Goal: Task Accomplishment & Management: Complete application form

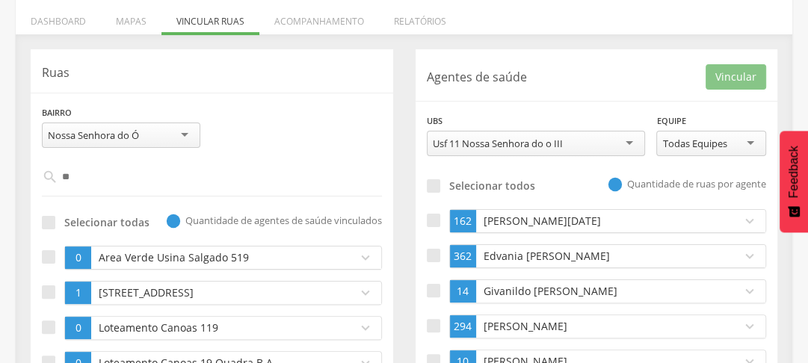
scroll to position [272, 0]
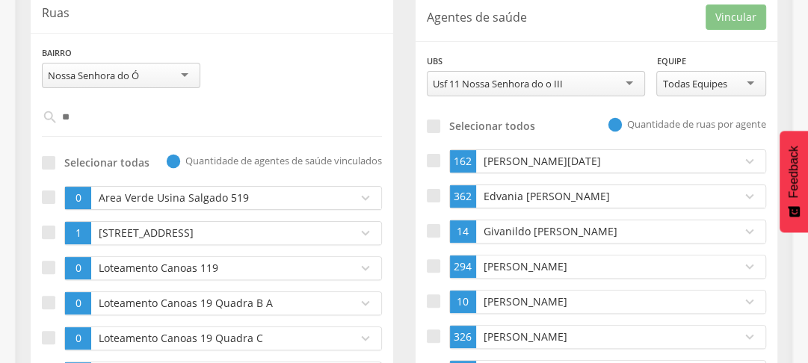
click at [525, 281] on ul "162 Carmen Lucia de Araujo expand_more Ruas vinculadas Loteamento Pedro de Souz…" at bounding box center [597, 266] width 340 height 235
click at [522, 265] on p "Jaqueline Rodrigues dos Santos" at bounding box center [605, 266] width 251 height 15
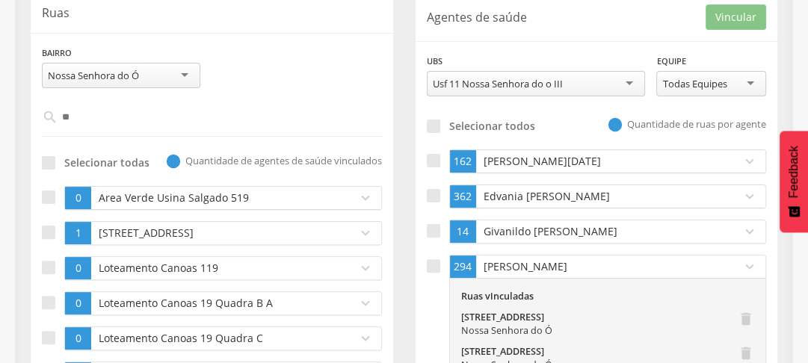
click at [471, 83] on div "Usf 11 Nossa Senhora do o III" at bounding box center [498, 83] width 130 height 13
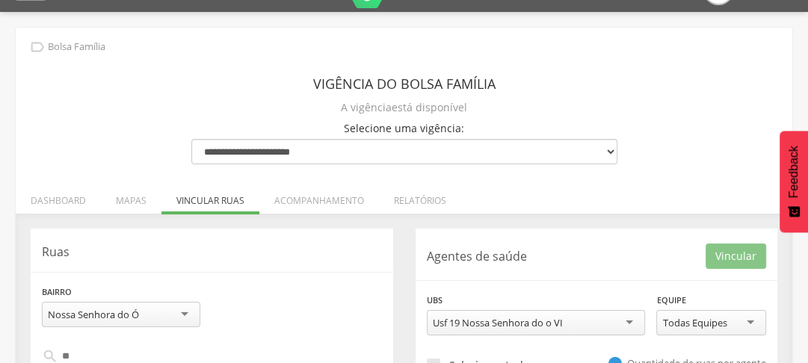
scroll to position [212, 0]
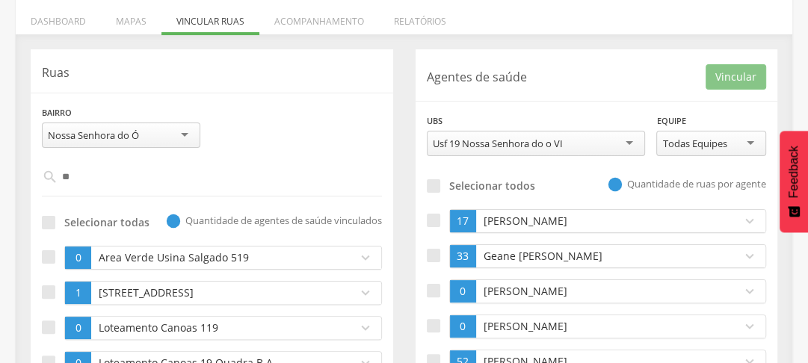
click at [99, 174] on input "**" at bounding box center [212, 176] width 309 height 25
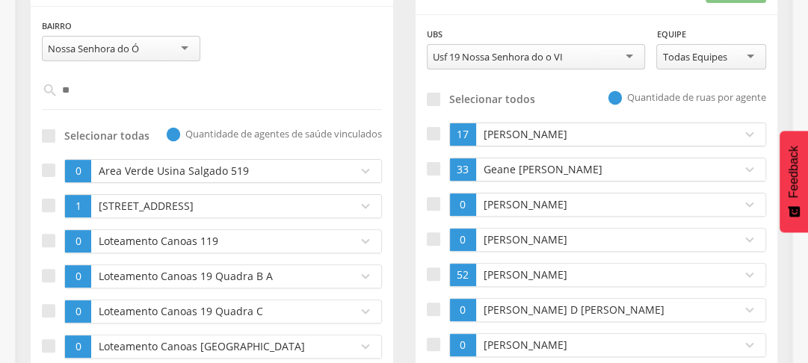
scroll to position [359, 0]
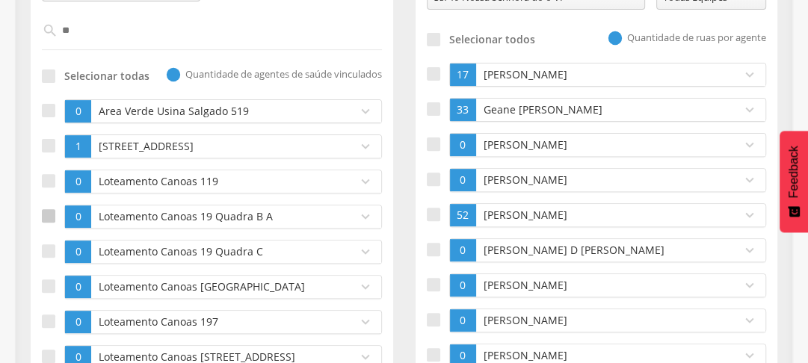
click at [51, 210] on div at bounding box center [48, 215] width 13 height 13
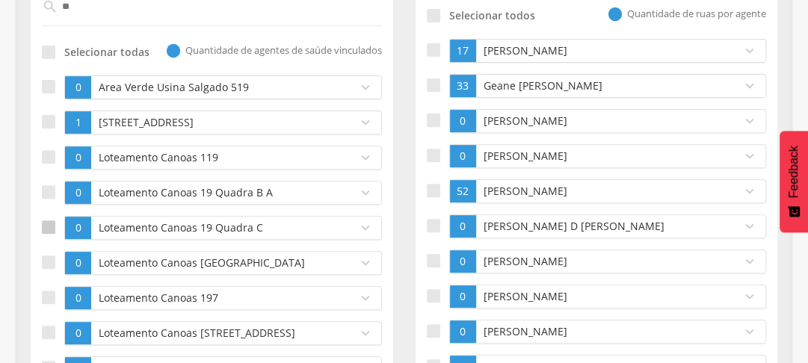
click at [43, 229] on div at bounding box center [48, 227] width 13 height 13
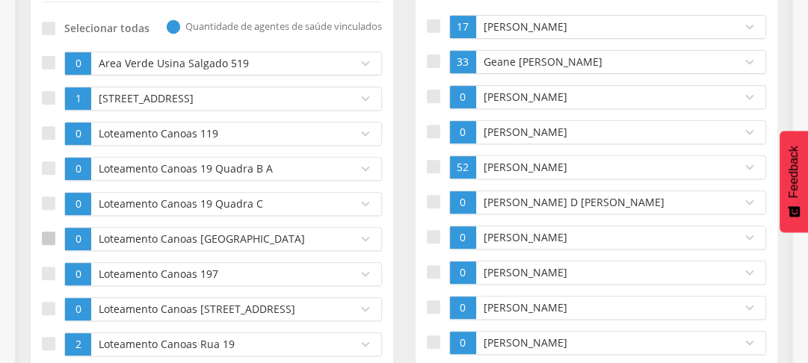
click at [44, 238] on div at bounding box center [48, 238] width 13 height 13
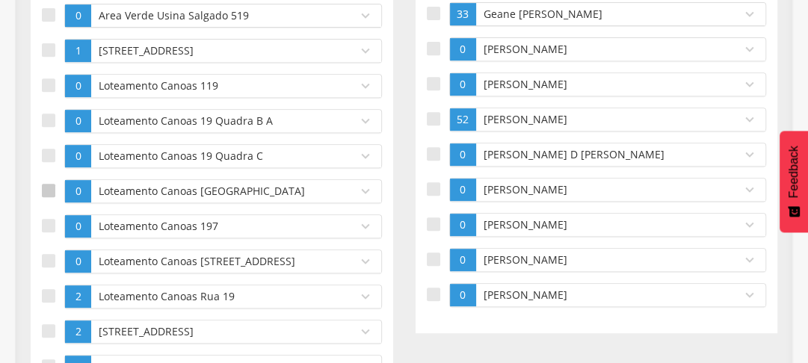
scroll to position [478, 0]
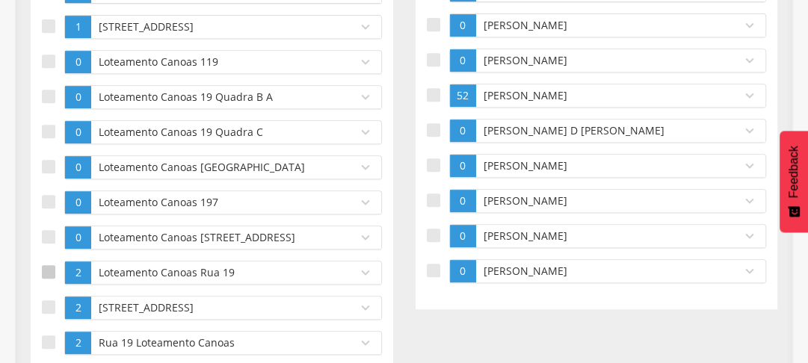
click at [51, 273] on div at bounding box center [48, 271] width 13 height 13
click at [52, 311] on label at bounding box center [53, 308] width 22 height 24
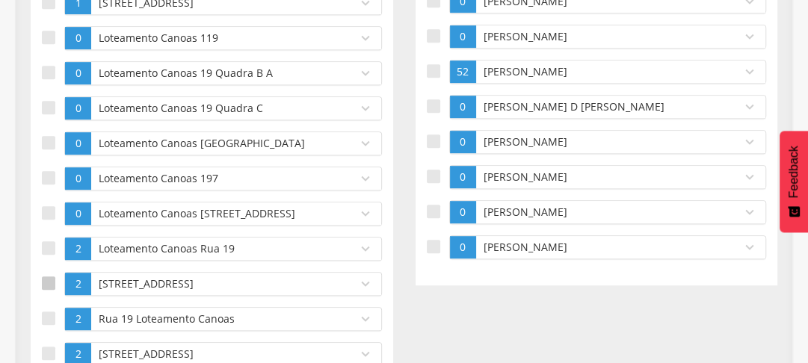
scroll to position [526, 0]
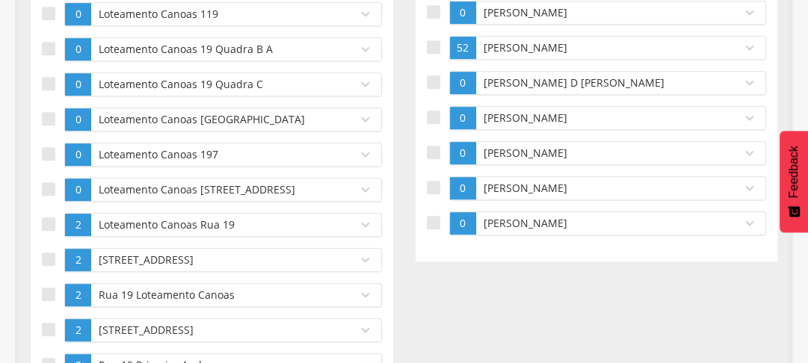
click at [99, 256] on p "Rua 19 Lot Canoas 15" at bounding box center [220, 260] width 251 height 15
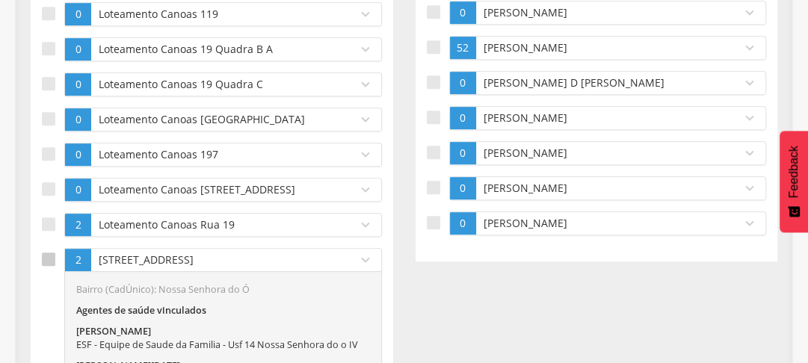
click at [49, 256] on div at bounding box center [48, 259] width 13 height 13
click at [53, 219] on div at bounding box center [48, 224] width 13 height 13
click at [46, 120] on div at bounding box center [48, 118] width 13 height 13
click at [43, 82] on div at bounding box center [48, 83] width 13 height 13
click at [48, 42] on div at bounding box center [48, 48] width 13 height 13
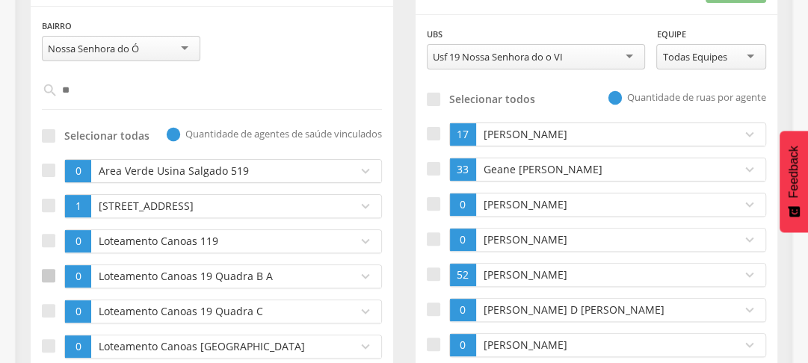
scroll to position [323, 0]
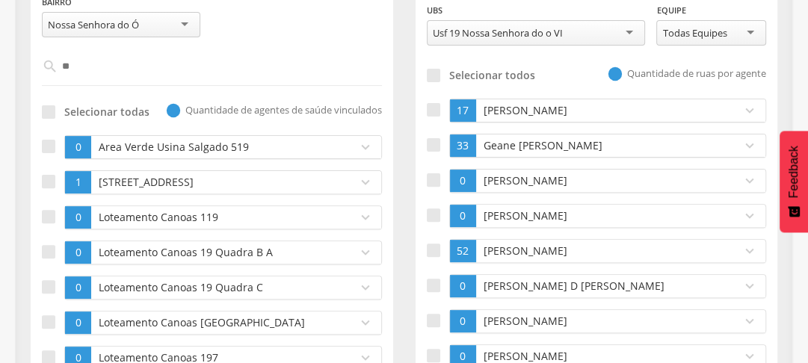
click at [489, 37] on div "Usf 19 Nossa Senhora do o VI" at bounding box center [498, 32] width 130 height 13
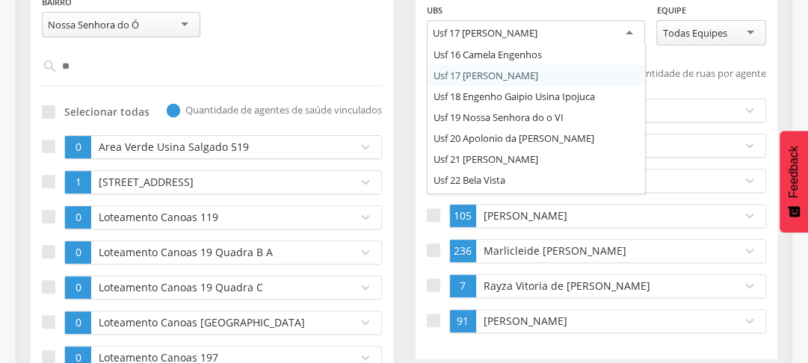
click at [476, 33] on div "Usf 17 [PERSON_NAME]" at bounding box center [485, 32] width 105 height 13
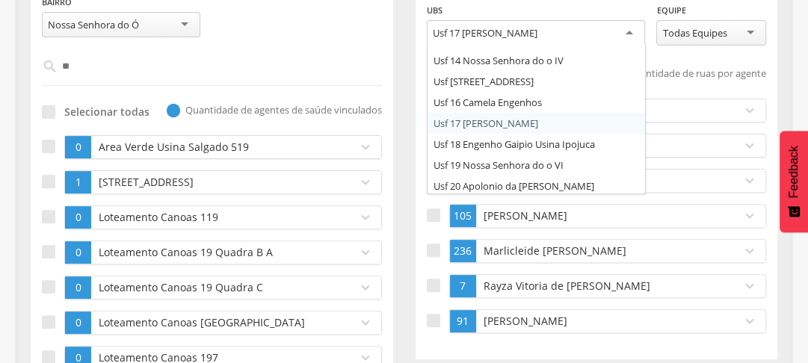
scroll to position [242, 0]
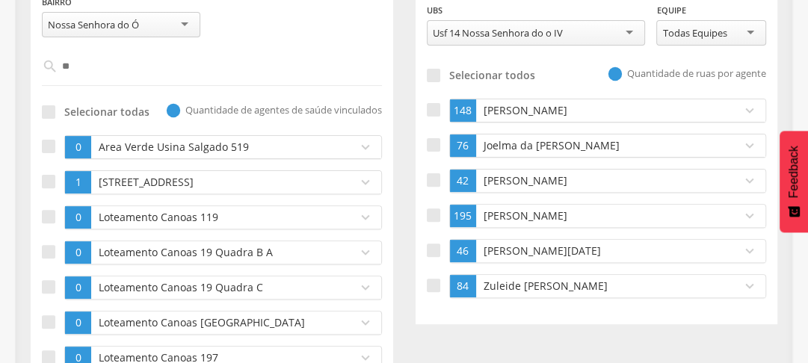
click at [508, 100] on div "Cosme Jose dos Santos" at bounding box center [605, 110] width 259 height 22
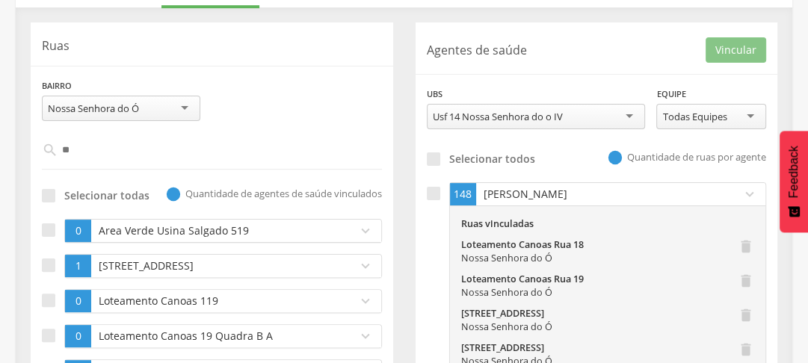
scroll to position [179, 0]
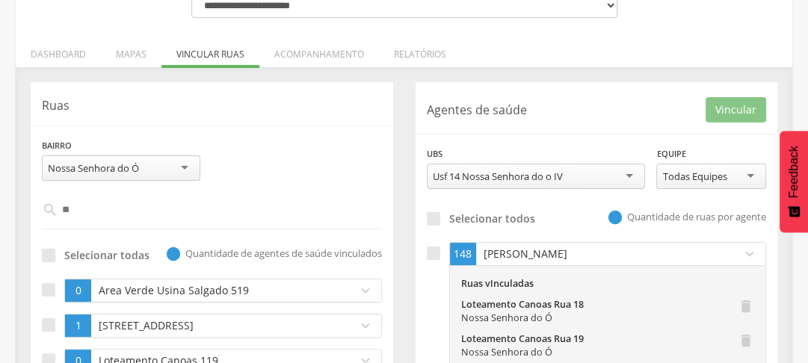
click at [270, 187] on div "**********" at bounding box center [212, 165] width 363 height 55
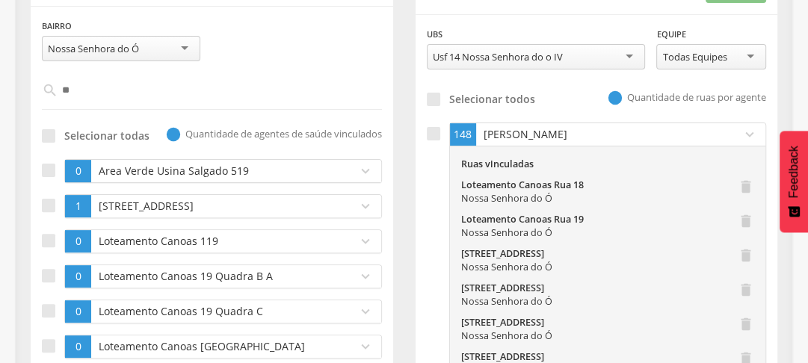
click at [508, 63] on div "Usf 14 Nossa Senhora do o IV" at bounding box center [498, 56] width 130 height 13
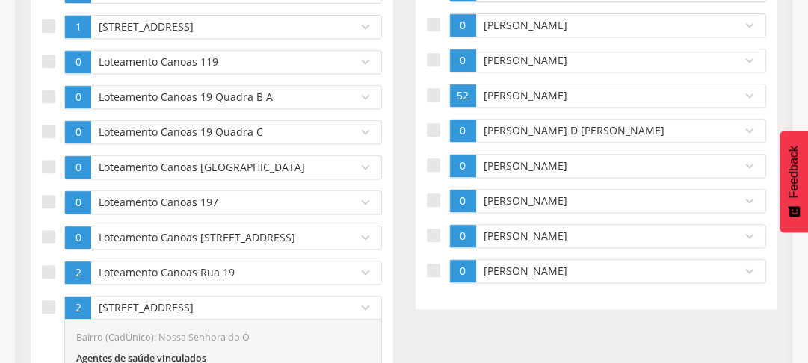
scroll to position [239, 0]
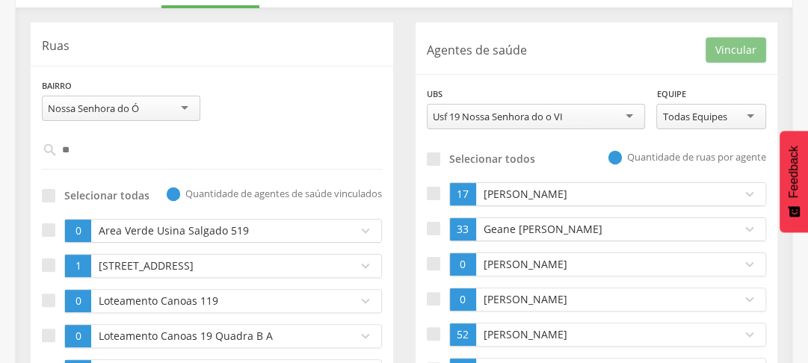
click at [522, 183] on div "Cicero Amaro da Silva" at bounding box center [605, 194] width 259 height 22
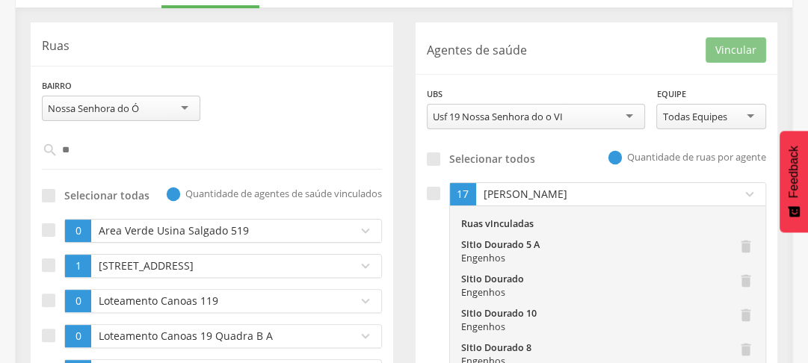
click at [522, 183] on div "Cicero Amaro da Silva" at bounding box center [605, 194] width 259 height 22
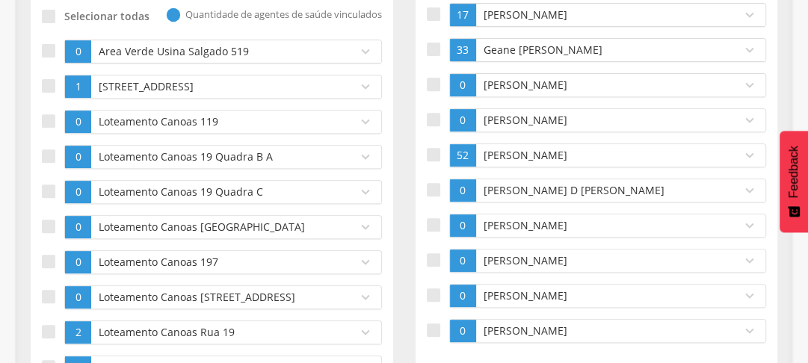
scroll to position [179, 0]
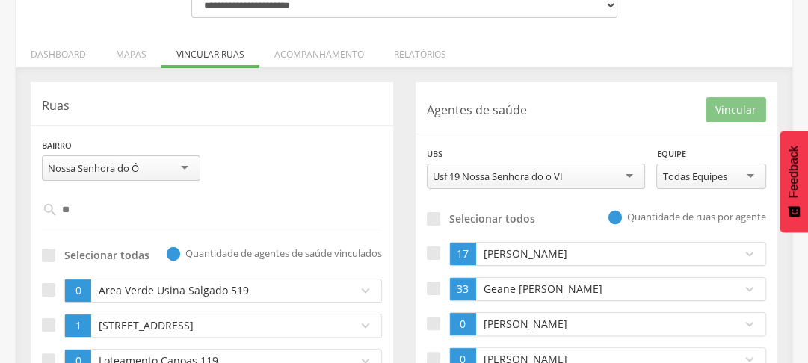
click at [152, 199] on input "**" at bounding box center [212, 209] width 309 height 25
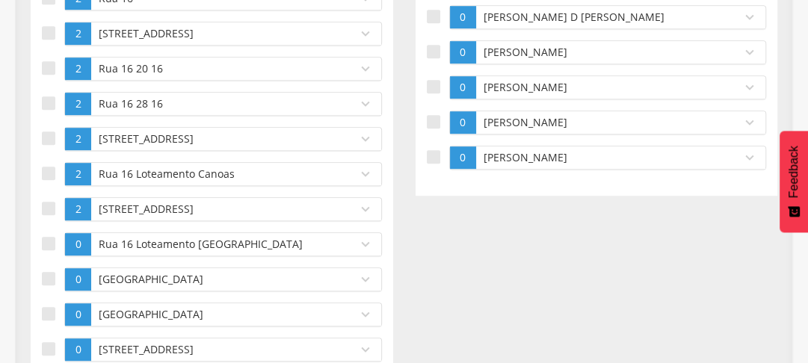
scroll to position [413, 0]
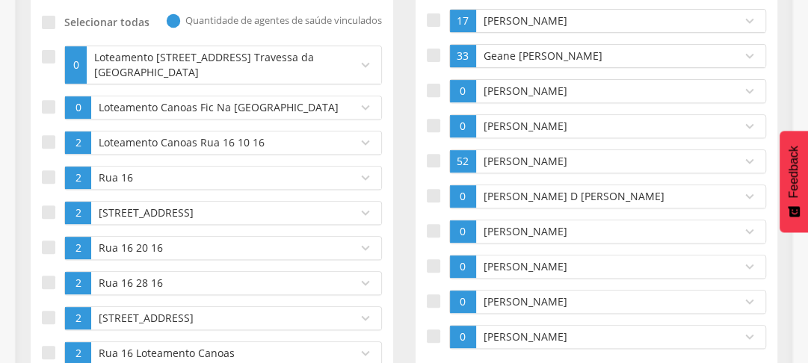
type input "******"
click at [152, 185] on p "Rua 16" at bounding box center [220, 177] width 251 height 15
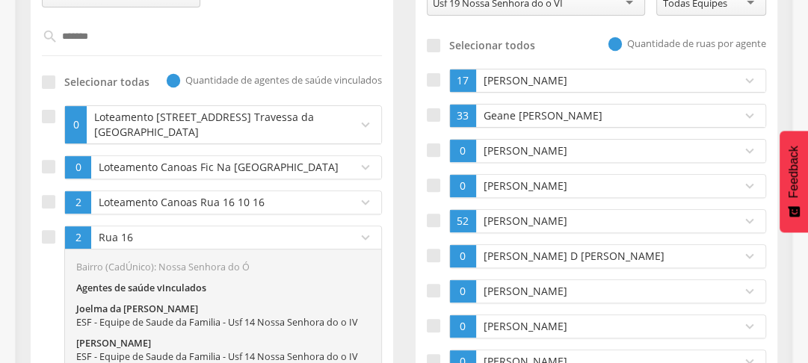
scroll to position [293, 0]
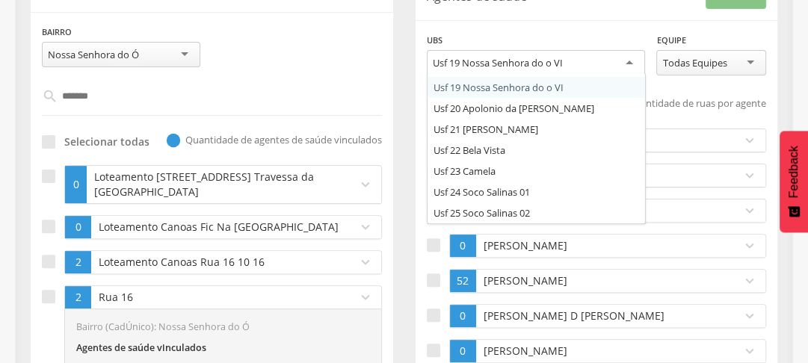
click at [475, 62] on div "Usf 19 Nossa Senhora do o VI" at bounding box center [498, 62] width 130 height 13
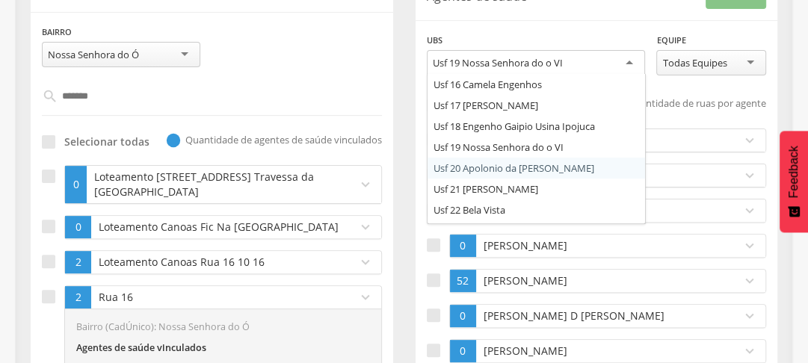
scroll to position [254, 0]
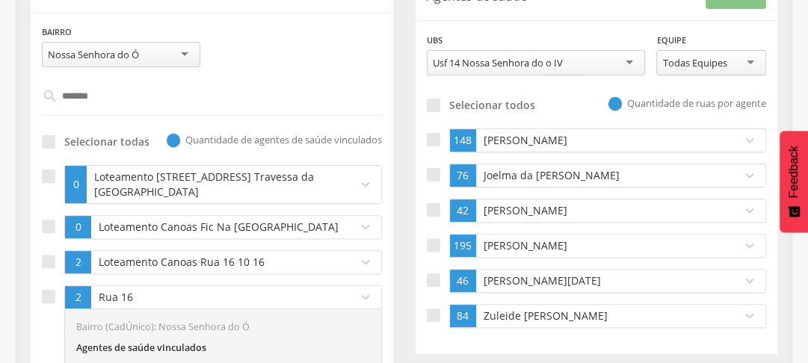
click at [502, 138] on p "Cosme Jose dos Santos" at bounding box center [605, 140] width 251 height 15
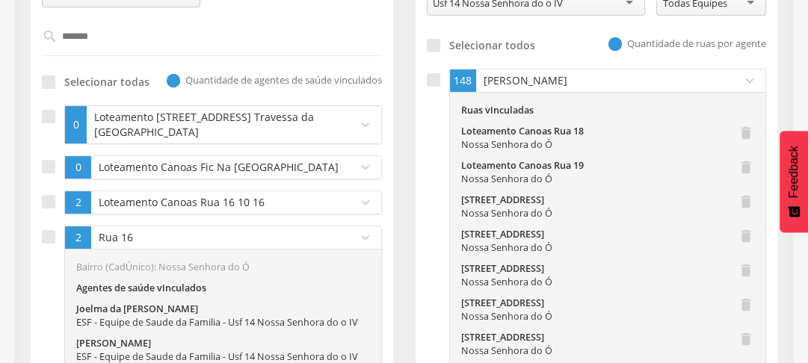
scroll to position [293, 0]
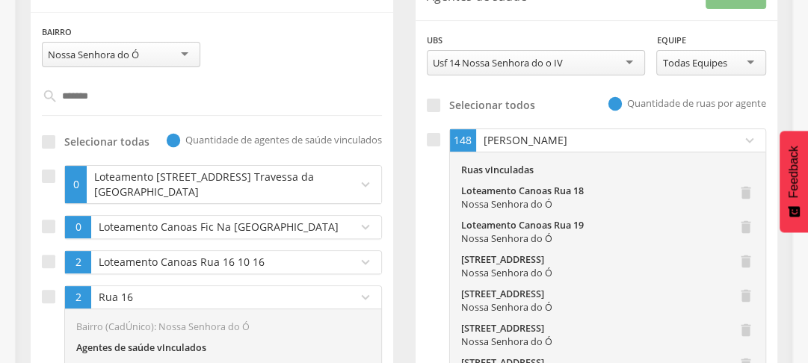
click at [685, 135] on p "Cosme Jose dos Santos" at bounding box center [605, 140] width 251 height 15
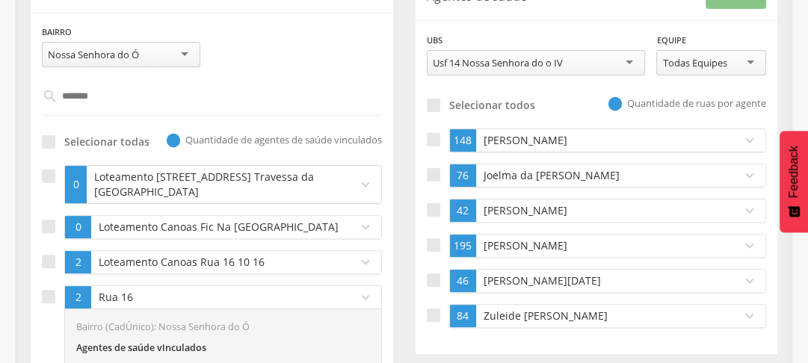
click at [567, 175] on p "Joelma da Paixao Olivieira Rodrigues" at bounding box center [605, 175] width 251 height 15
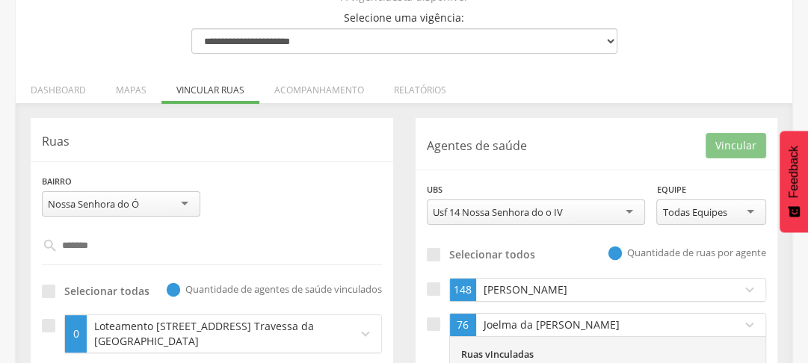
scroll to position [383, 0]
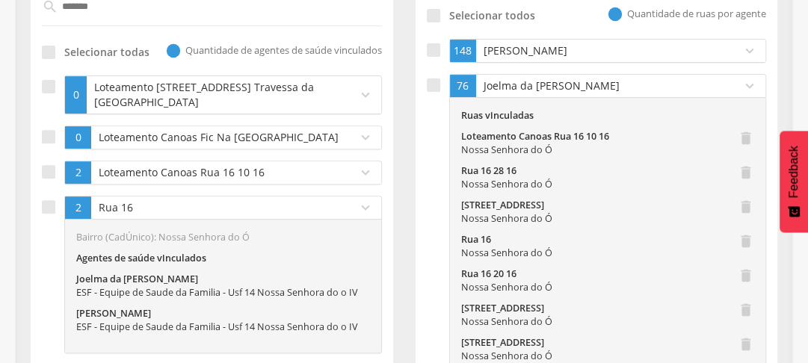
click at [460, 84] on span "76" at bounding box center [463, 85] width 12 height 15
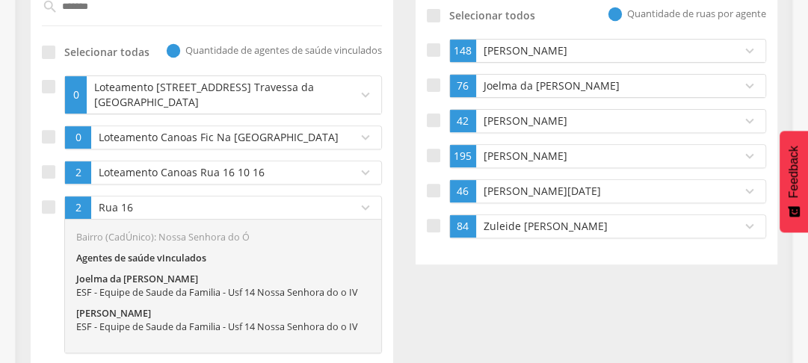
click at [537, 118] on p "Liliane Lima dos Santos Silva" at bounding box center [605, 121] width 251 height 15
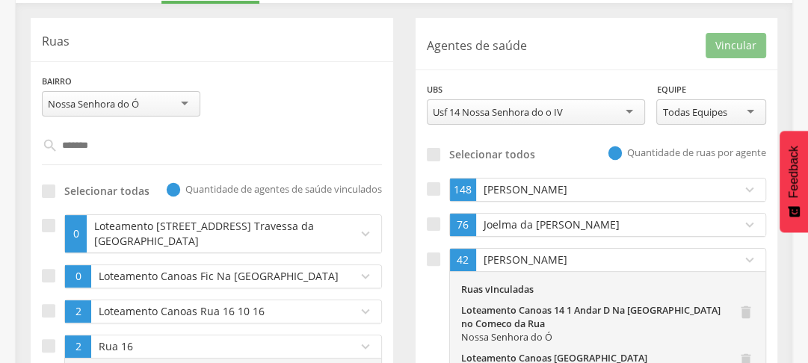
scroll to position [184, 0]
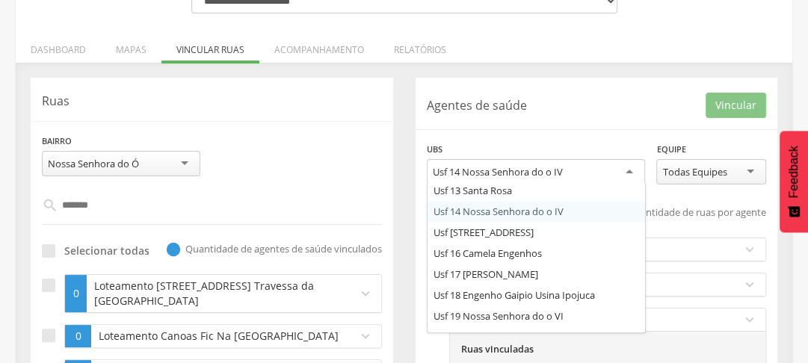
click at [528, 170] on div "Usf 14 Nossa Senhora do o IV" at bounding box center [498, 171] width 130 height 13
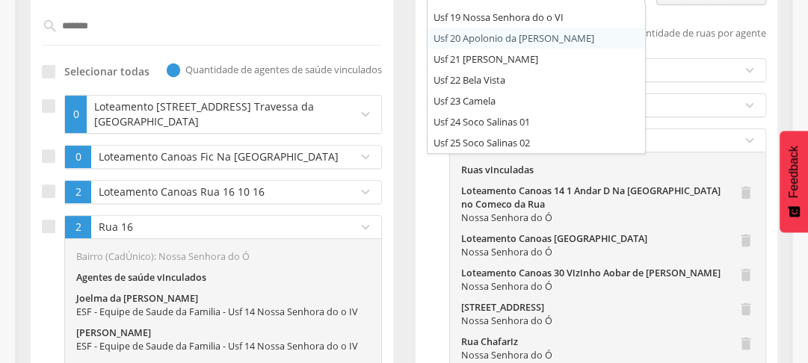
scroll to position [303, 0]
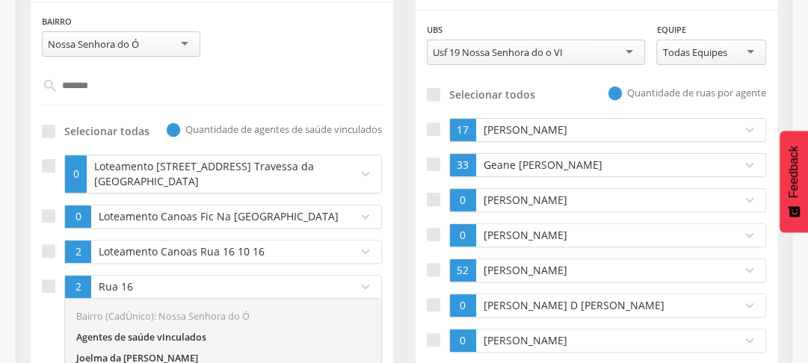
click at [508, 53] on div "Usf 19 Nossa Senhora do o VI" at bounding box center [498, 52] width 130 height 13
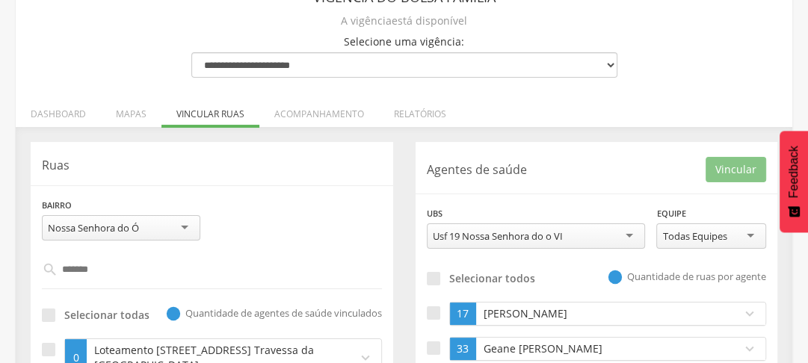
scroll to position [60, 0]
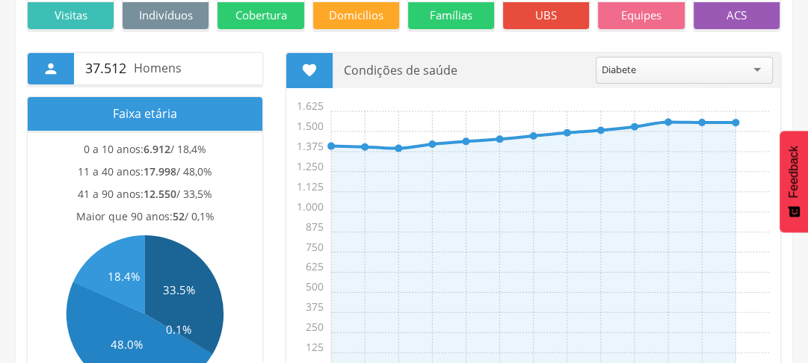
scroll to position [60, 0]
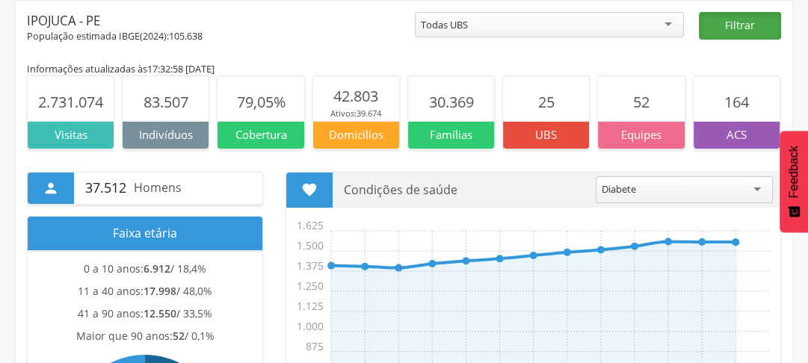
click at [703, 33] on button "Filtrar" at bounding box center [740, 26] width 82 height 28
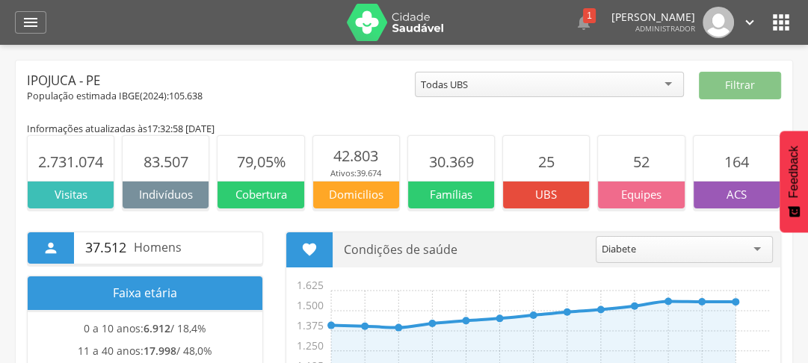
click at [478, 98] on div "Todas UBS Todas UBS Usf 01 Camela Usf 02 Nossa Senhora do o I Usf 03 Ruropolis …" at bounding box center [549, 86] width 269 height 29
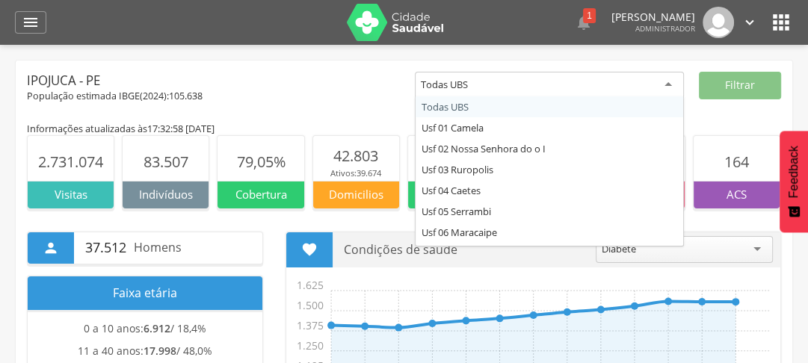
click at [469, 88] on div "Todas UBS" at bounding box center [549, 85] width 269 height 27
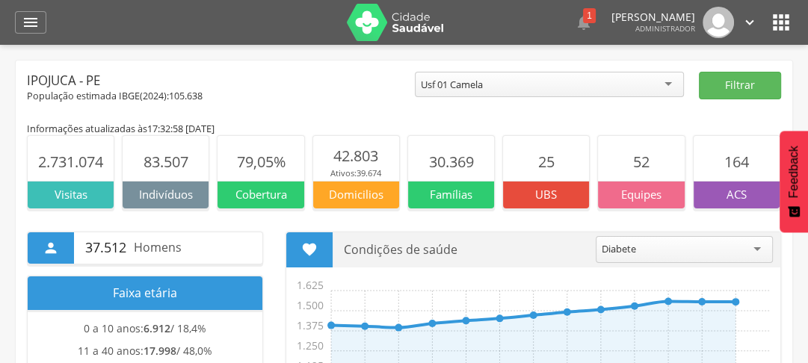
click at [466, 90] on div "Usf 01 Camela" at bounding box center [452, 84] width 62 height 13
click at [483, 78] on div "Usf 02 Nossa Senhora do o I" at bounding box center [483, 84] width 124 height 13
click at [360, 99] on div "População estimada IBGE( 2024 ): 105.638" at bounding box center [221, 96] width 388 height 13
click at [507, 84] on div "Todas UBS" at bounding box center [549, 84] width 269 height 25
click at [728, 81] on button "Filtrar" at bounding box center [740, 86] width 82 height 28
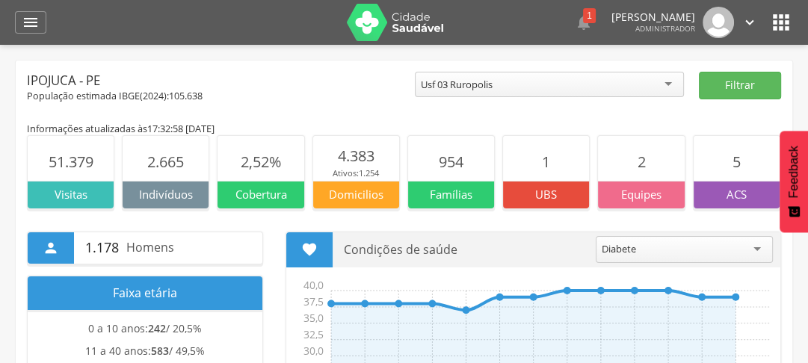
click at [547, 80] on div "Usf 03 Ruropolis" at bounding box center [549, 84] width 269 height 25
click at [749, 81] on button "Filtrar" at bounding box center [740, 86] width 82 height 28
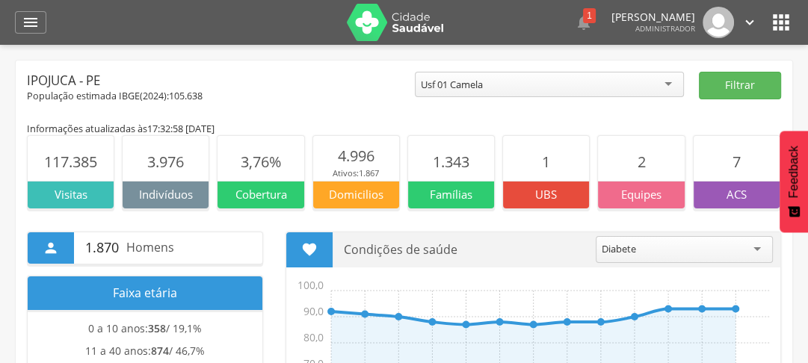
click at [481, 91] on div "Usf 01 Camela" at bounding box center [549, 84] width 269 height 25
click at [727, 84] on button "Filtrar" at bounding box center [740, 86] width 82 height 28
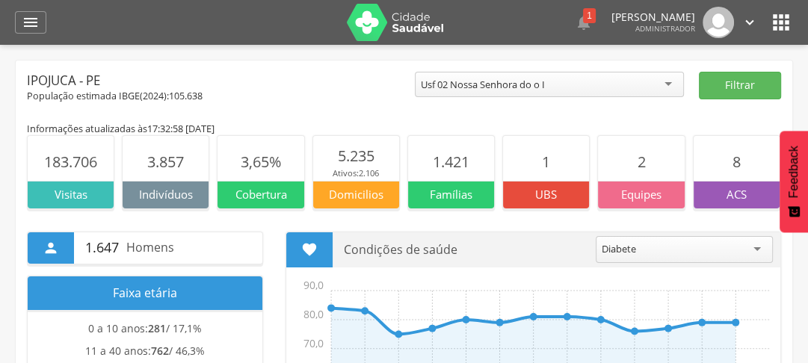
click at [577, 87] on div "Usf 02 Nossa Senhora do o I" at bounding box center [549, 84] width 269 height 25
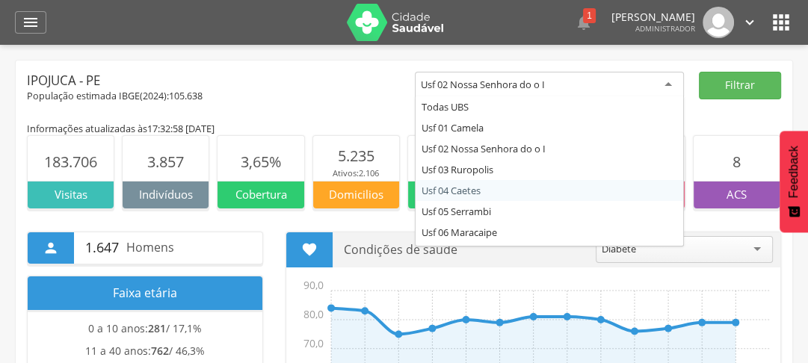
scroll to position [60, 0]
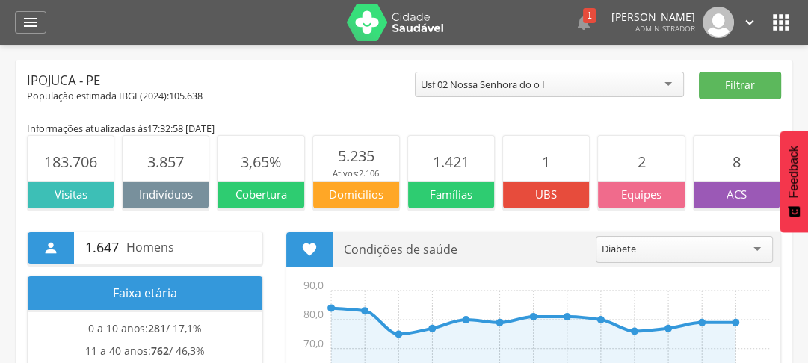
click at [350, 81] on div "Ipojuca - PE" at bounding box center [221, 81] width 388 height 18
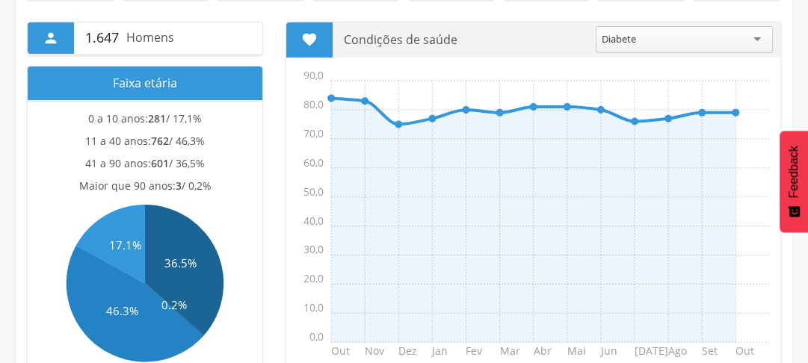
scroll to position [0, 0]
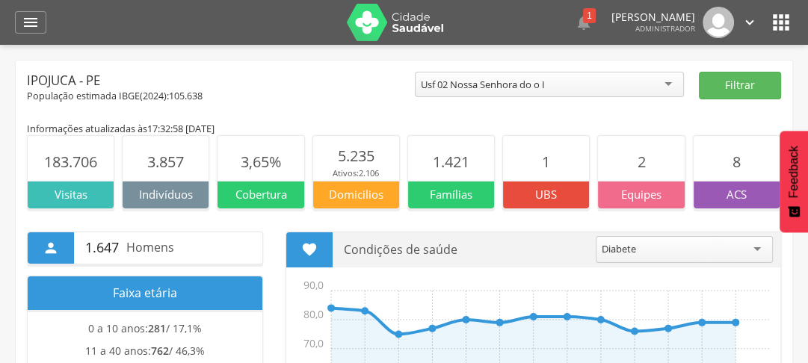
click at [451, 88] on div "Usf 02 Nossa Senhora do o I" at bounding box center [483, 84] width 124 height 13
click at [745, 81] on button "Filtrar" at bounding box center [740, 86] width 82 height 28
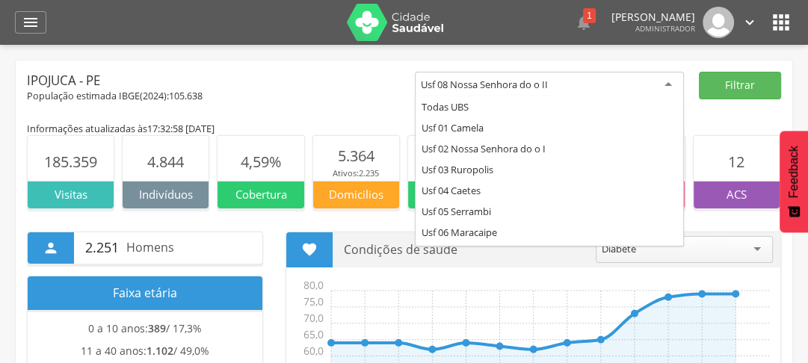
click at [565, 81] on div "Usf 08 Nossa Senhora do o II" at bounding box center [549, 85] width 269 height 27
click at [499, 56] on div " Supervisão  Distritos  Ubs adicionar ubs  Coordenador: - Ipojuca / PE Inte…" at bounding box center [404, 226] width 808 height 363
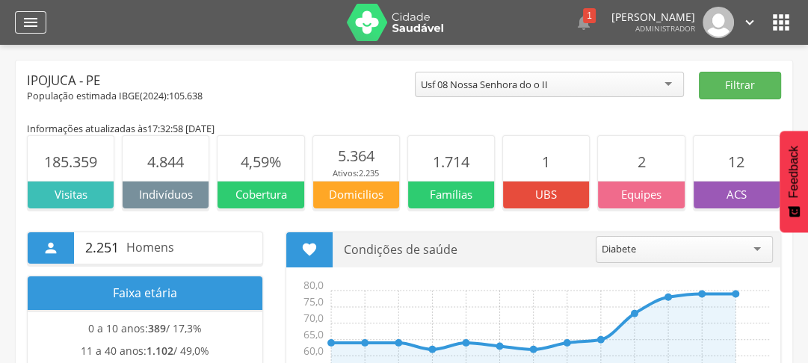
click at [40, 25] on div "" at bounding box center [30, 22] width 31 height 22
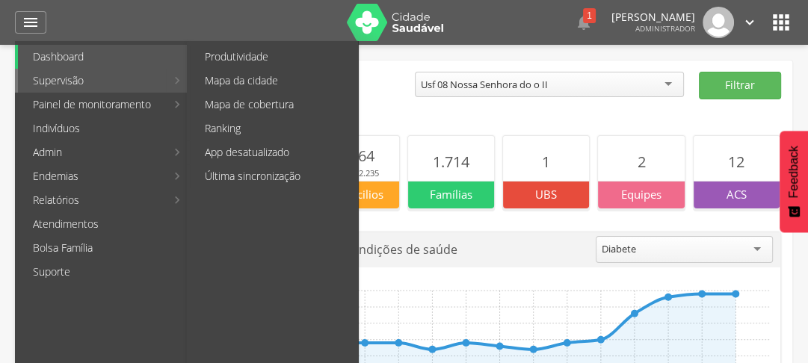
click at [82, 78] on link "Supervisão" at bounding box center [92, 81] width 148 height 24
click at [226, 54] on link "Produtividade" at bounding box center [274, 57] width 168 height 24
type input "**********"
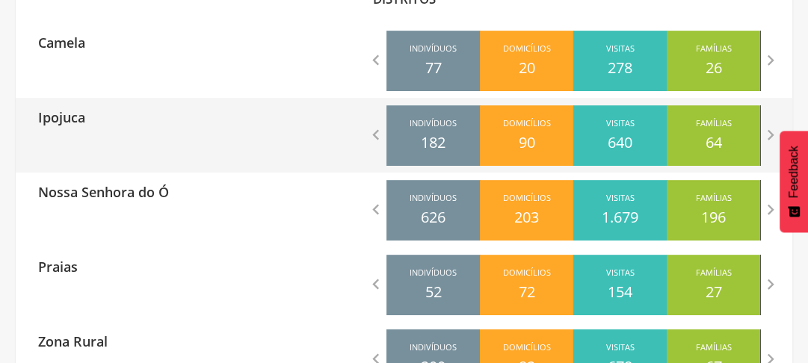
scroll to position [553, 0]
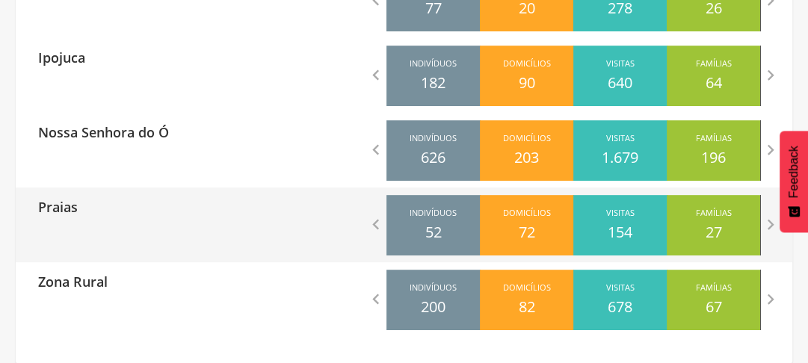
click at [114, 216] on div "Praias" at bounding box center [210, 206] width 389 height 37
type input "**********"
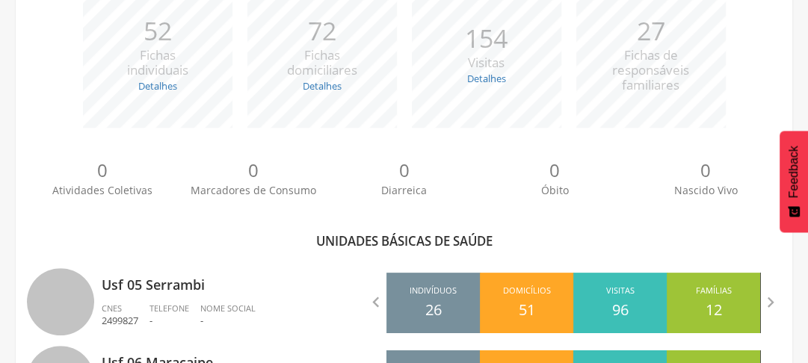
scroll to position [496, 0]
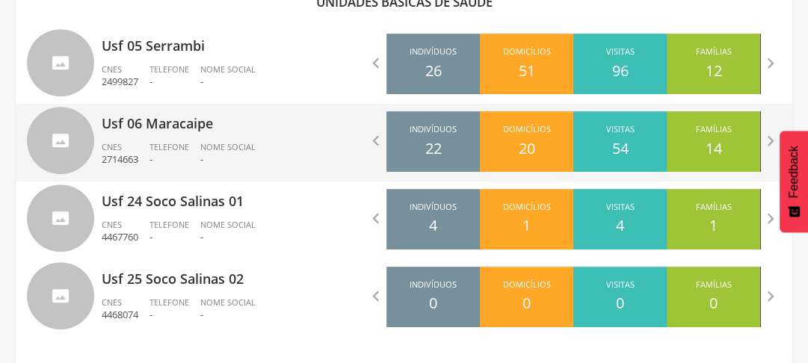
click at [209, 139] on div "Usf 06 Maracaipe CNES 2714663 Telefone - Nome Social -" at bounding box center [248, 143] width 292 height 78
type input "**********"
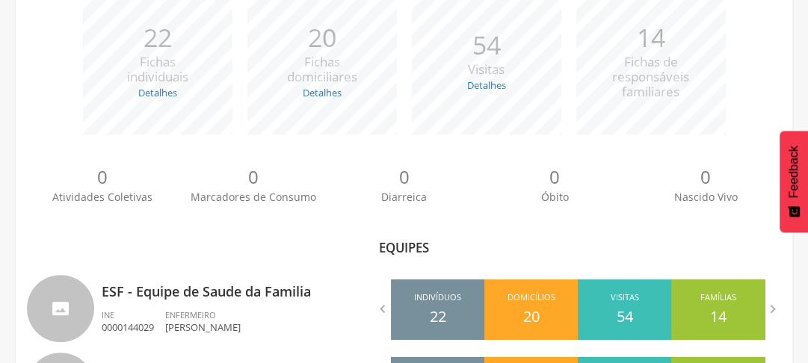
scroll to position [341, 0]
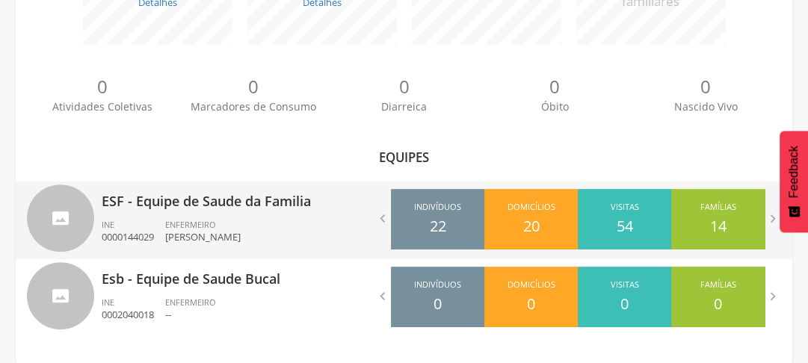
click at [233, 209] on p "ESF - Equipe de Saude da Familia" at bounding box center [248, 197] width 292 height 30
type input "**********"
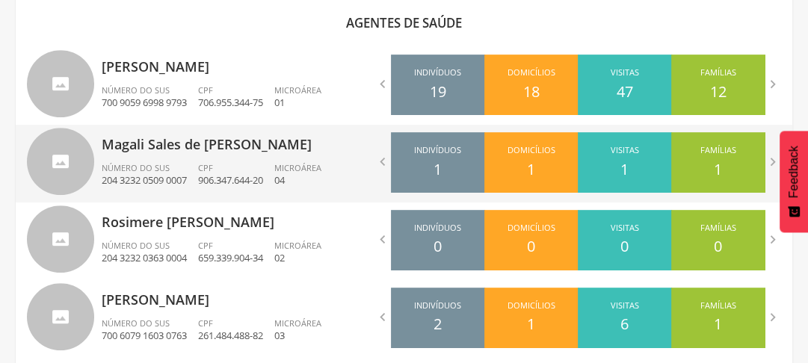
scroll to position [517, 0]
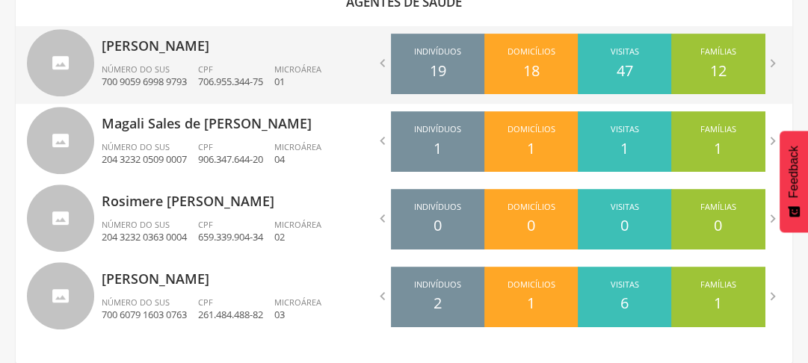
click at [287, 64] on span "Microárea" at bounding box center [297, 69] width 47 height 11
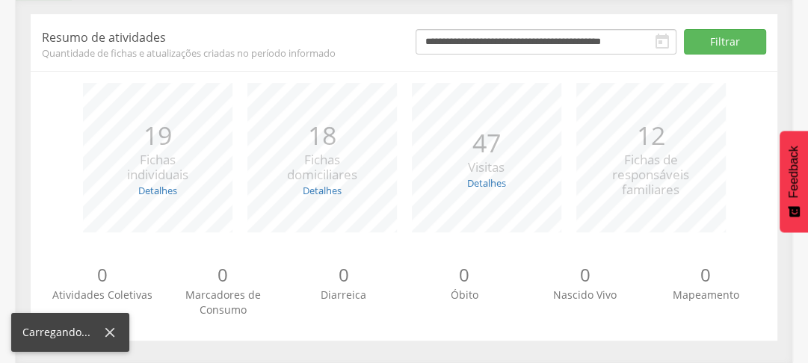
scroll to position [213, 0]
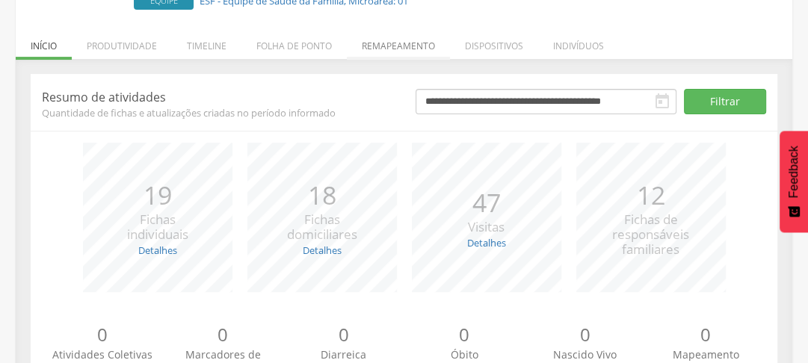
click at [379, 48] on li "Remapeamento" at bounding box center [398, 42] width 103 height 35
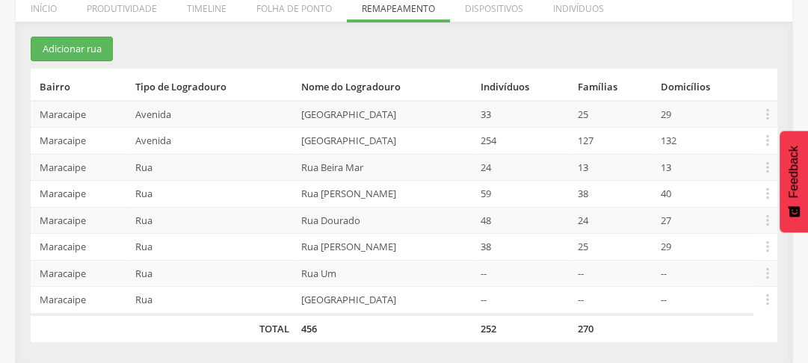
scroll to position [250, 0]
drag, startPoint x: 280, startPoint y: 114, endPoint x: 430, endPoint y: 111, distance: 149.5
click at [430, 111] on td "[GEOGRAPHIC_DATA]" at bounding box center [384, 114] width 179 height 27
copy td "[GEOGRAPHIC_DATA]"
drag, startPoint x: 278, startPoint y: 138, endPoint x: 377, endPoint y: 141, distance: 98.7
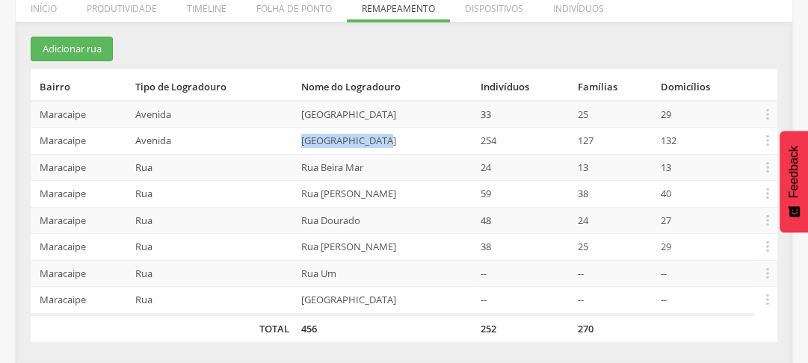
click at [377, 141] on td "[GEOGRAPHIC_DATA]" at bounding box center [384, 141] width 179 height 27
copy td "[GEOGRAPHIC_DATA]"
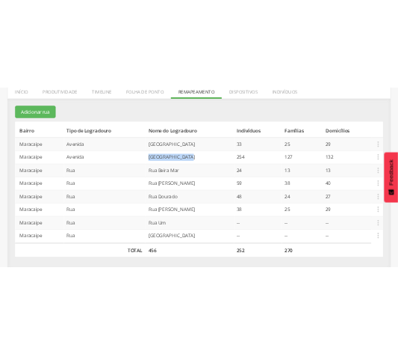
scroll to position [273, 0]
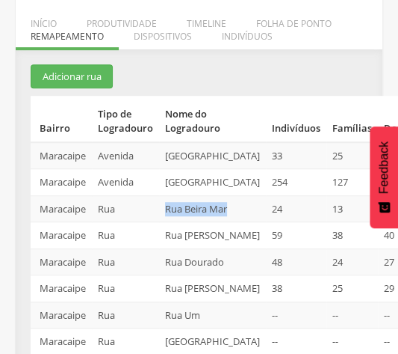
drag, startPoint x: 161, startPoint y: 233, endPoint x: 200, endPoint y: 245, distance: 40.0
click at [200, 222] on td "Rua Beira Mar" at bounding box center [212, 208] width 107 height 27
copy td "Rua Beira Mar"
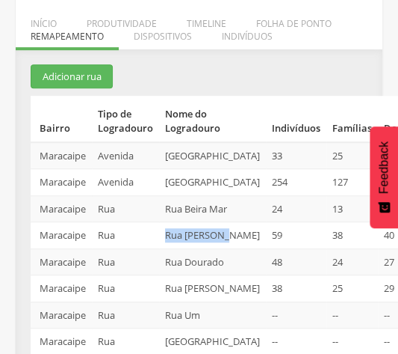
drag, startPoint x: 164, startPoint y: 272, endPoint x: 197, endPoint y: 289, distance: 37.8
click at [197, 249] on td "Rua [PERSON_NAME]" at bounding box center [212, 235] width 107 height 27
copy td "Rua [PERSON_NAME]"
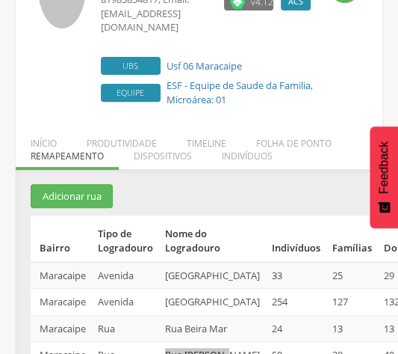
scroll to position [392, 0]
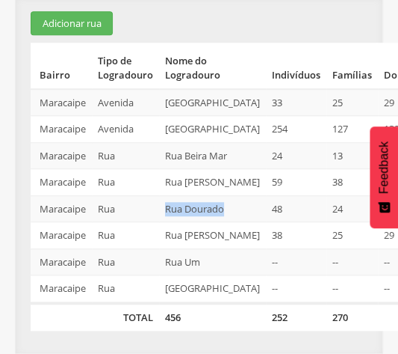
drag, startPoint x: 164, startPoint y: 194, endPoint x: 208, endPoint y: 209, distance: 45.9
click at [208, 209] on td "Rua Dourado" at bounding box center [212, 208] width 107 height 27
copy td "Rua Dourado"
drag, startPoint x: 163, startPoint y: 233, endPoint x: 209, endPoint y: 270, distance: 59.1
click at [209, 249] on td "Rua [PERSON_NAME]" at bounding box center [212, 235] width 107 height 27
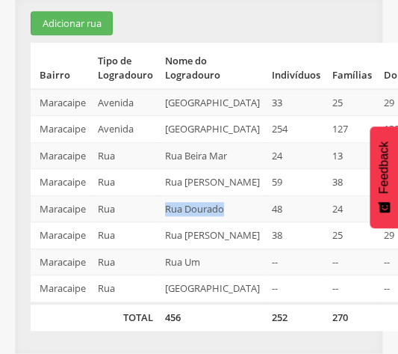
copy td "Rua [PERSON_NAME]"
drag, startPoint x: 164, startPoint y: 257, endPoint x: 207, endPoint y: 268, distance: 43.9
click at [207, 268] on td "Rua Um" at bounding box center [212, 261] width 107 height 27
copy td "Rua Um"
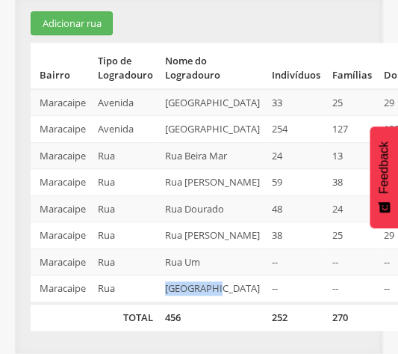
drag, startPoint x: 162, startPoint y: 284, endPoint x: 221, endPoint y: 297, distance: 59.7
click at [221, 297] on td "[GEOGRAPHIC_DATA]" at bounding box center [212, 289] width 107 height 28
copy td "[GEOGRAPHIC_DATA]"
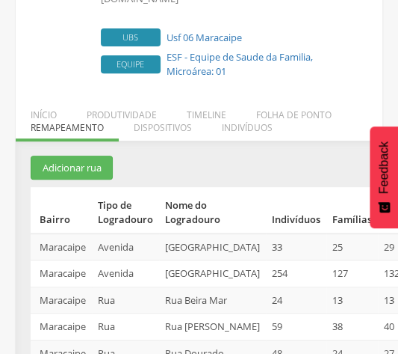
scroll to position [2, 0]
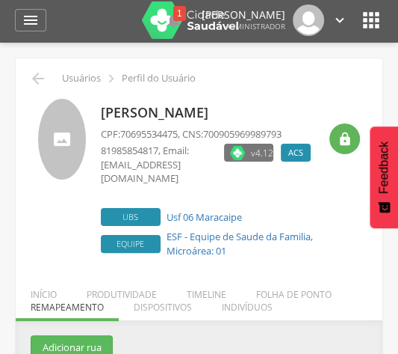
drag, startPoint x: 84, startPoint y: 109, endPoint x: 315, endPoint y: 106, distance: 231.0
click at [315, 106] on div "[PERSON_NAME] CPF: 70695534475 , CNS: 700905969989793 81985854817 , Email: [EMA…" at bounding box center [199, 180] width 322 height 163
copy p "[PERSON_NAME]"
click at [40, 78] on icon "" at bounding box center [38, 79] width 18 height 18
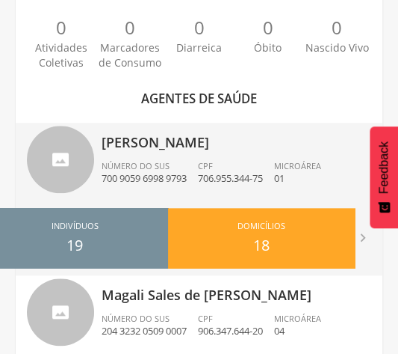
scroll to position [361, 0]
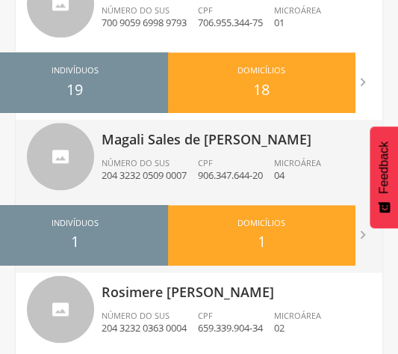
click at [133, 157] on span "Número do SUS" at bounding box center [136, 162] width 68 height 11
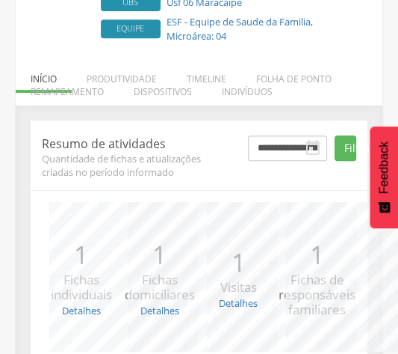
scroll to position [212, 0]
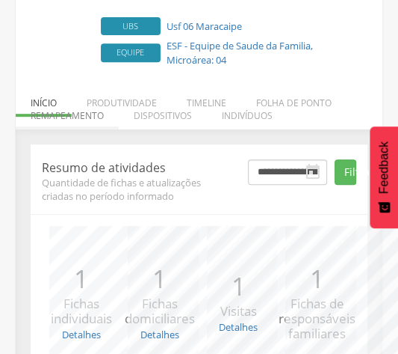
click at [97, 94] on li "Remapeamento" at bounding box center [67, 111] width 103 height 35
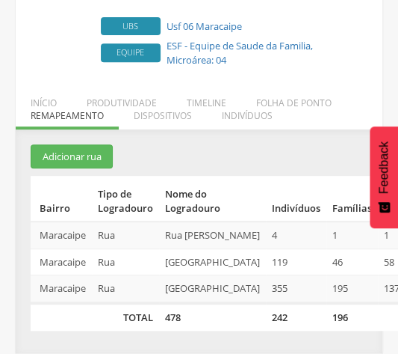
scroll to position [233, 0]
drag, startPoint x: 159, startPoint y: 173, endPoint x: 229, endPoint y: 217, distance: 81.9
click at [229, 221] on tr "Maracaipe Rua [STREET_ADDRESS][PERSON_NAME]  Editar Alocar famílias Desalocar …" at bounding box center [243, 234] width 424 height 27
copy td "Rua [PERSON_NAME]"
drag, startPoint x: 164, startPoint y: 235, endPoint x: 205, endPoint y: 251, distance: 43.3
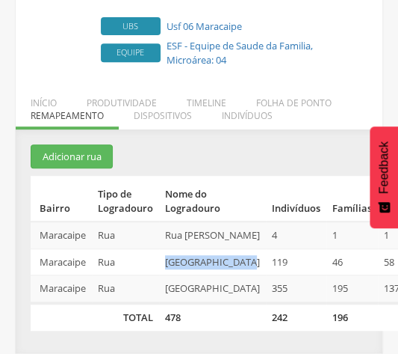
click at [205, 251] on td "[GEOGRAPHIC_DATA]" at bounding box center [212, 261] width 107 height 27
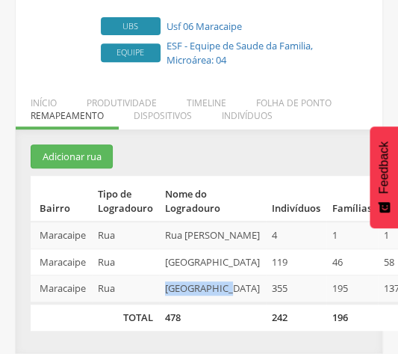
drag, startPoint x: 167, startPoint y: 269, endPoint x: 211, endPoint y: 294, distance: 50.5
click at [211, 294] on td "[GEOGRAPHIC_DATA]" at bounding box center [212, 289] width 107 height 28
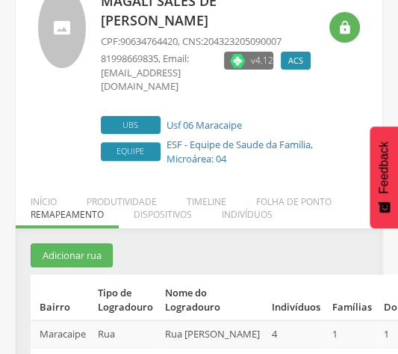
scroll to position [0, 0]
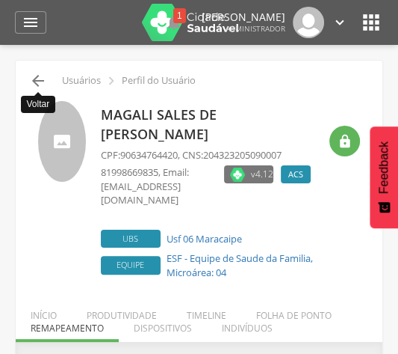
click at [40, 83] on icon "" at bounding box center [38, 81] width 18 height 18
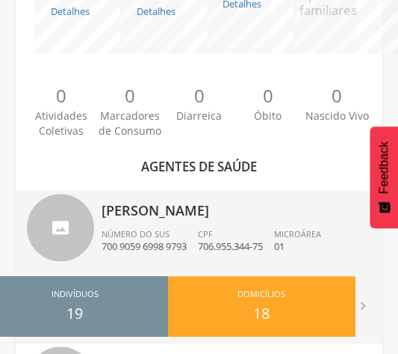
scroll to position [592, 0]
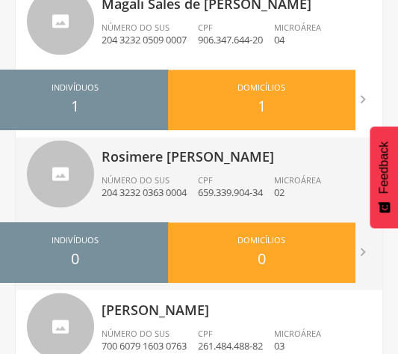
click at [114, 167] on div "Rosimere [PERSON_NAME] Número do SUS 204 3232 0363 0004 CPF 659.339.904-34 Micr…" at bounding box center [237, 176] width 270 height 78
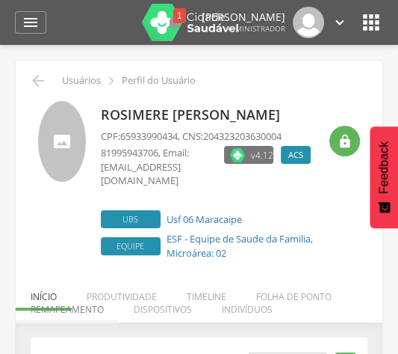
click at [99, 292] on li "Remapeamento" at bounding box center [67, 305] width 103 height 35
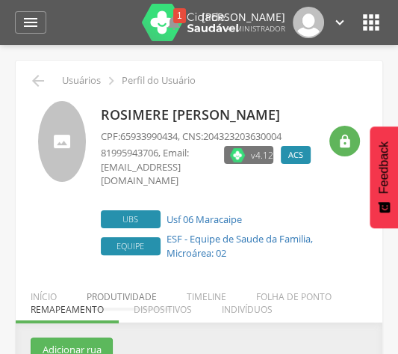
click at [116, 283] on li "Produtividade" at bounding box center [122, 292] width 100 height 35
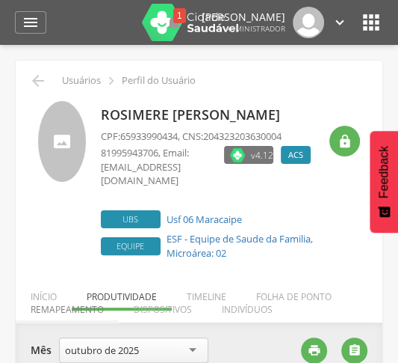
click at [51, 290] on li "Remapeamento" at bounding box center [67, 305] width 103 height 35
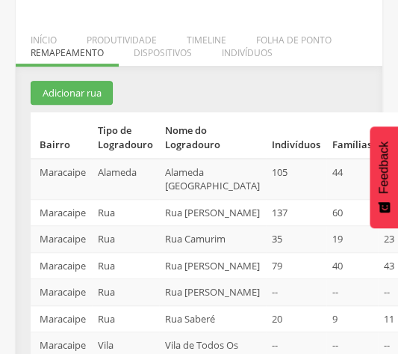
scroll to position [197, 0]
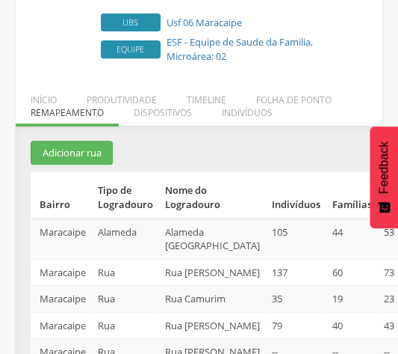
drag, startPoint x: 165, startPoint y: 215, endPoint x: 215, endPoint y: 247, distance: 58.9
click at [215, 247] on td "Alameda [GEOGRAPHIC_DATA]" at bounding box center [212, 238] width 107 height 41
drag, startPoint x: 168, startPoint y: 269, endPoint x: 197, endPoint y: 288, distance: 34.6
click at [197, 286] on td "Rua [PERSON_NAME]" at bounding box center [212, 272] width 107 height 27
drag, startPoint x: 165, startPoint y: 309, endPoint x: 213, endPoint y: 328, distance: 51.6
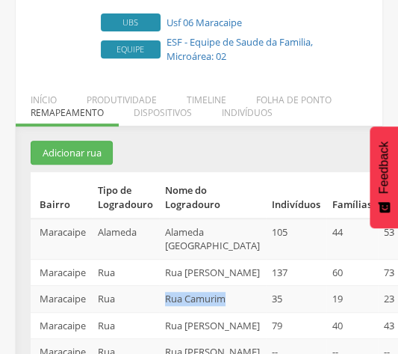
click at [213, 312] on td "Rua Camurim" at bounding box center [212, 299] width 107 height 27
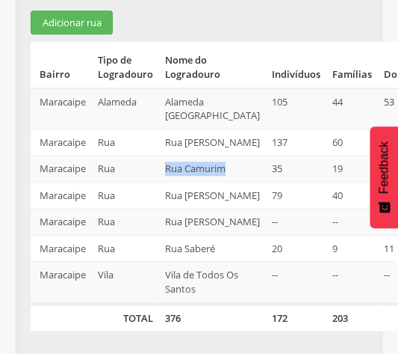
scroll to position [434, 0]
drag, startPoint x: 159, startPoint y: 111, endPoint x: 215, endPoint y: 153, distance: 70.4
click at [215, 182] on td "Rua [PERSON_NAME]" at bounding box center [212, 195] width 107 height 27
drag, startPoint x: 163, startPoint y: 177, endPoint x: 209, endPoint y: 221, distance: 63.5
click at [209, 221] on td "Rua [PERSON_NAME]" at bounding box center [212, 222] width 107 height 27
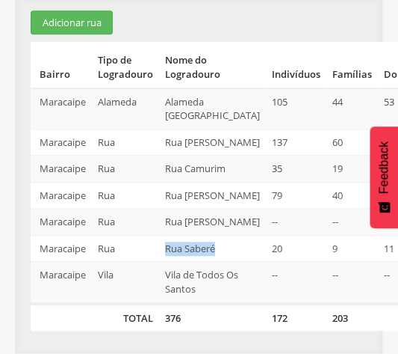
drag, startPoint x: 162, startPoint y: 235, endPoint x: 218, endPoint y: 248, distance: 56.8
click at [218, 248] on td "Rua Saberé" at bounding box center [212, 248] width 107 height 27
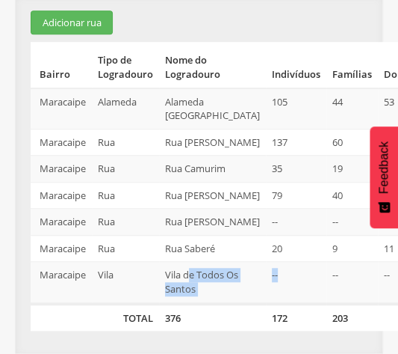
drag, startPoint x: 209, startPoint y: 265, endPoint x: 174, endPoint y: 260, distance: 34.8
click at [183, 263] on tr "Maracaipe [GEOGRAPHIC_DATA] Santos -- -- --  Editar Alocar famílias Desalocar …" at bounding box center [243, 283] width 424 height 42
click at [167, 262] on td "Vila de Todos Os Santos" at bounding box center [212, 283] width 107 height 42
drag, startPoint x: 164, startPoint y: 260, endPoint x: 216, endPoint y: 293, distance: 61.2
click at [216, 293] on td "Vila de Todos Os Santos" at bounding box center [212, 283] width 107 height 42
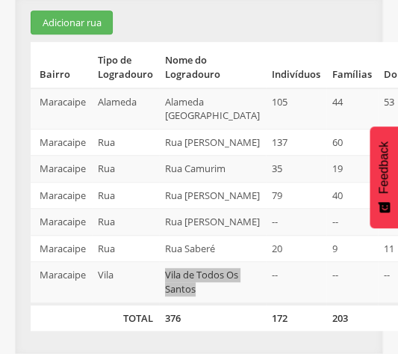
scroll to position [60, 0]
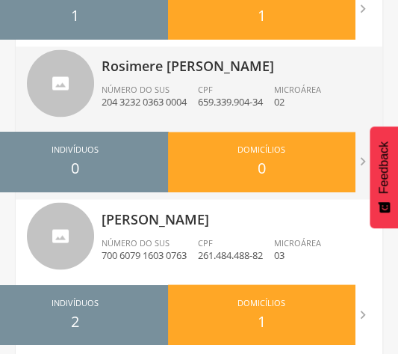
scroll to position [826, 0]
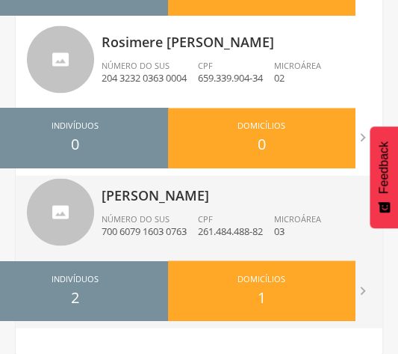
click at [149, 199] on p "[PERSON_NAME]" at bounding box center [237, 190] width 270 height 30
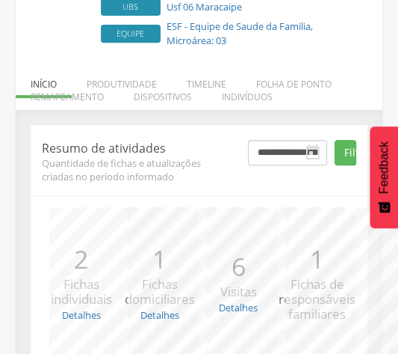
scroll to position [93, 0]
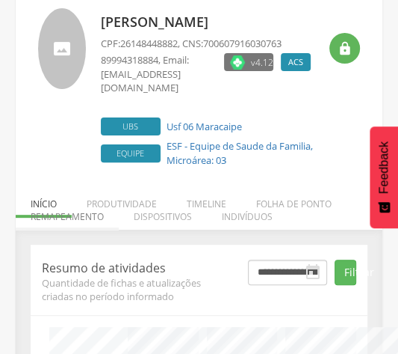
click at [78, 203] on li "Remapeamento" at bounding box center [67, 212] width 103 height 35
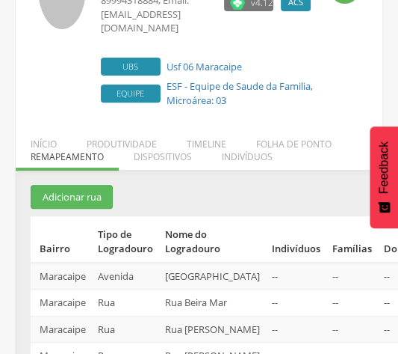
scroll to position [332, 0]
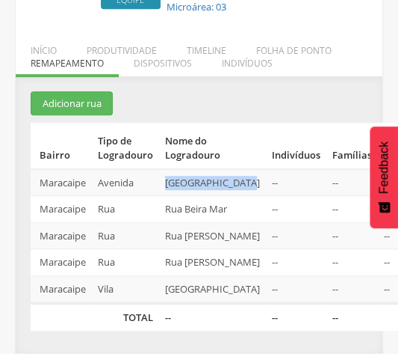
drag, startPoint x: 164, startPoint y: 81, endPoint x: 209, endPoint y: 93, distance: 46.4
click at [209, 169] on td "[GEOGRAPHIC_DATA]" at bounding box center [212, 182] width 107 height 27
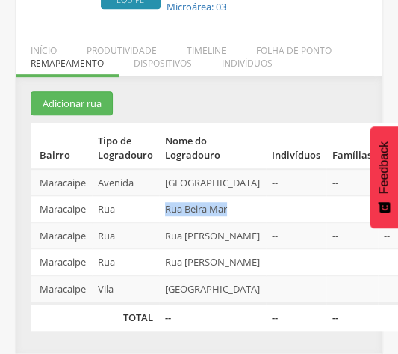
drag, startPoint x: 164, startPoint y: 117, endPoint x: 200, endPoint y: 132, distance: 38.2
click at [200, 196] on td "Rua Beira Mar" at bounding box center [212, 209] width 107 height 27
drag, startPoint x: 165, startPoint y: 158, endPoint x: 220, endPoint y: 212, distance: 76.6
click at [220, 222] on td "Rua [PERSON_NAME]" at bounding box center [212, 235] width 107 height 27
drag, startPoint x: 158, startPoint y: 225, endPoint x: 215, endPoint y: 272, distance: 74.4
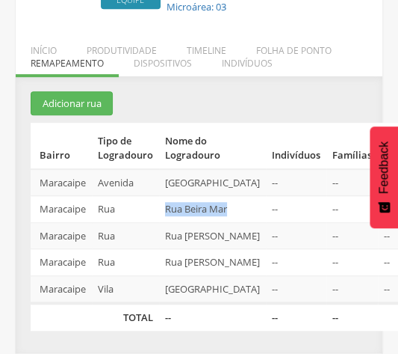
click at [215, 272] on tr "Maracaipe [GEOGRAPHIC_DATA][PERSON_NAME] Chalaça -- -- --  Editar Alocar famíl…" at bounding box center [243, 262] width 424 height 27
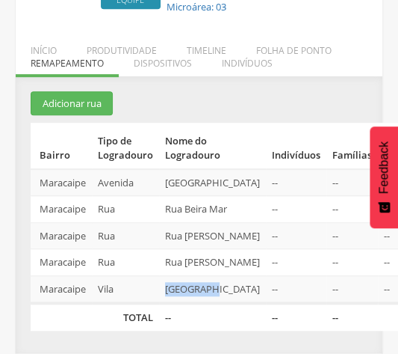
drag, startPoint x: 167, startPoint y: 298, endPoint x: 217, endPoint y: 306, distance: 50.0
click at [217, 303] on td "[GEOGRAPHIC_DATA]" at bounding box center [212, 289] width 107 height 28
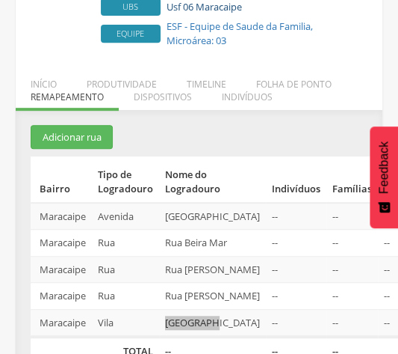
scroll to position [0, 0]
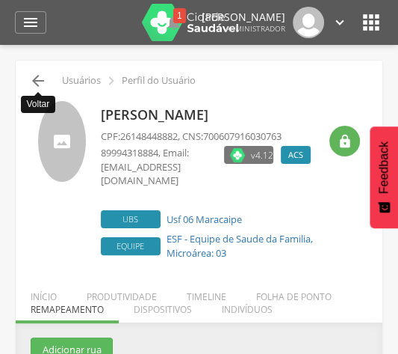
click at [40, 78] on icon "" at bounding box center [38, 81] width 18 height 18
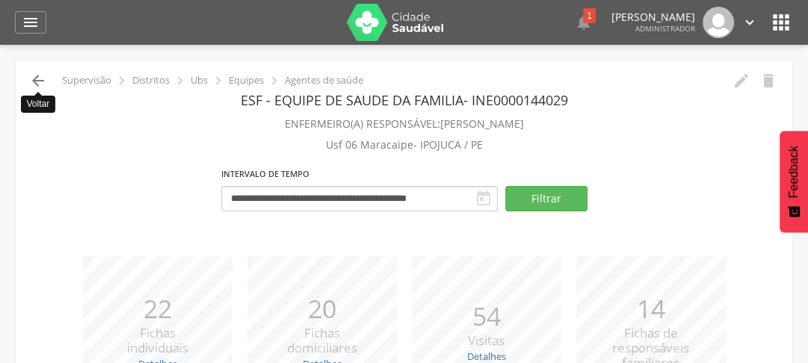
click at [30, 81] on icon "" at bounding box center [38, 81] width 18 height 18
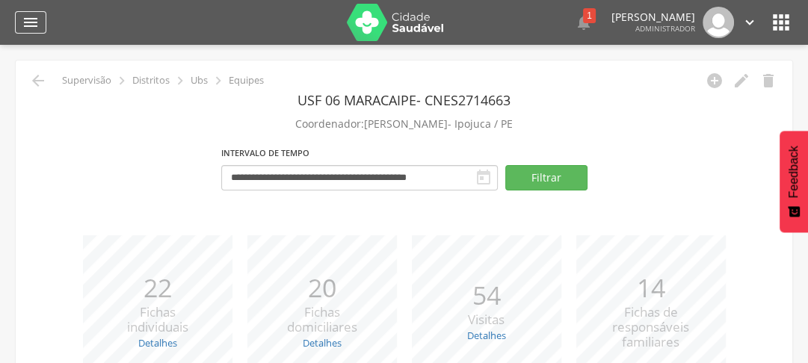
click at [25, 19] on icon "" at bounding box center [31, 22] width 18 height 18
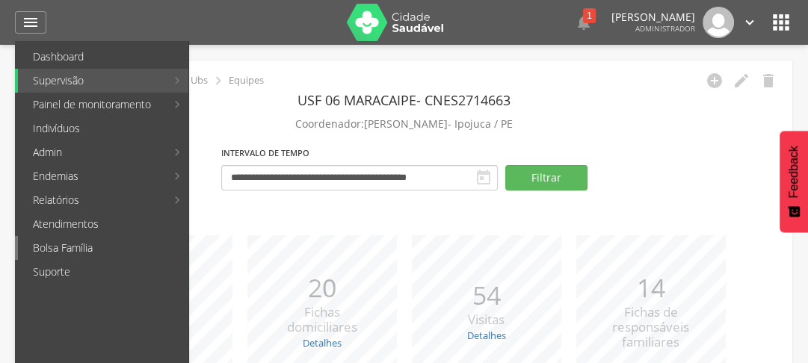
click at [85, 253] on link "Bolsa Família" at bounding box center [103, 248] width 170 height 24
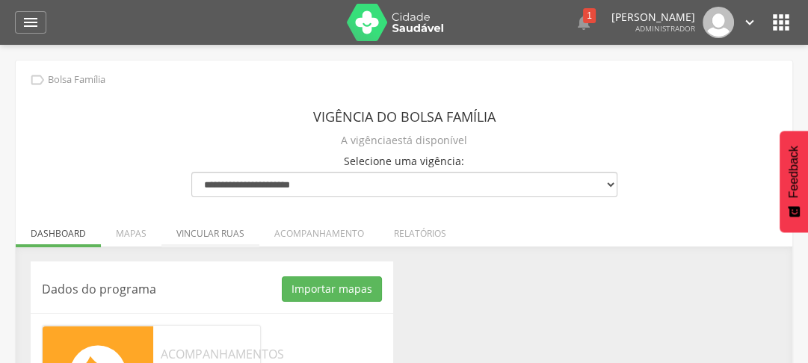
click at [191, 241] on li "Vincular ruas" at bounding box center [210, 229] width 98 height 35
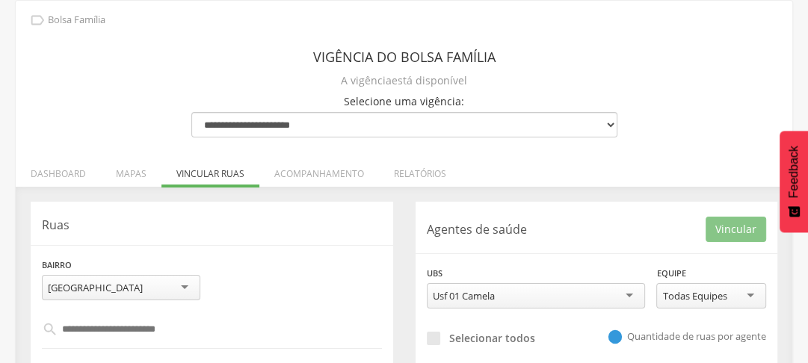
scroll to position [192, 0]
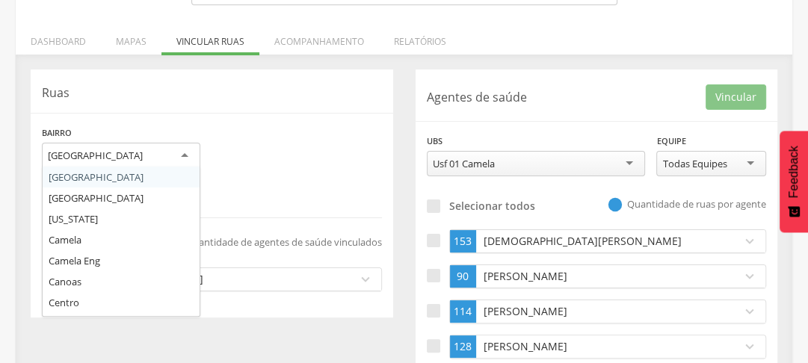
click at [105, 158] on div "[GEOGRAPHIC_DATA]" at bounding box center [95, 155] width 95 height 13
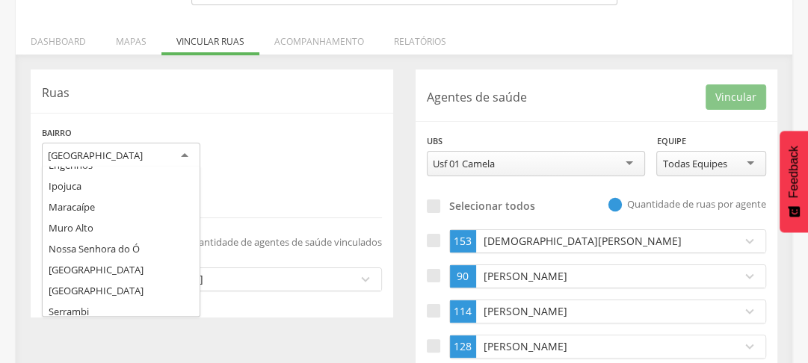
scroll to position [206, 0]
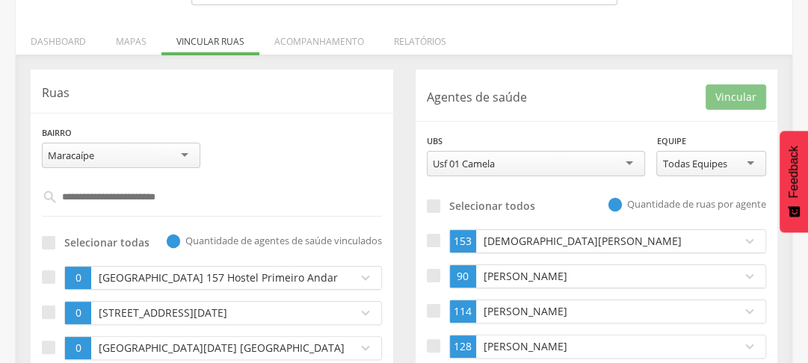
click at [248, 138] on div "Bairro ********* [GEOGRAPHIC_DATA] [GEOGRAPHIC_DATA] [GEOGRAPHIC_DATA] [US_STAT…" at bounding box center [212, 152] width 363 height 55
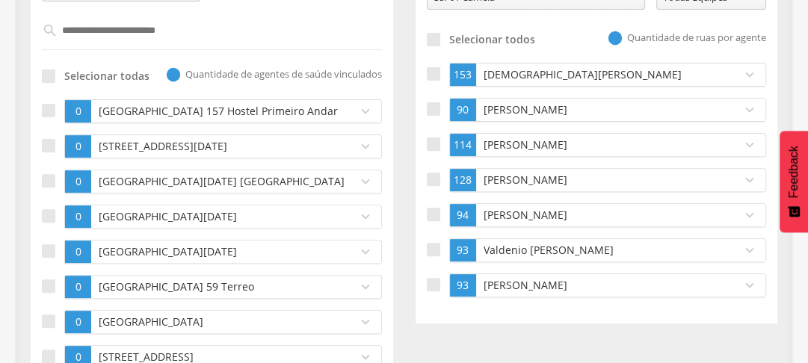
scroll to position [299, 0]
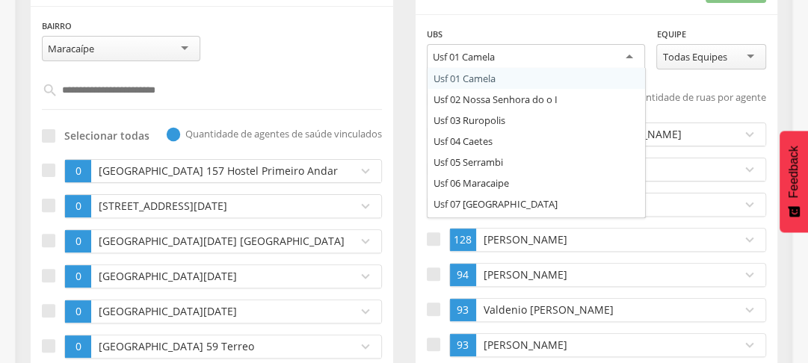
click at [497, 51] on div "Usf 01 Camela" at bounding box center [536, 57] width 219 height 27
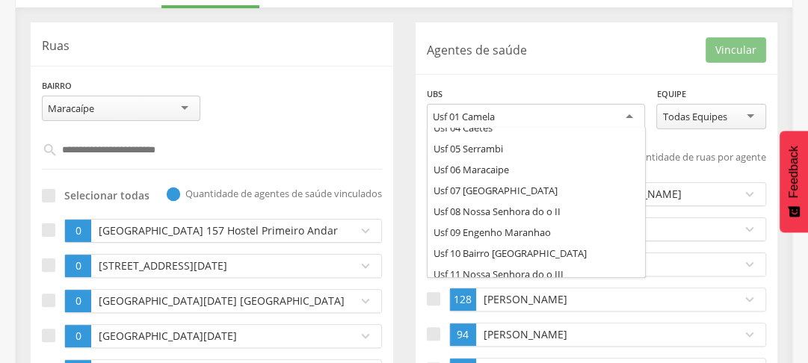
scroll to position [0, 0]
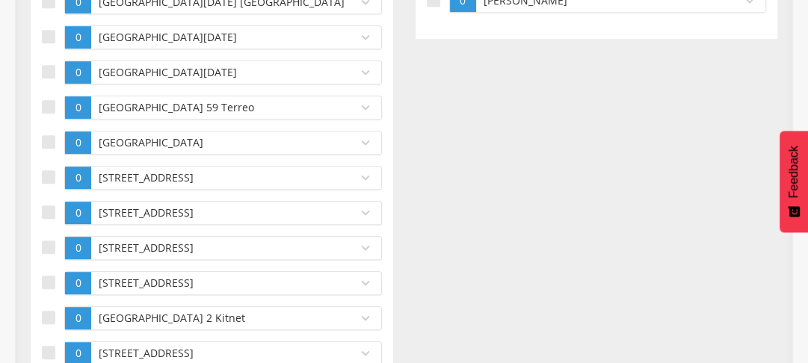
scroll to position [359, 0]
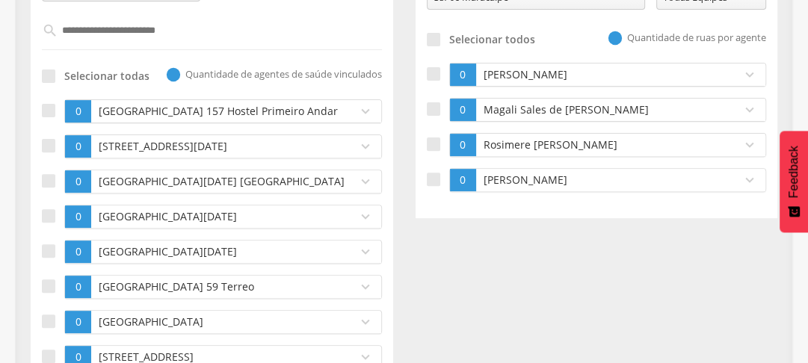
click at [131, 34] on input "text" at bounding box center [212, 30] width 309 height 25
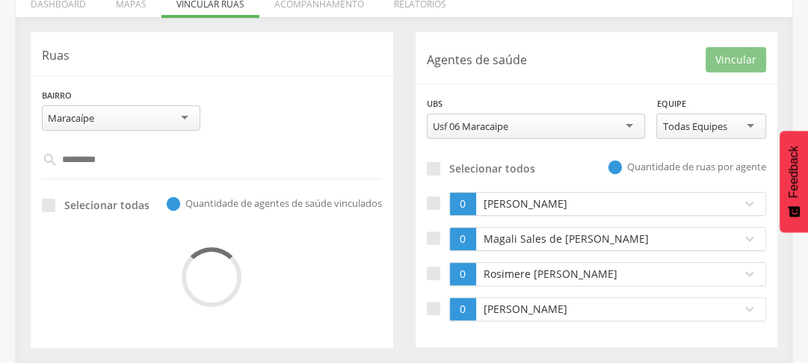
scroll to position [227, 0]
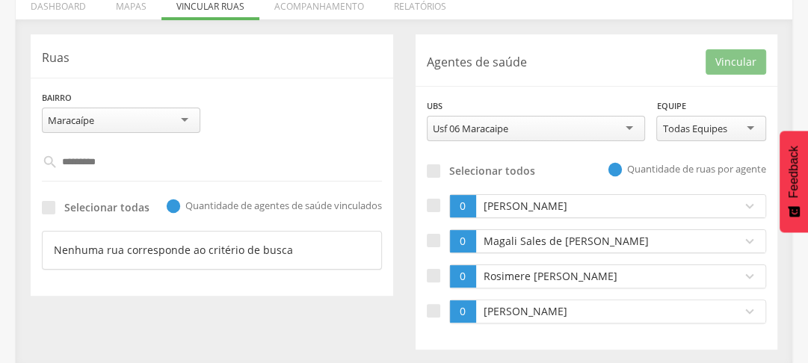
click at [87, 167] on input "********" at bounding box center [212, 161] width 309 height 25
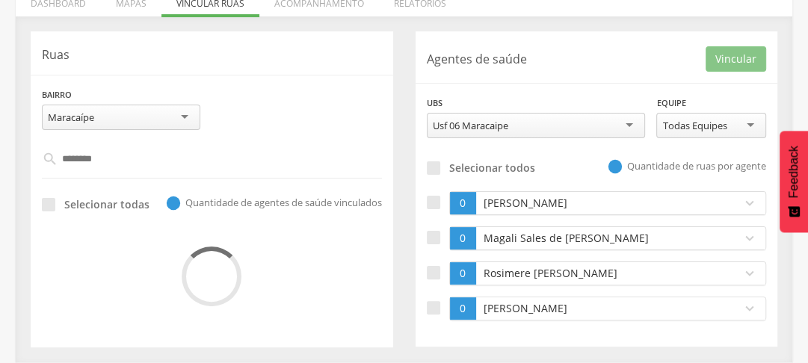
click at [157, 167] on div "Ruas Bairro ********* [GEOGRAPHIC_DATA] [GEOGRAPHIC_DATA] [GEOGRAPHIC_DATA] [US…" at bounding box center [212, 189] width 363 height 316
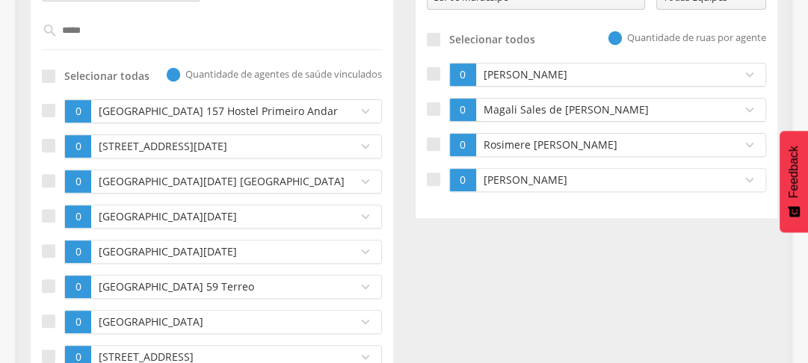
click at [114, 36] on input "*****" at bounding box center [212, 30] width 309 height 25
click at [54, 108] on div at bounding box center [48, 110] width 13 height 13
click at [44, 146] on div at bounding box center [48, 145] width 13 height 13
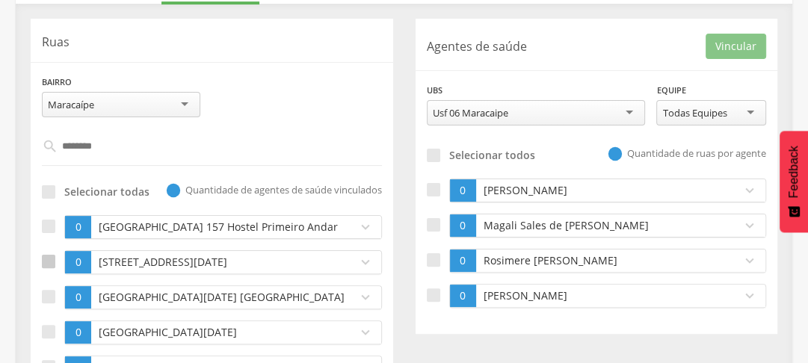
scroll to position [183, 0]
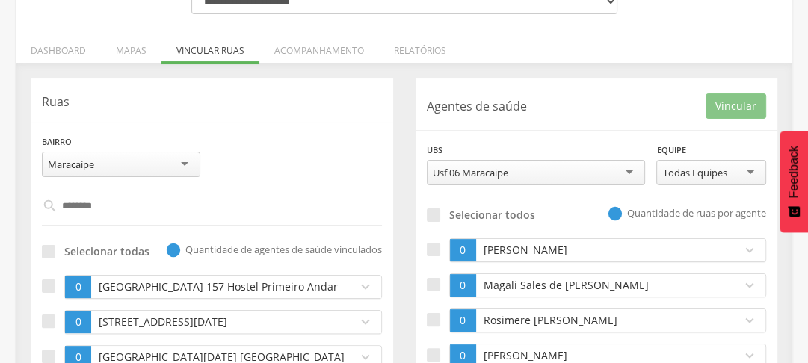
click at [126, 205] on input "*******" at bounding box center [212, 206] width 309 height 25
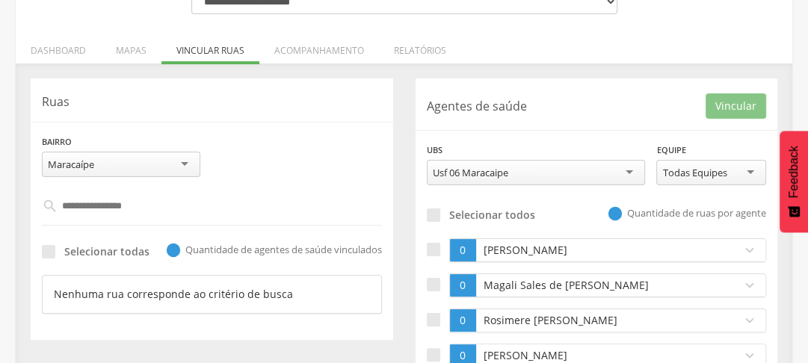
click at [172, 207] on input "**********" at bounding box center [212, 206] width 309 height 25
type input "*******"
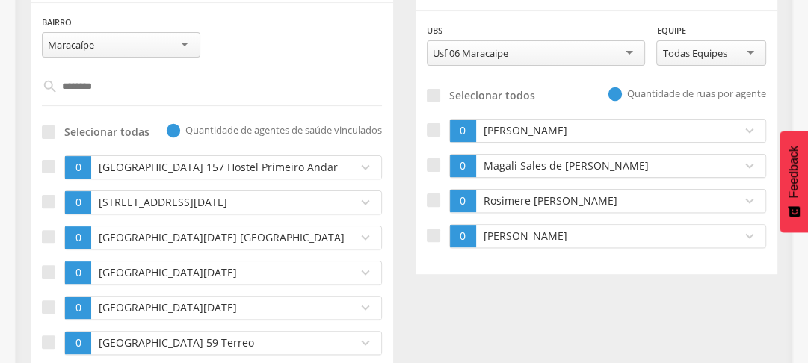
scroll to position [363, 0]
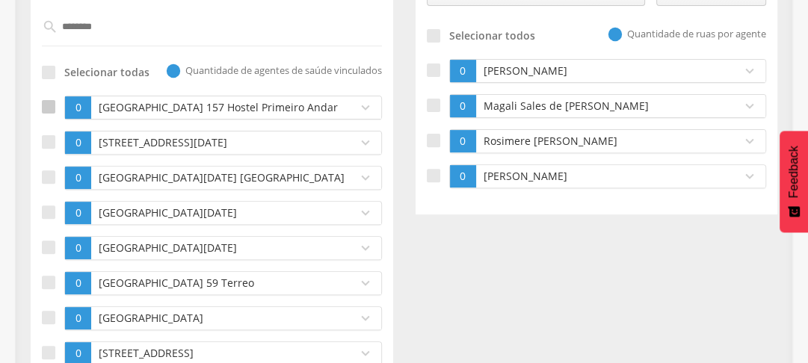
click at [46, 108] on div at bounding box center [48, 106] width 13 height 13
click at [45, 138] on div at bounding box center [48, 141] width 13 height 13
click at [58, 190] on label at bounding box center [53, 178] width 22 height 24
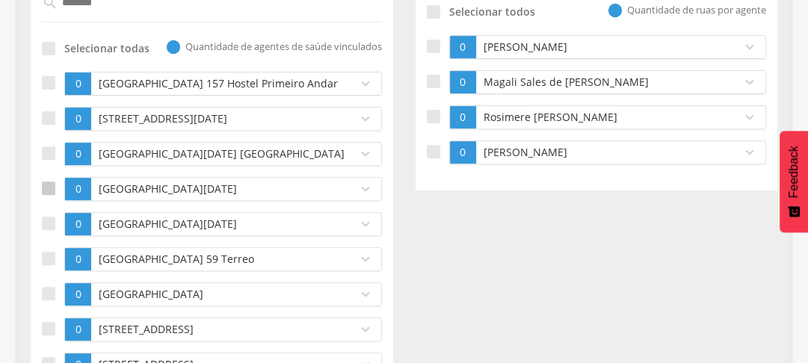
click at [51, 194] on div at bounding box center [48, 188] width 13 height 13
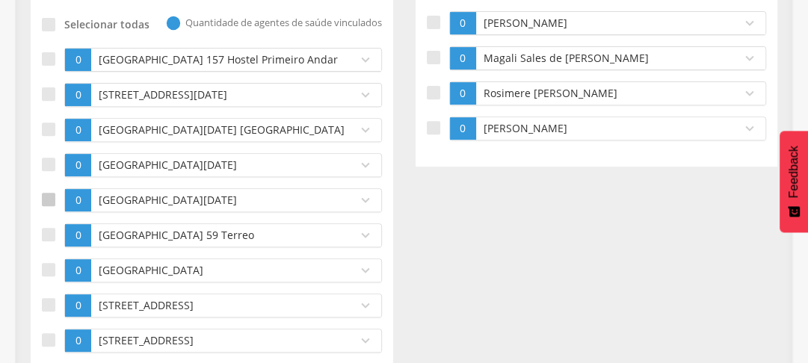
click at [49, 206] on div at bounding box center [48, 199] width 13 height 13
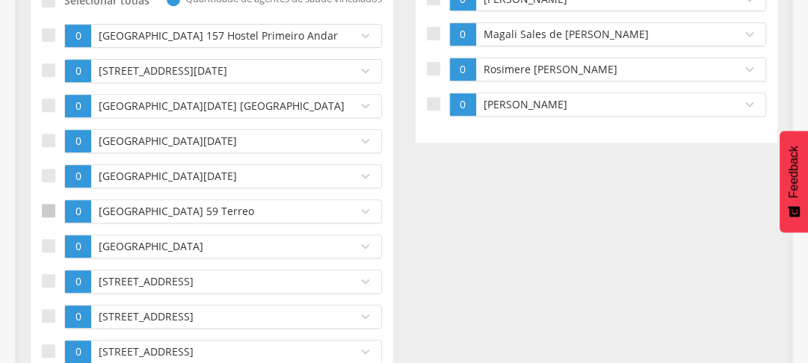
click at [48, 216] on div at bounding box center [48, 210] width 13 height 13
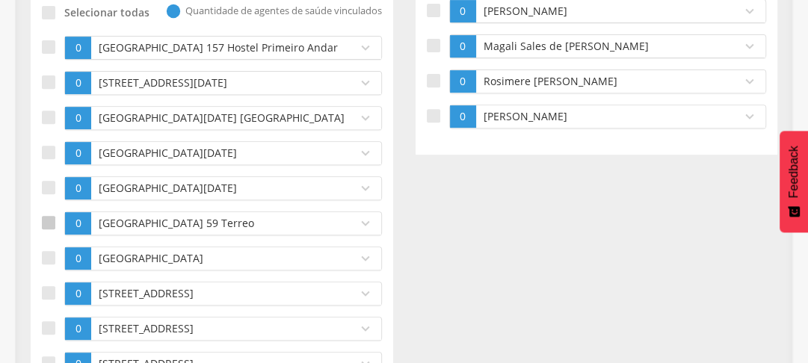
scroll to position [183, 0]
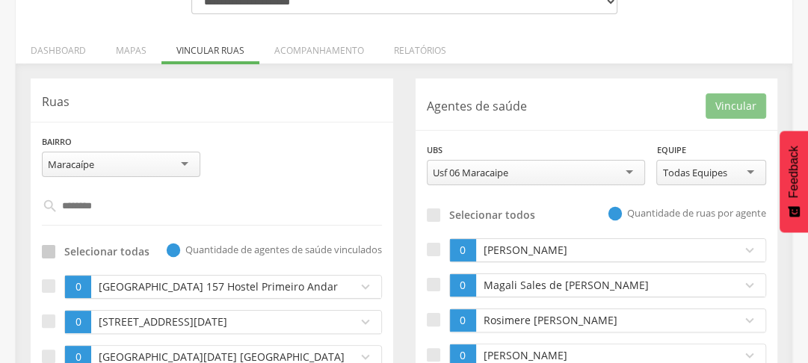
click at [49, 252] on div at bounding box center [48, 251] width 13 height 13
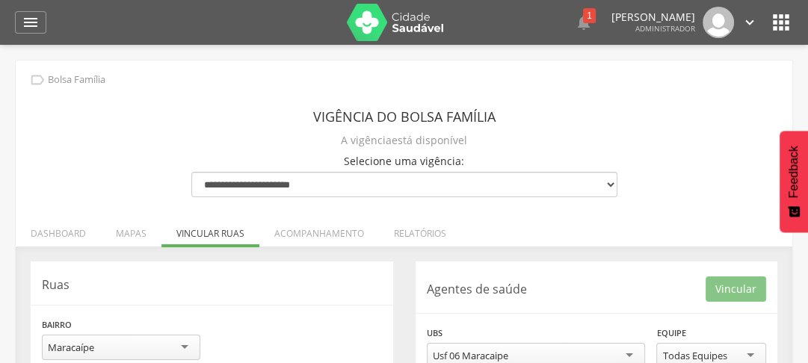
scroll to position [179, 0]
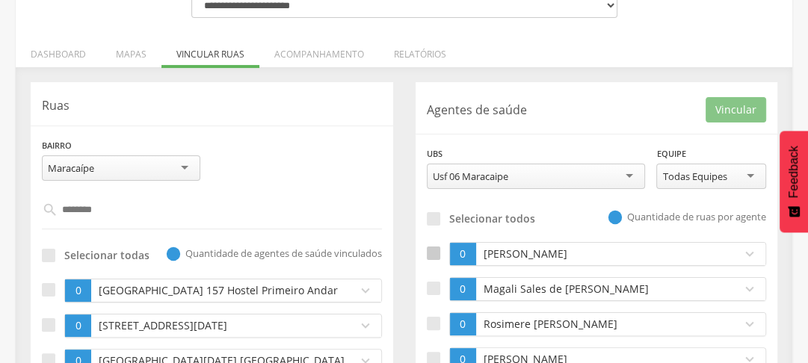
click at [440, 257] on label at bounding box center [438, 254] width 22 height 24
click at [727, 107] on button "Vincular" at bounding box center [736, 109] width 61 height 25
click at [116, 206] on input "*******" at bounding box center [212, 209] width 309 height 25
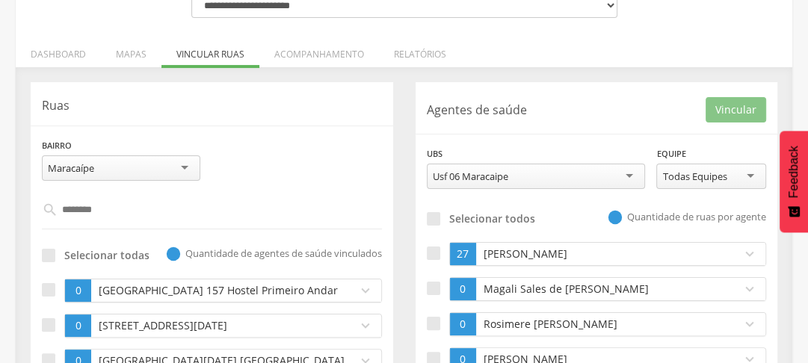
type input "*********"
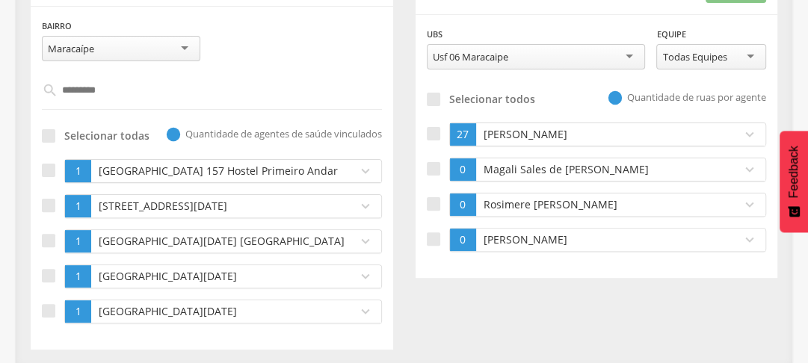
scroll to position [314, 0]
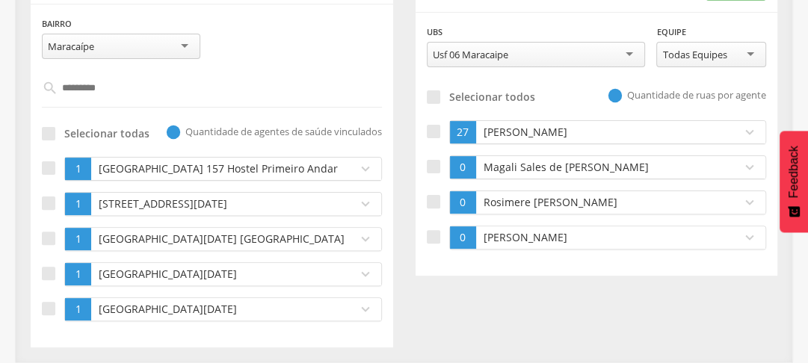
click at [138, 80] on input "*********" at bounding box center [212, 87] width 309 height 25
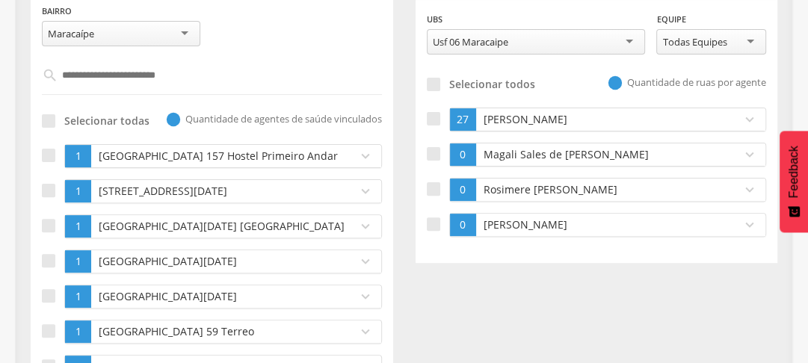
click at [155, 78] on input "text" at bounding box center [212, 75] width 309 height 25
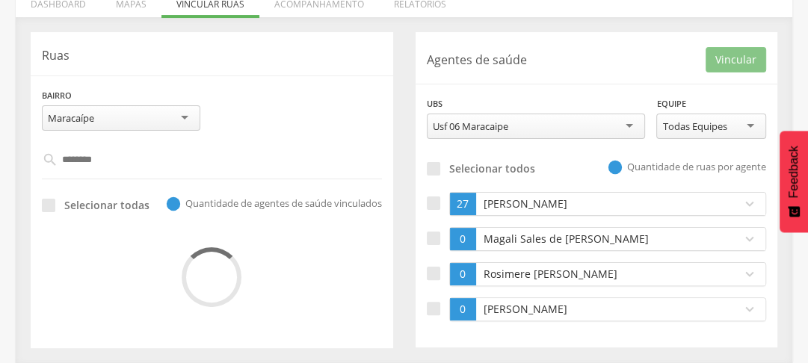
scroll to position [227, 0]
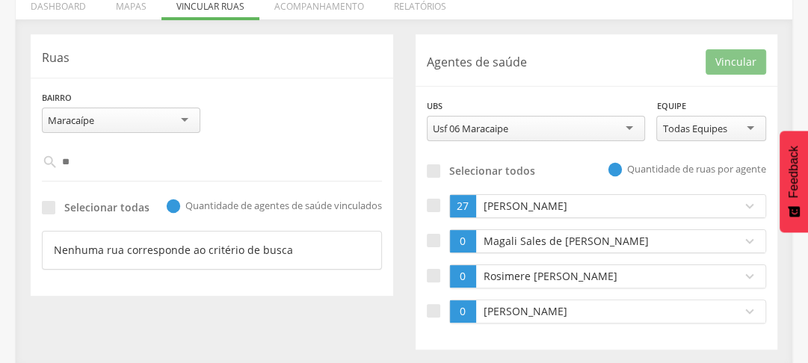
type input "*"
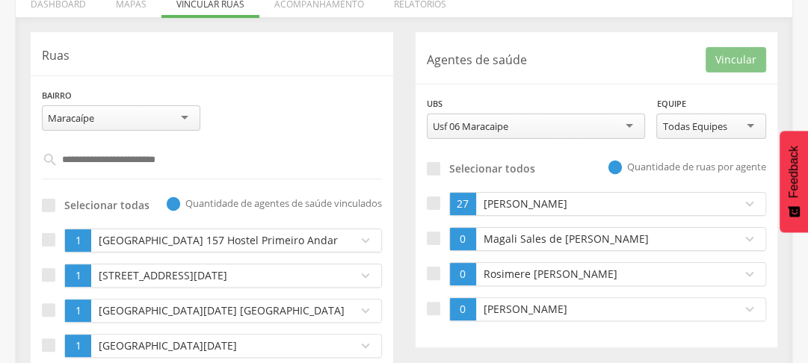
scroll to position [314, 0]
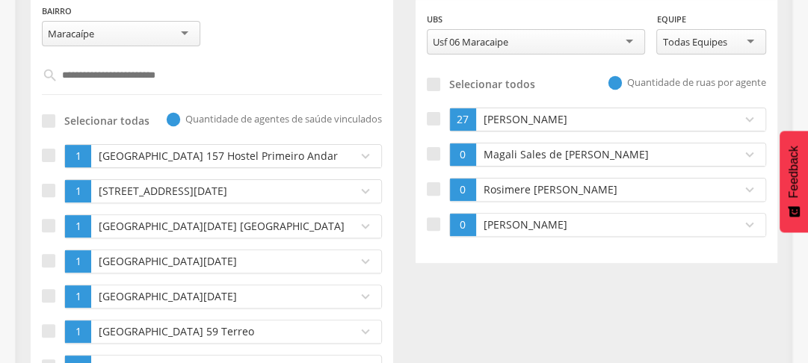
click at [119, 74] on input "text" at bounding box center [212, 75] width 309 height 25
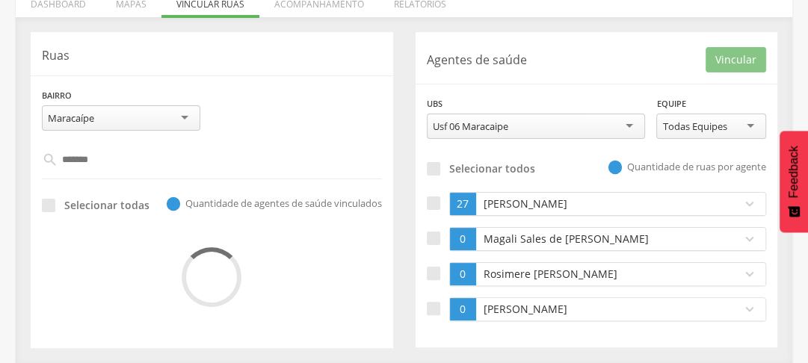
scroll to position [227, 0]
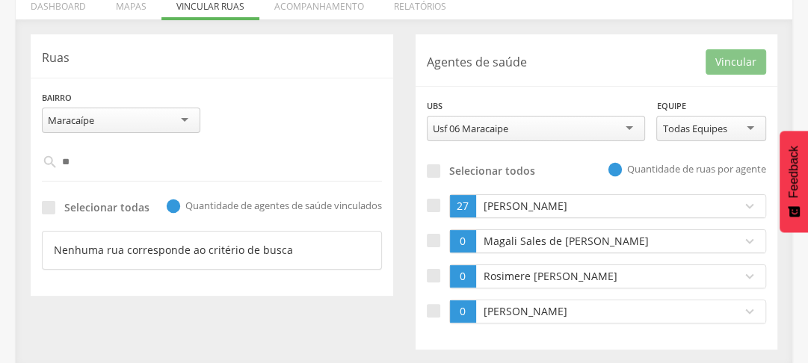
type input "*"
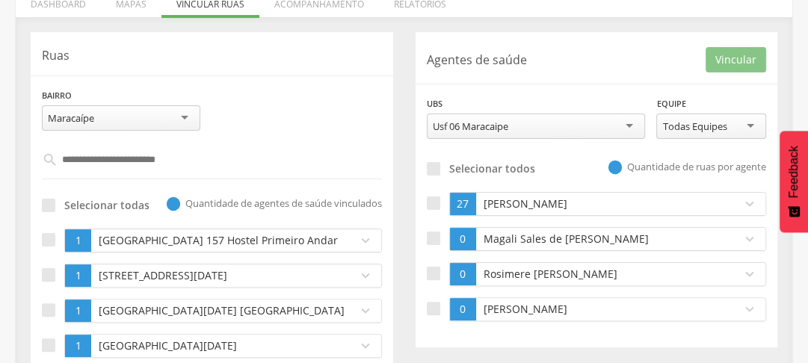
scroll to position [314, 0]
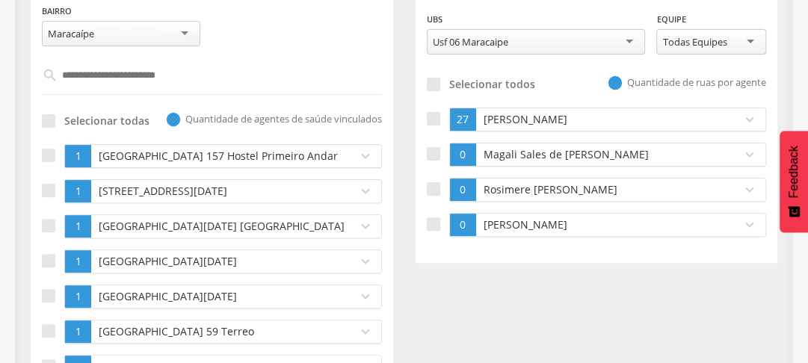
click at [127, 81] on input "text" at bounding box center [212, 75] width 309 height 25
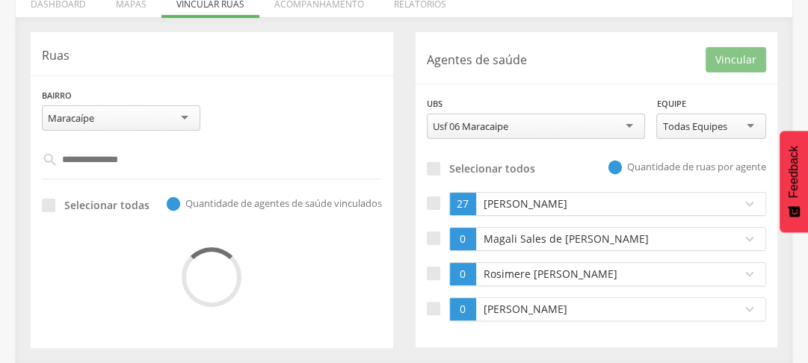
scroll to position [227, 0]
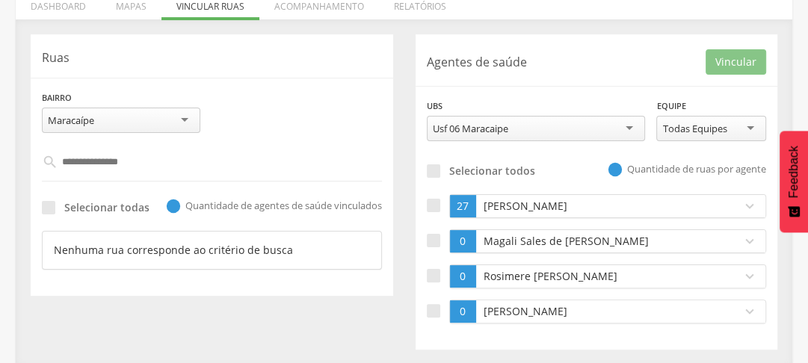
click at [131, 164] on input "**********" at bounding box center [212, 161] width 309 height 25
type input "*"
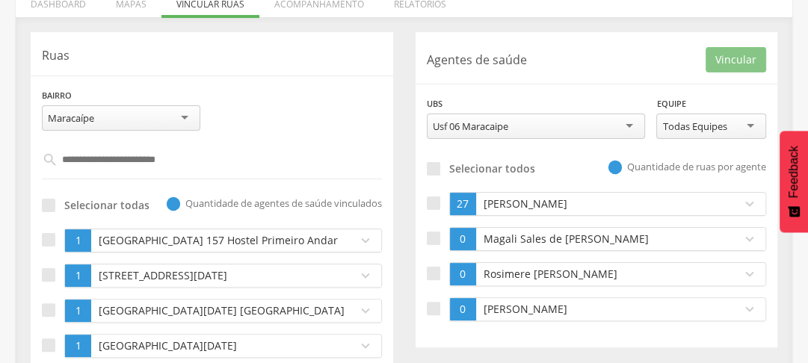
scroll to position [314, 0]
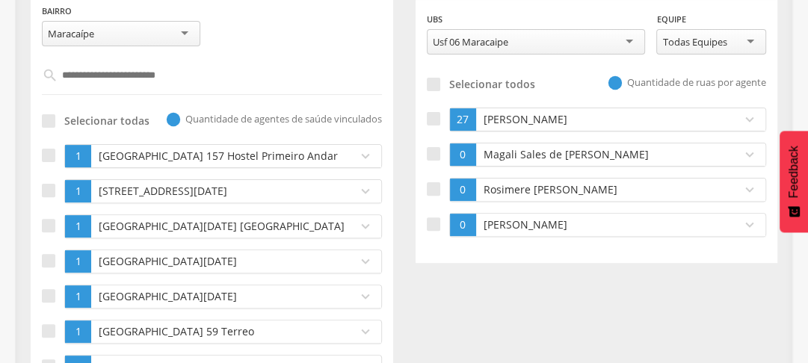
click at [81, 78] on input "text" at bounding box center [212, 75] width 309 height 25
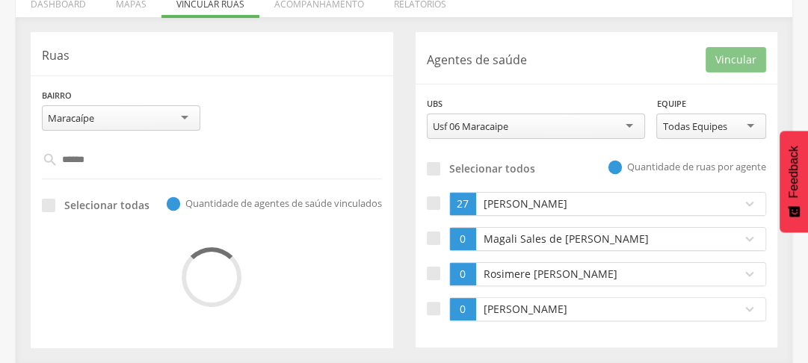
scroll to position [227, 0]
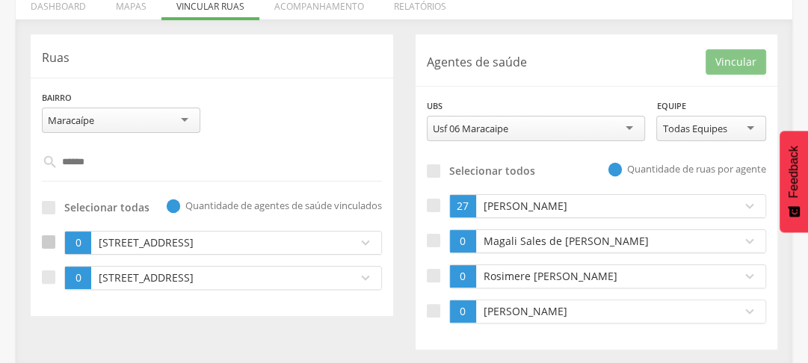
type input "******"
click at [49, 242] on div at bounding box center [48, 241] width 13 height 13
click at [52, 271] on div at bounding box center [48, 277] width 13 height 13
click at [429, 209] on div at bounding box center [433, 205] width 13 height 13
click at [721, 63] on button "Vincular" at bounding box center [736, 61] width 61 height 25
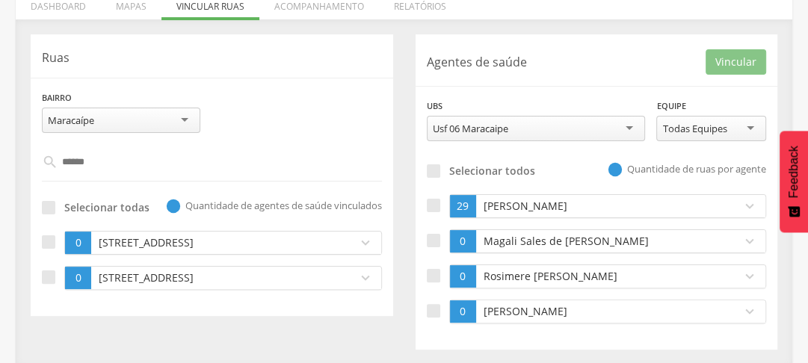
click at [120, 155] on input "******" at bounding box center [212, 161] width 309 height 25
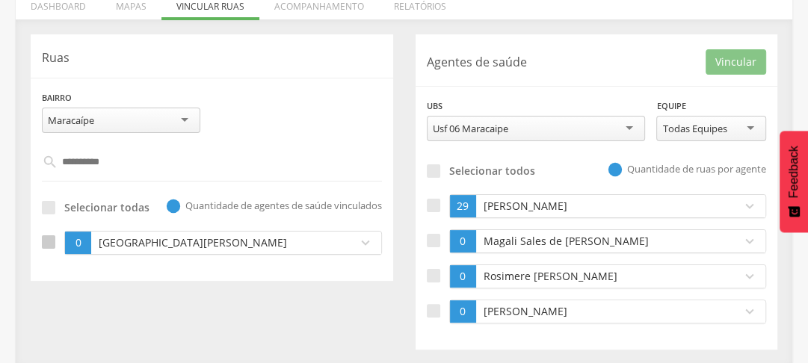
click at [51, 238] on div at bounding box center [48, 241] width 13 height 13
click at [528, 206] on p "[PERSON_NAME]" at bounding box center [605, 206] width 251 height 15
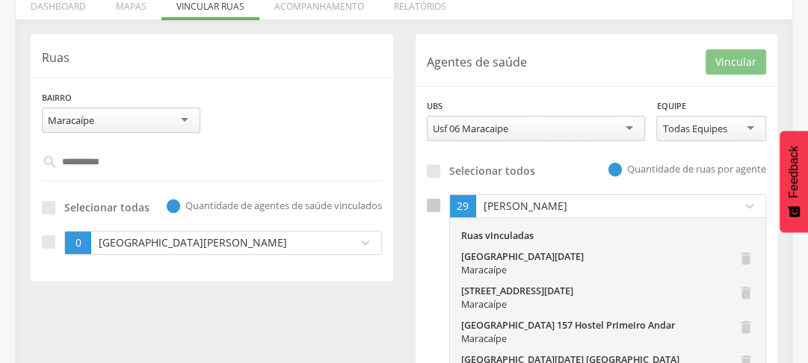
click at [428, 208] on div at bounding box center [433, 205] width 13 height 13
click at [728, 58] on button "Vincular" at bounding box center [736, 61] width 61 height 25
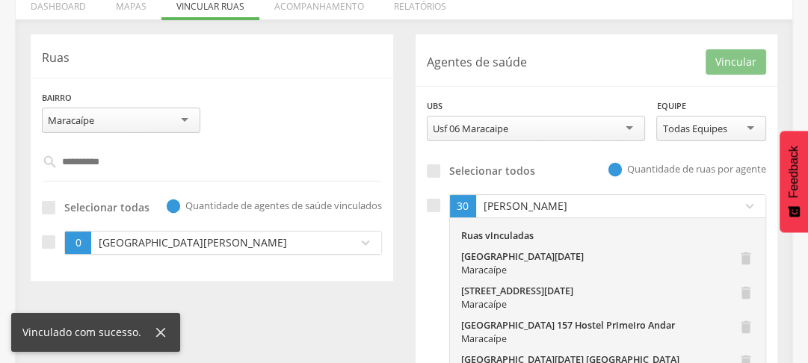
click at [110, 163] on input "**********" at bounding box center [212, 161] width 309 height 25
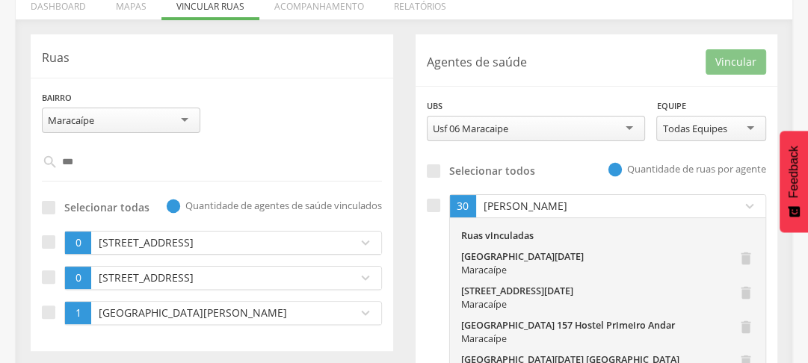
type input "***"
click at [52, 284] on div at bounding box center [48, 277] width 13 height 13
click at [45, 242] on div at bounding box center [48, 241] width 13 height 13
click at [735, 55] on button "Vincular" at bounding box center [736, 61] width 61 height 25
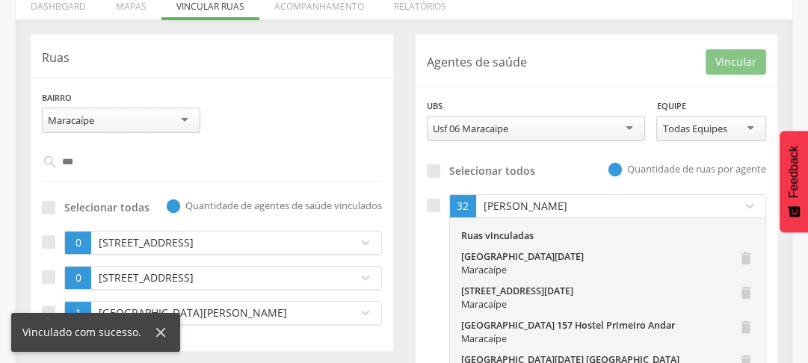
click at [111, 167] on input "***" at bounding box center [212, 161] width 309 height 25
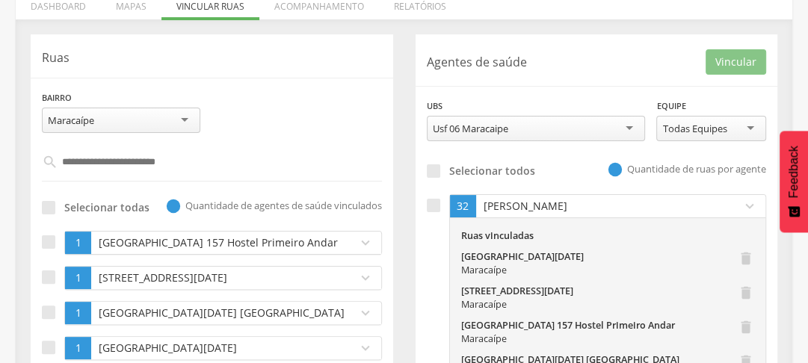
click at [138, 167] on input "text" at bounding box center [212, 161] width 309 height 25
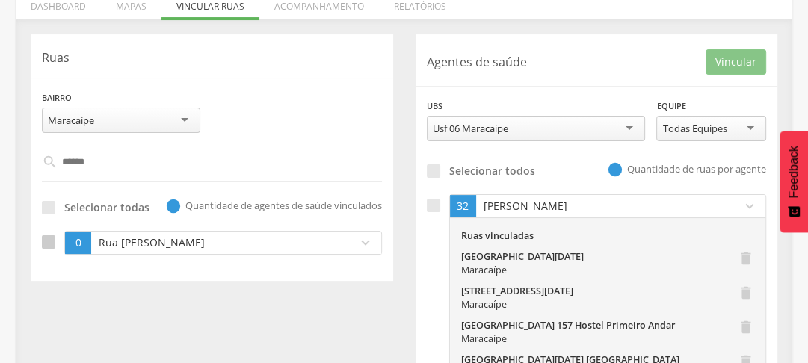
click at [56, 237] on label at bounding box center [53, 243] width 22 height 24
click at [537, 200] on p "[PERSON_NAME]" at bounding box center [605, 206] width 251 height 15
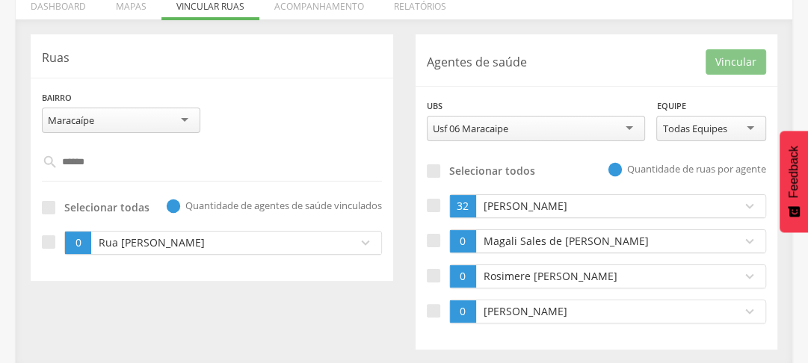
click at [514, 236] on p "Magali Sales de [PERSON_NAME]" at bounding box center [605, 241] width 251 height 15
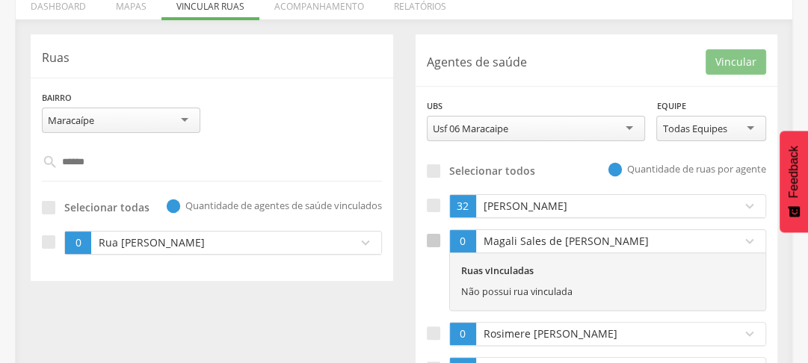
click at [430, 242] on div at bounding box center [433, 240] width 13 height 13
click at [723, 60] on button "Vincular" at bounding box center [736, 61] width 61 height 25
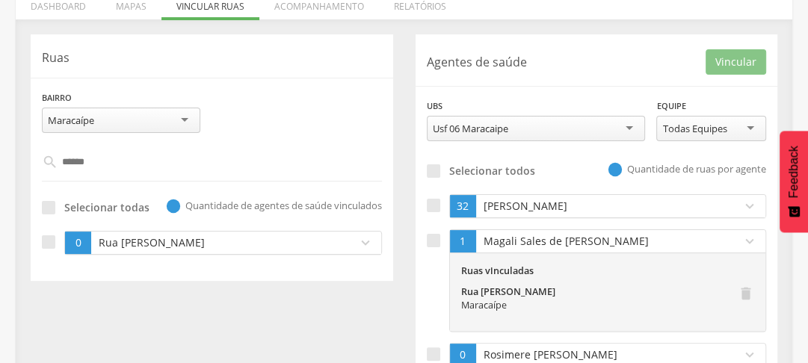
click at [120, 158] on input "******" at bounding box center [212, 161] width 309 height 25
click at [128, 159] on input "**********" at bounding box center [212, 161] width 309 height 25
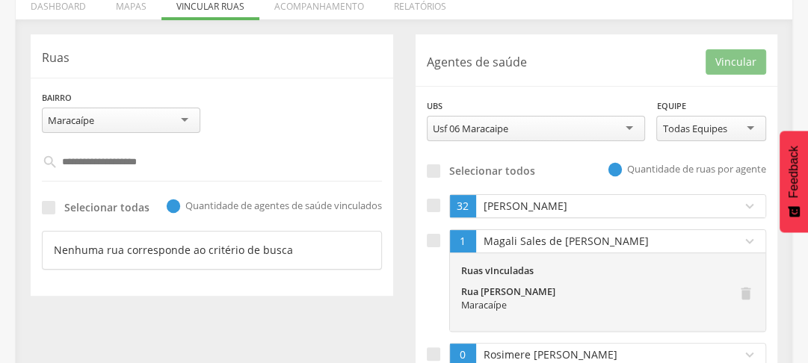
click at [153, 158] on input "**********" at bounding box center [212, 161] width 309 height 25
type input "*"
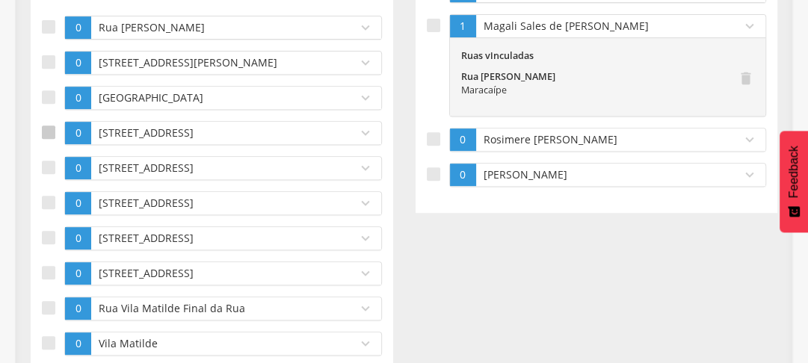
scroll to position [323, 0]
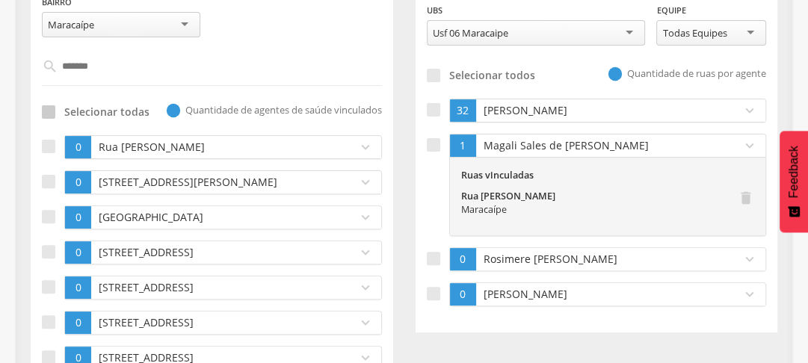
type input "*******"
click at [49, 105] on div at bounding box center [48, 111] width 13 height 13
click at [437, 147] on div at bounding box center [433, 144] width 13 height 13
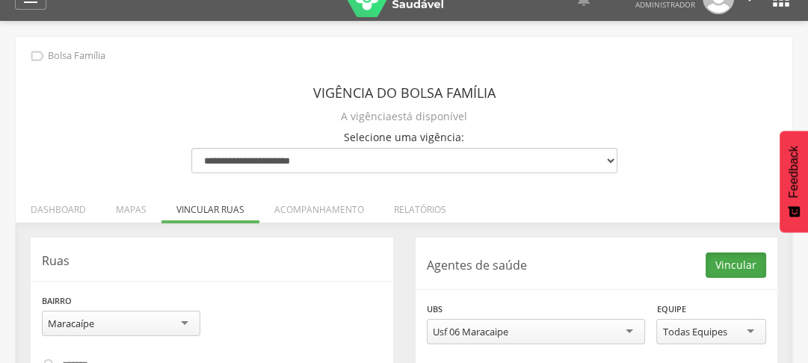
click at [742, 263] on button "Vincular" at bounding box center [736, 265] width 61 height 25
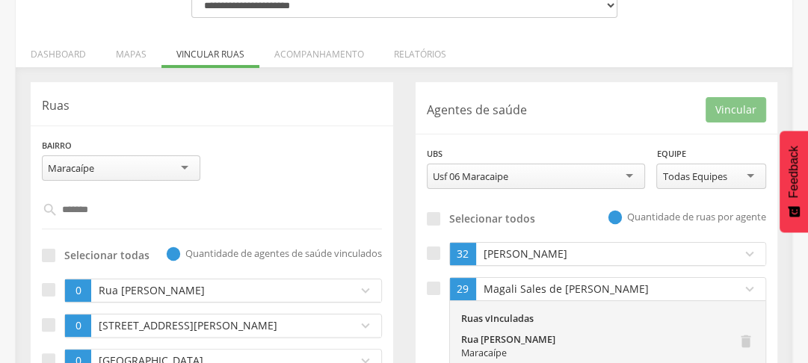
scroll to position [239, 0]
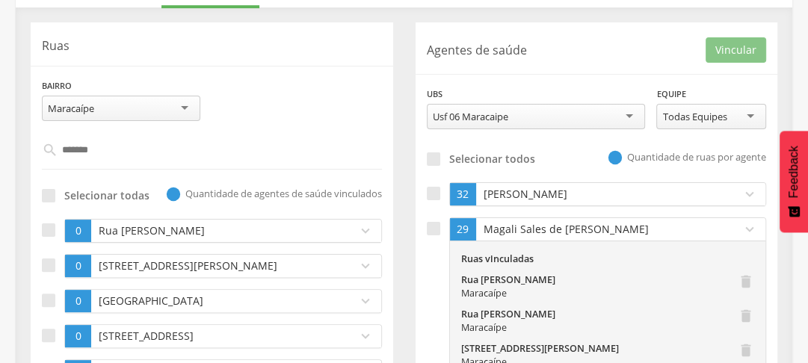
click at [141, 147] on input "*******" at bounding box center [212, 150] width 309 height 25
type input "**********"
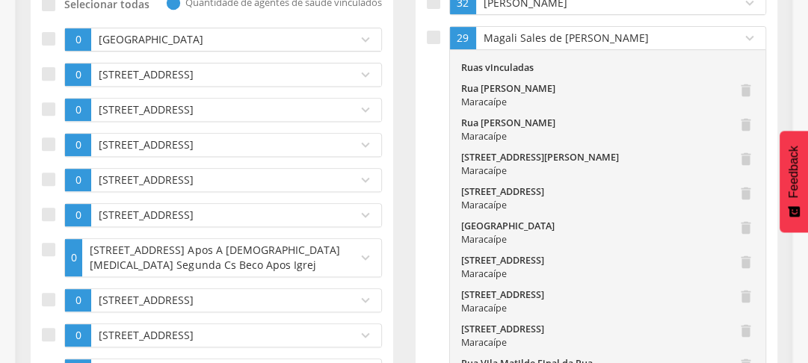
scroll to position [311, 0]
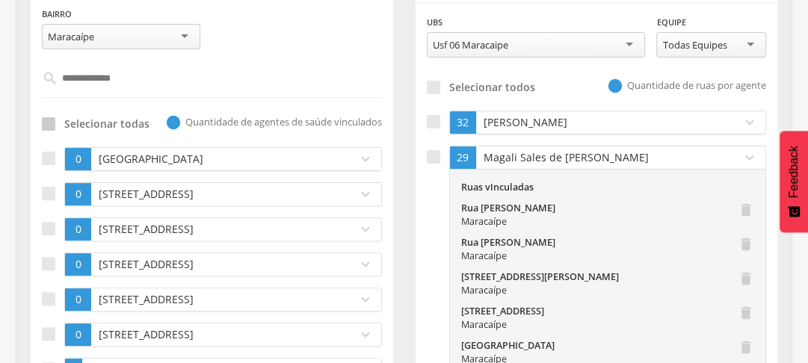
click at [54, 120] on div at bounding box center [48, 123] width 13 height 13
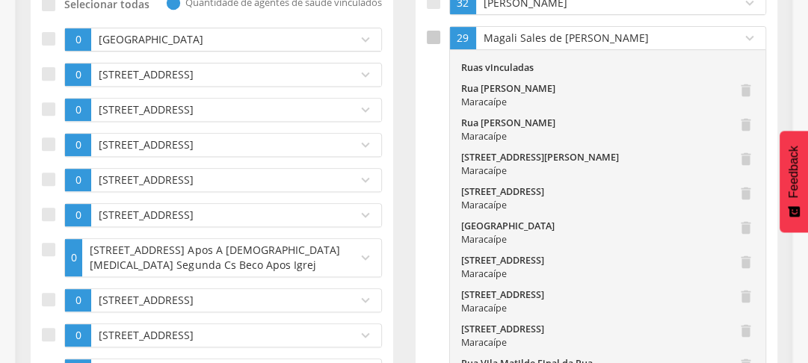
scroll to position [132, 0]
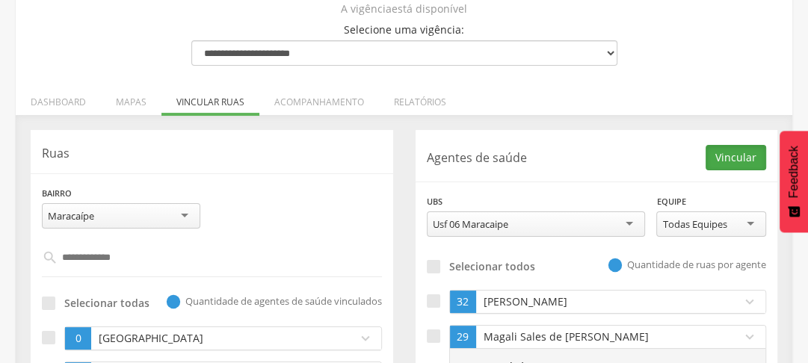
click at [729, 150] on button "Vincular" at bounding box center [736, 157] width 61 height 25
click at [126, 263] on input "**********" at bounding box center [212, 257] width 309 height 25
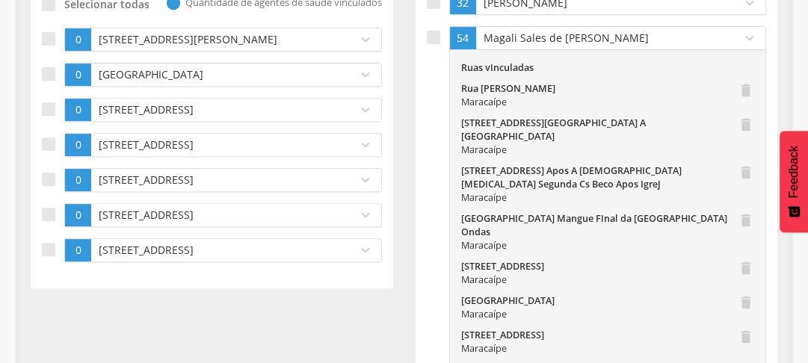
scroll to position [251, 0]
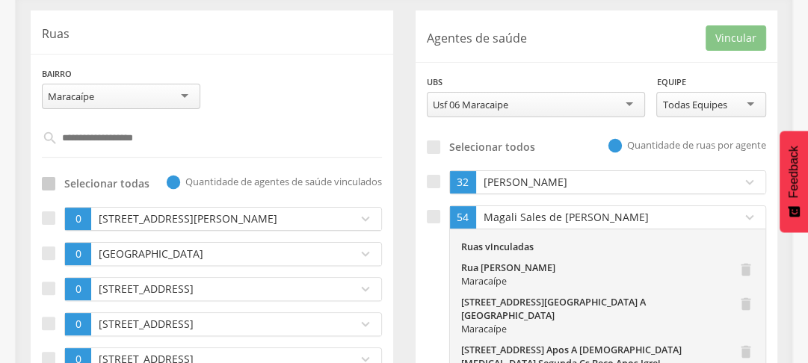
type input "**********"
click at [48, 185] on div at bounding box center [48, 183] width 13 height 13
click at [710, 212] on p "Magali Sales de [PERSON_NAME]" at bounding box center [605, 217] width 251 height 15
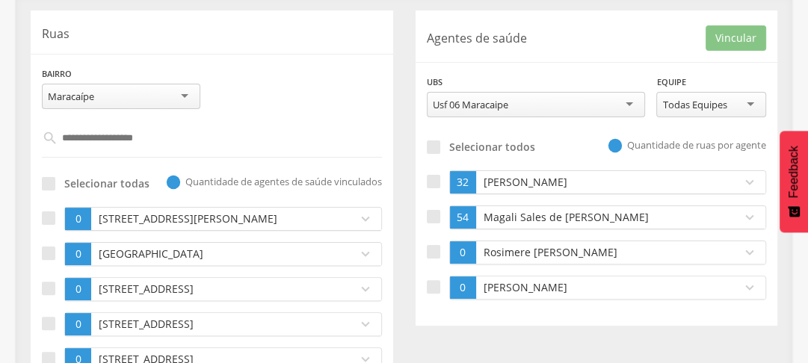
click at [710, 246] on p "Rosimere [PERSON_NAME]" at bounding box center [605, 252] width 251 height 15
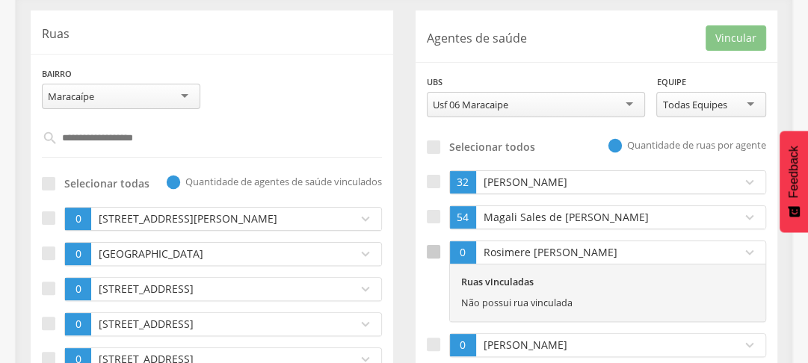
click at [441, 245] on label at bounding box center [438, 281] width 22 height 81
click at [730, 41] on button "Vincular" at bounding box center [736, 37] width 61 height 25
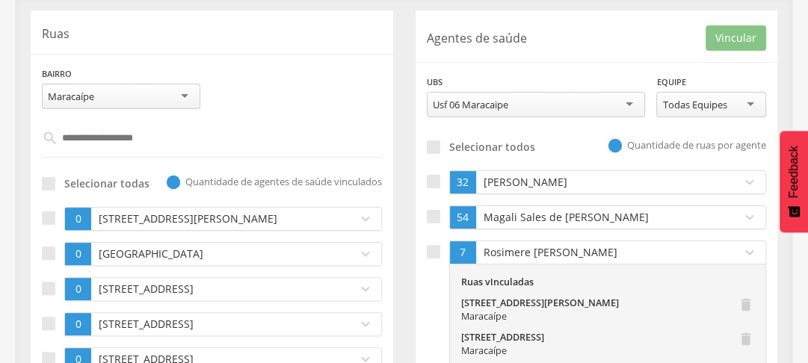
click at [123, 135] on input "**********" at bounding box center [212, 138] width 309 height 25
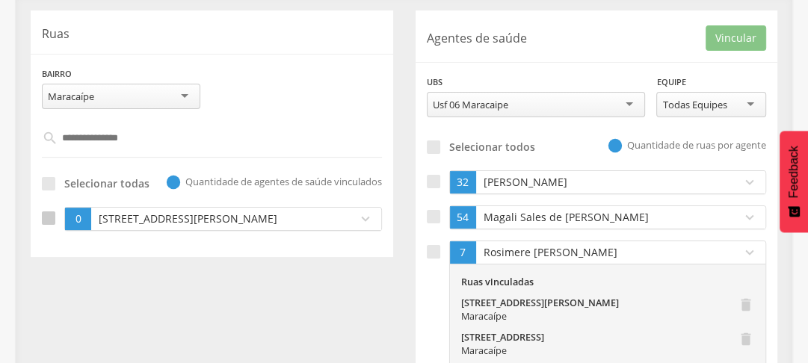
type input "**********"
click at [46, 215] on div at bounding box center [48, 218] width 13 height 13
click at [436, 251] on div at bounding box center [433, 251] width 13 height 13
click at [731, 36] on button "Vincular" at bounding box center [736, 37] width 61 height 25
click at [143, 138] on input "**********" at bounding box center [212, 138] width 309 height 25
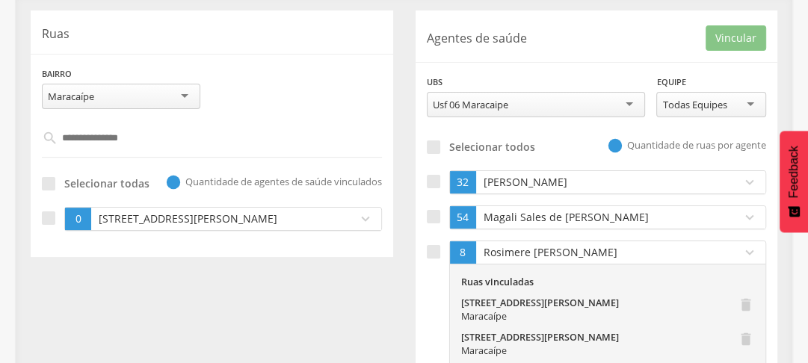
click at [143, 138] on input "**********" at bounding box center [212, 138] width 309 height 25
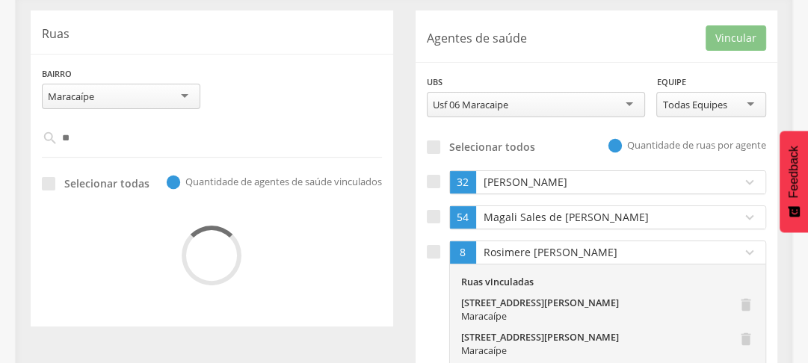
type input "*"
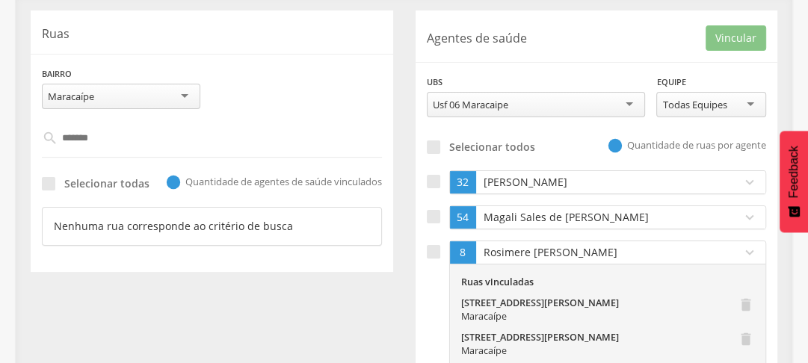
click at [147, 138] on input "*******" at bounding box center [212, 138] width 309 height 25
type input "*"
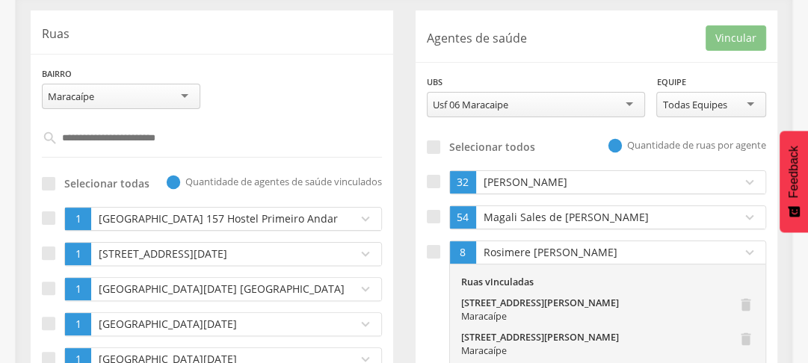
click at [91, 132] on input "text" at bounding box center [212, 138] width 309 height 25
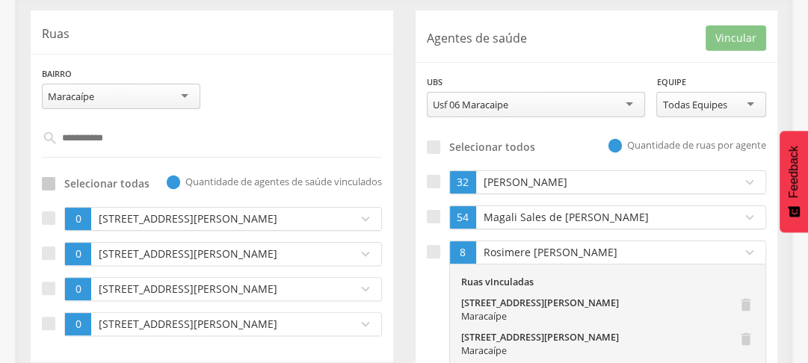
type input "**********"
click at [52, 182] on div at bounding box center [48, 183] width 13 height 13
click at [437, 255] on div at bounding box center [433, 251] width 13 height 13
click at [722, 37] on button "Vincular" at bounding box center [736, 37] width 61 height 25
click at [144, 132] on input "**********" at bounding box center [212, 138] width 309 height 25
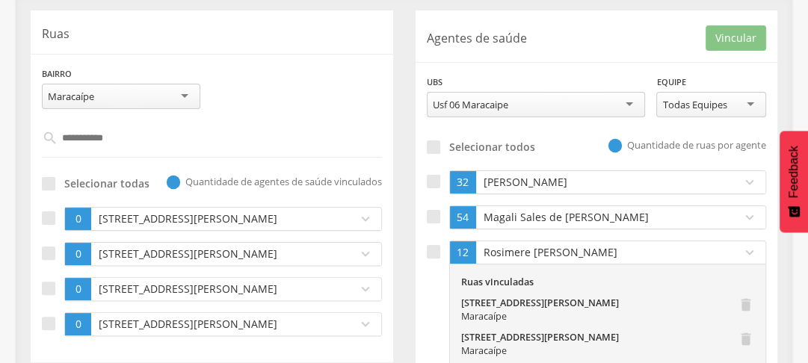
click at [144, 132] on input "**********" at bounding box center [212, 138] width 309 height 25
type input "********"
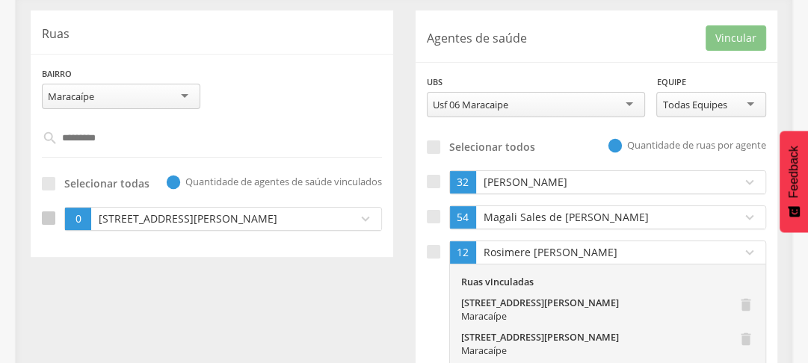
click at [50, 214] on div at bounding box center [48, 218] width 13 height 13
click at [436, 251] on div at bounding box center [433, 251] width 13 height 13
click at [718, 25] on button "Vincular" at bounding box center [736, 37] width 61 height 25
click at [138, 130] on input "********" at bounding box center [212, 138] width 309 height 25
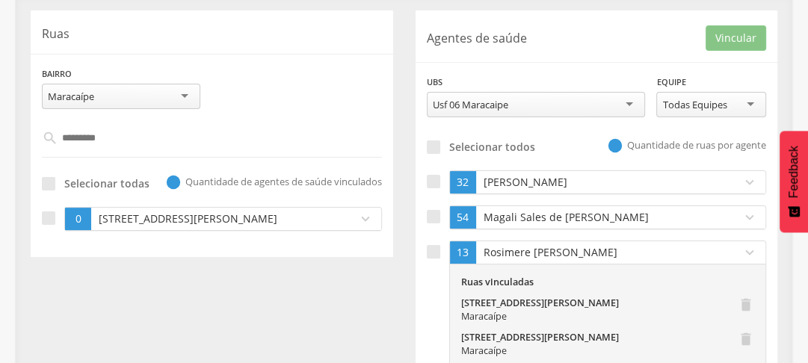
click at [138, 130] on input "********" at bounding box center [212, 138] width 309 height 25
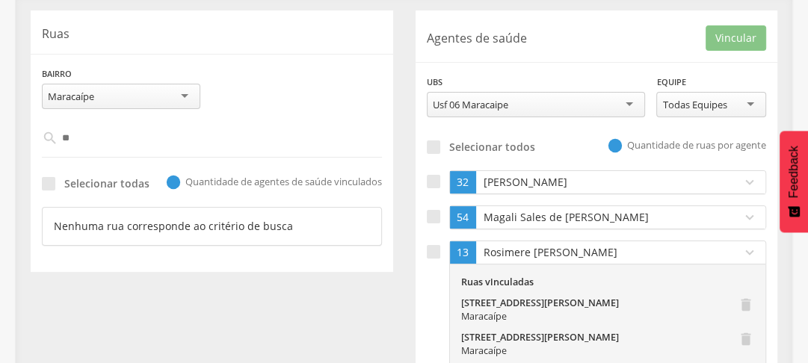
type input "*"
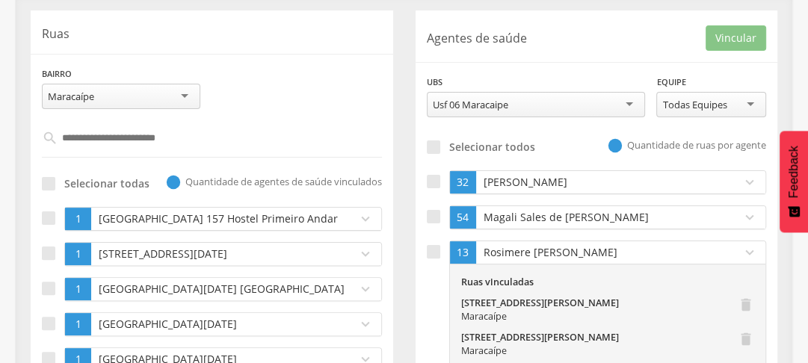
click at [92, 128] on input "text" at bounding box center [212, 138] width 309 height 25
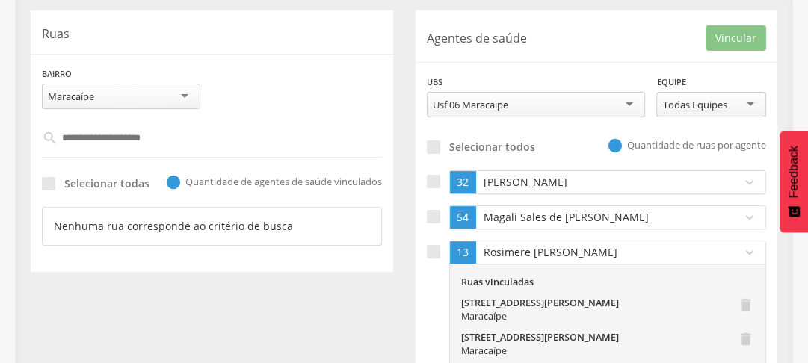
click at [170, 144] on input "**********" at bounding box center [212, 138] width 309 height 25
type input "*"
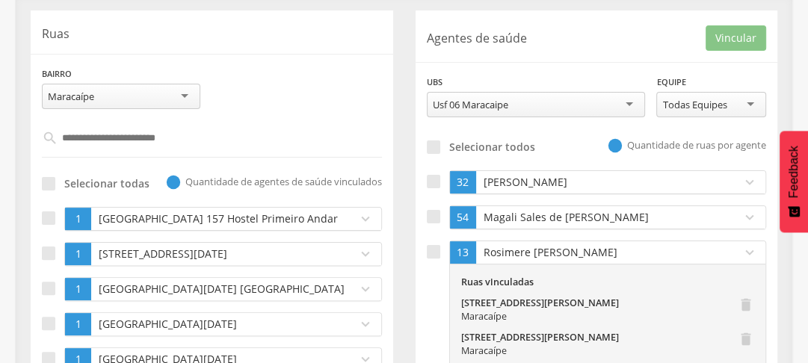
click at [103, 135] on input "text" at bounding box center [212, 138] width 309 height 25
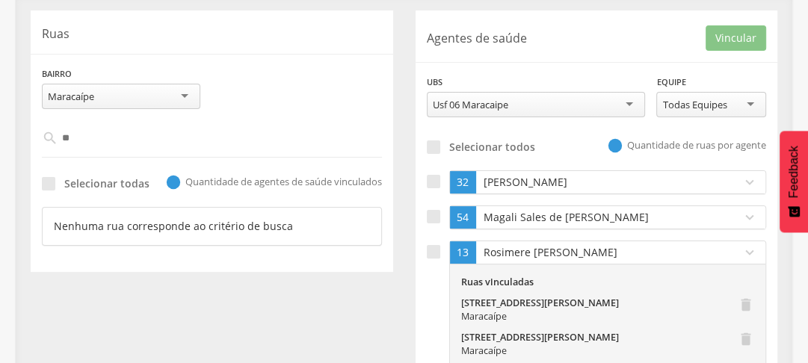
type input "*"
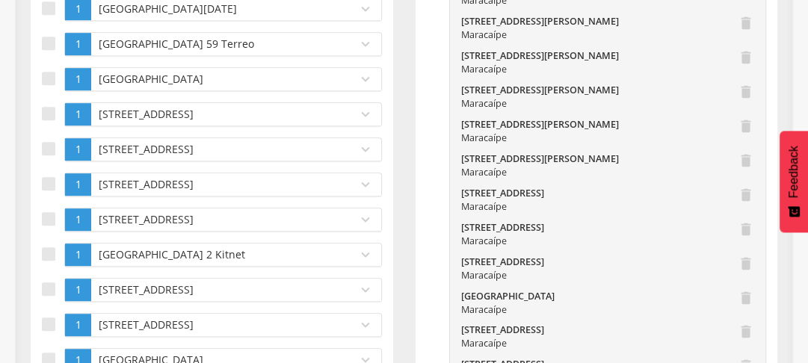
scroll to position [243, 0]
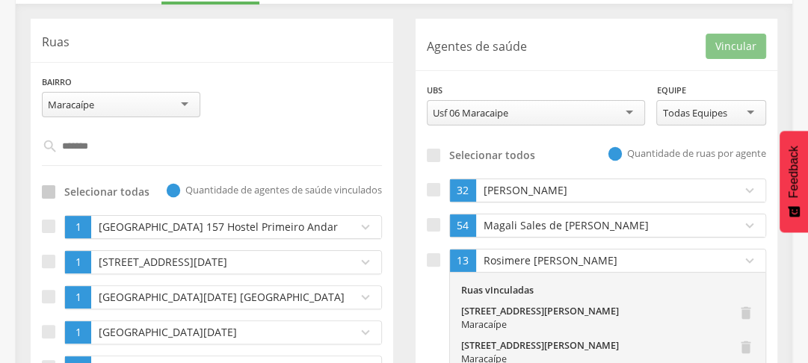
type input "*******"
click at [51, 187] on div at bounding box center [48, 191] width 13 height 13
click at [431, 257] on div at bounding box center [433, 259] width 13 height 13
click at [439, 255] on div at bounding box center [433, 259] width 13 height 13
click at [742, 260] on icon "expand_more" at bounding box center [750, 261] width 16 height 16
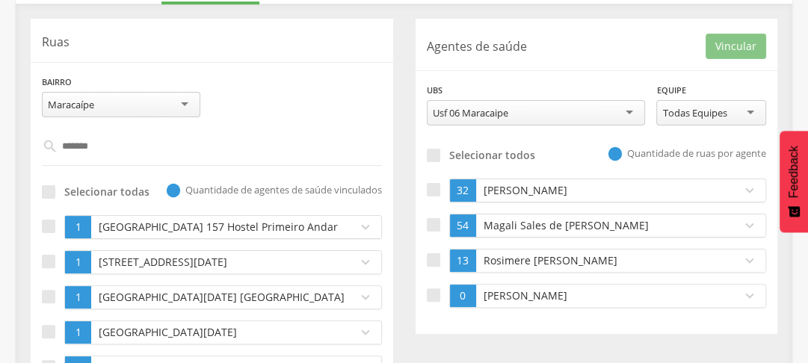
click at [535, 296] on p "[PERSON_NAME]" at bounding box center [605, 296] width 251 height 15
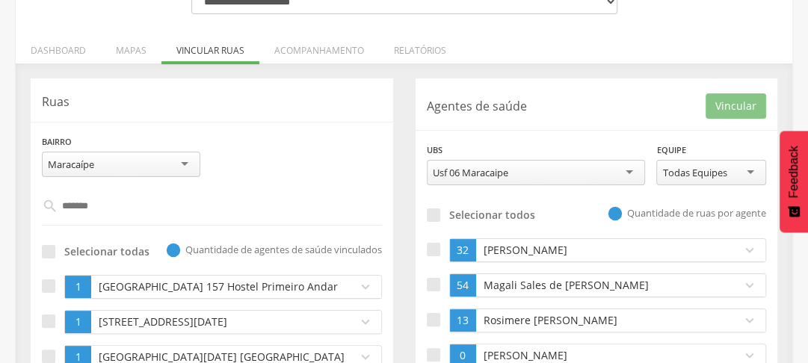
scroll to position [303, 0]
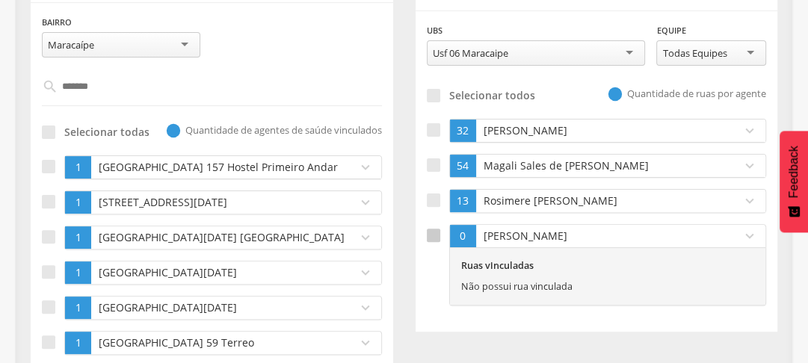
click at [432, 230] on div at bounding box center [433, 235] width 13 height 13
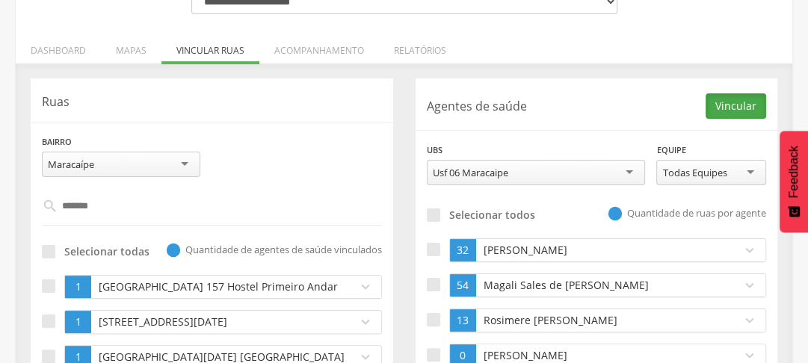
click at [738, 103] on button "Vincular" at bounding box center [736, 105] width 61 height 25
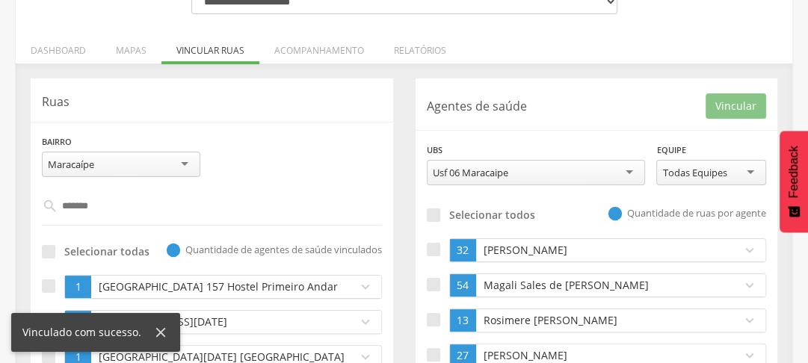
click at [128, 206] on input "*******" at bounding box center [212, 206] width 309 height 25
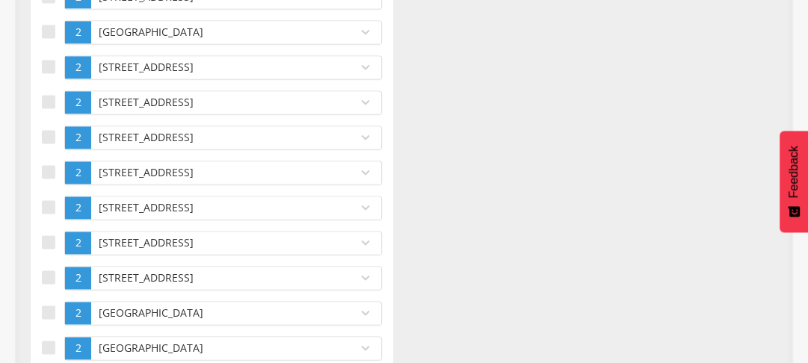
scroll to position [1657, 0]
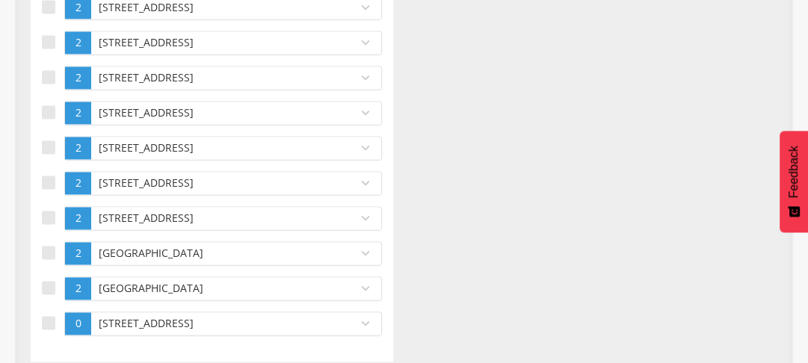
type input "****"
click at [141, 316] on p "[STREET_ADDRESS]" at bounding box center [220, 323] width 251 height 15
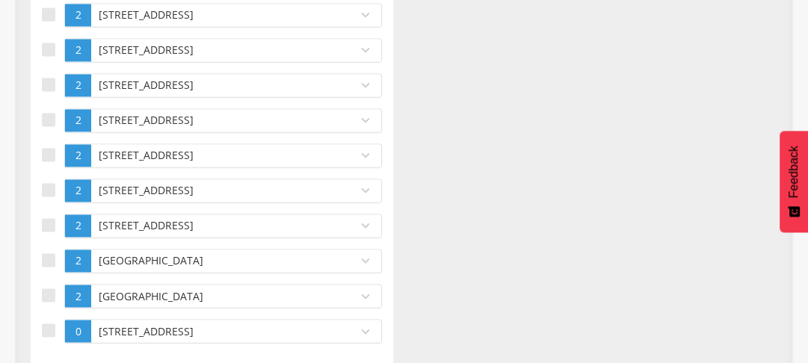
scroll to position [1736, 0]
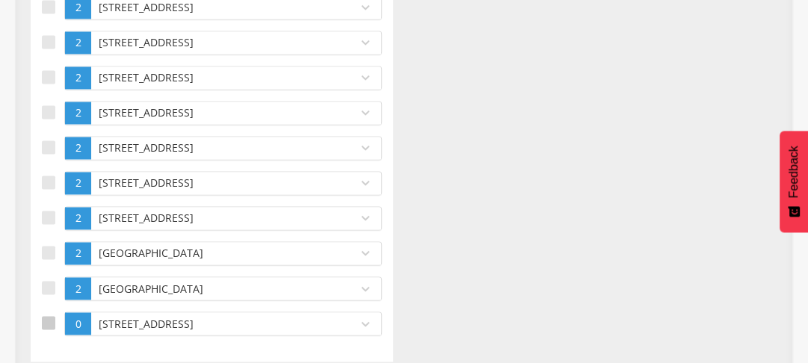
click at [45, 316] on div at bounding box center [48, 322] width 13 height 13
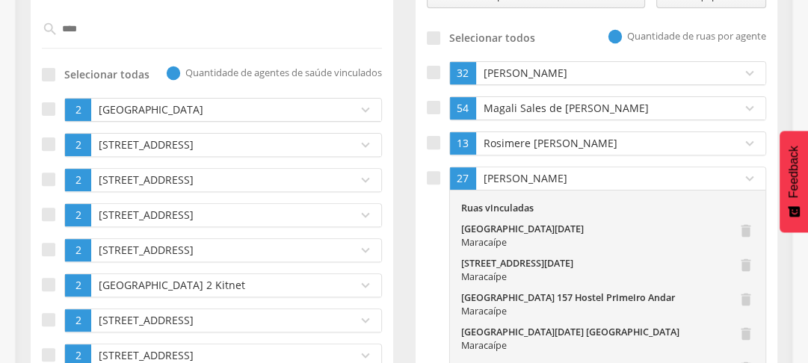
scroll to position [300, 0]
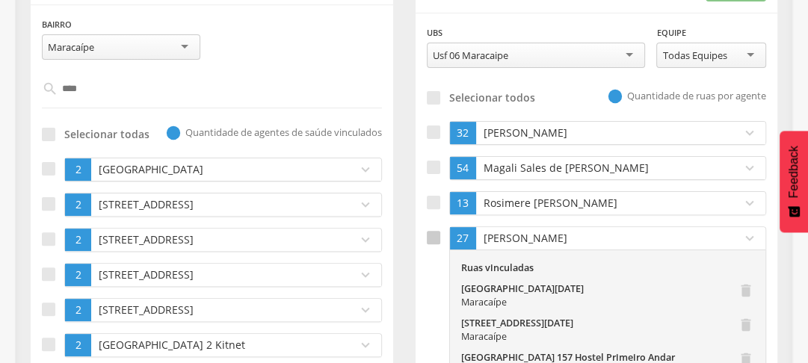
click at [437, 238] on div at bounding box center [433, 237] width 13 height 13
click at [437, 132] on div at bounding box center [433, 132] width 13 height 13
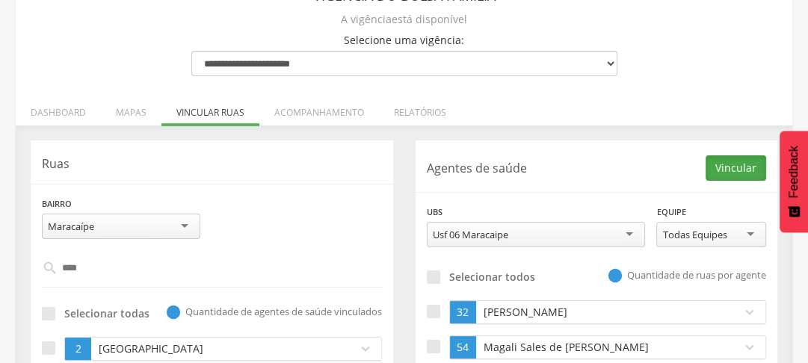
click at [724, 171] on button "Vincular" at bounding box center [736, 167] width 61 height 25
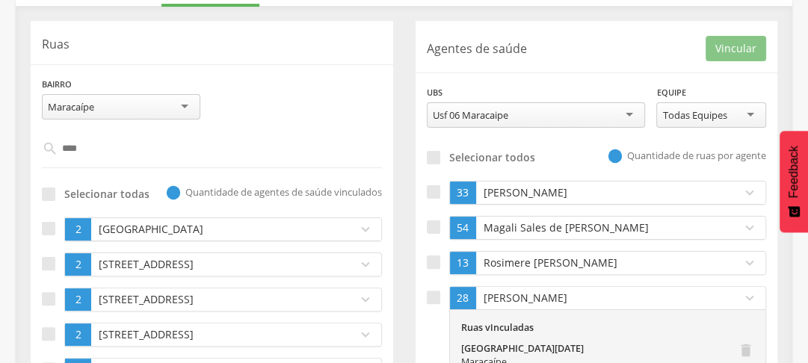
scroll to position [300, 0]
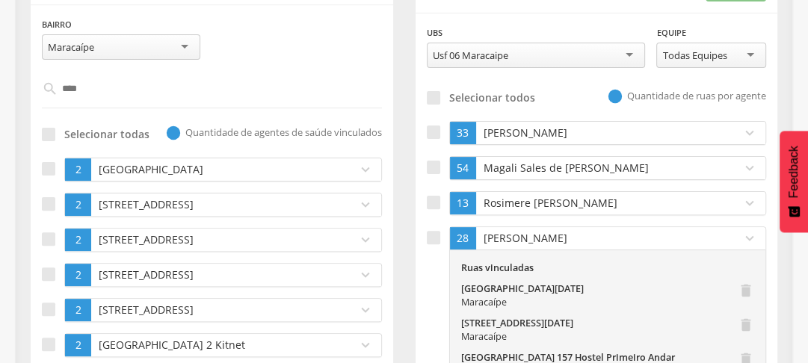
click at [114, 96] on input "****" at bounding box center [212, 88] width 309 height 25
click at [113, 96] on input "****" at bounding box center [212, 88] width 309 height 25
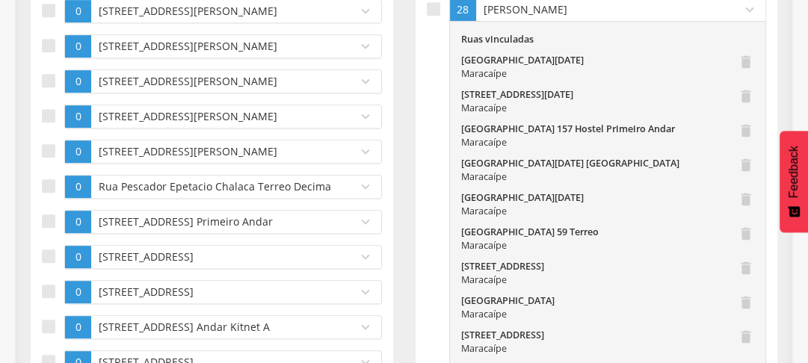
scroll to position [290, 0]
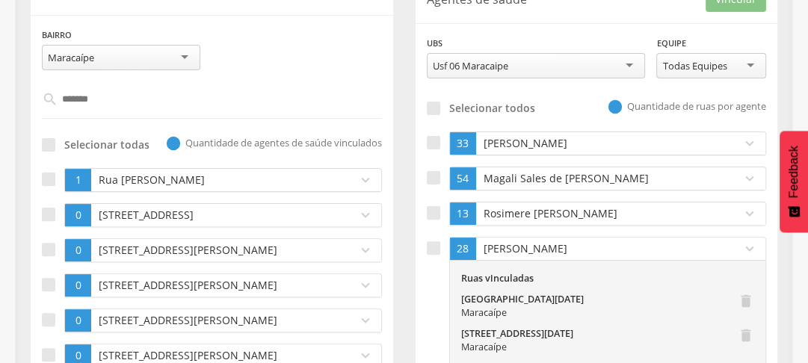
type input "*******"
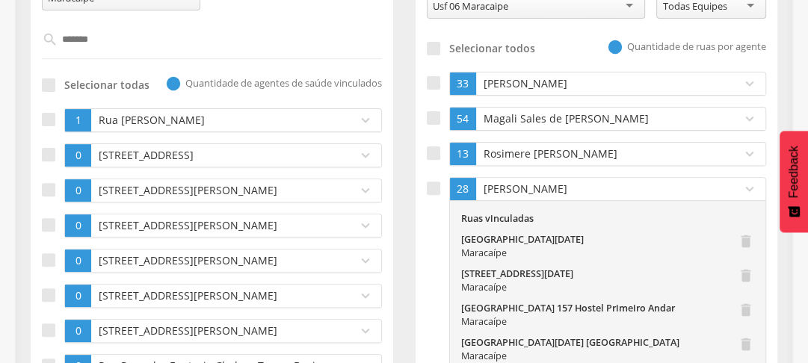
scroll to position [410, 0]
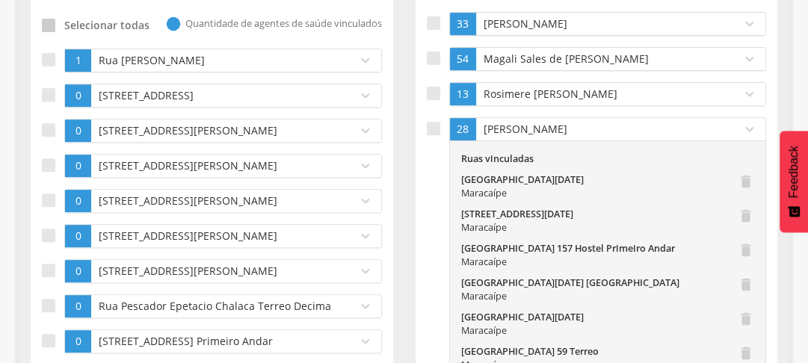
click at [42, 21] on div at bounding box center [48, 25] width 13 height 13
click at [46, 54] on div at bounding box center [48, 59] width 13 height 13
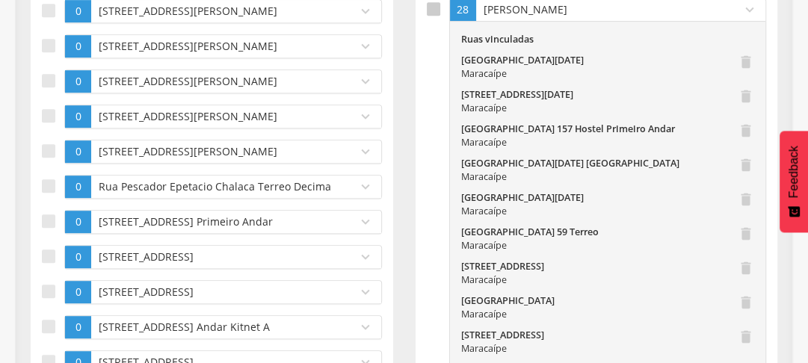
scroll to position [469, 0]
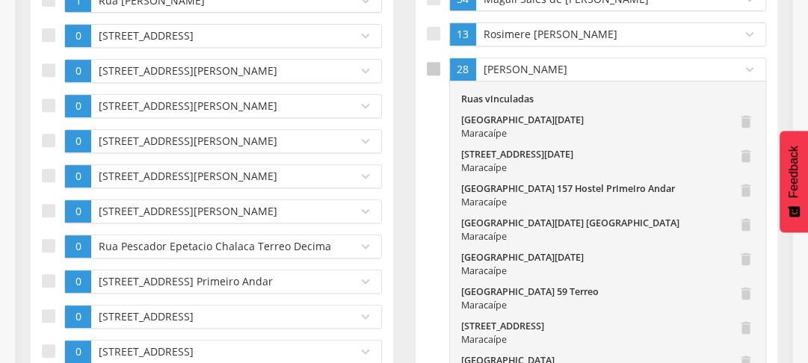
click at [431, 69] on div at bounding box center [433, 68] width 13 height 13
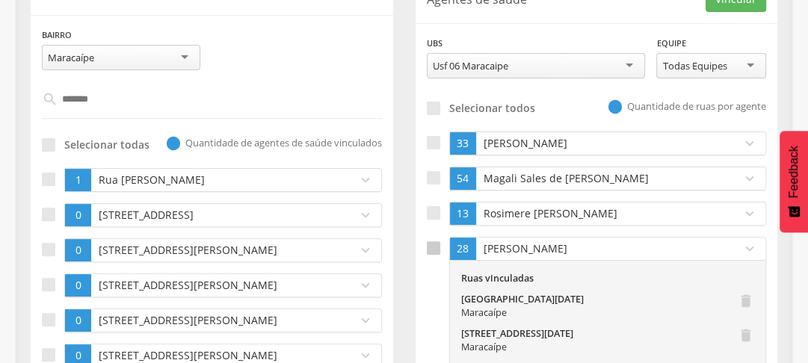
scroll to position [230, 0]
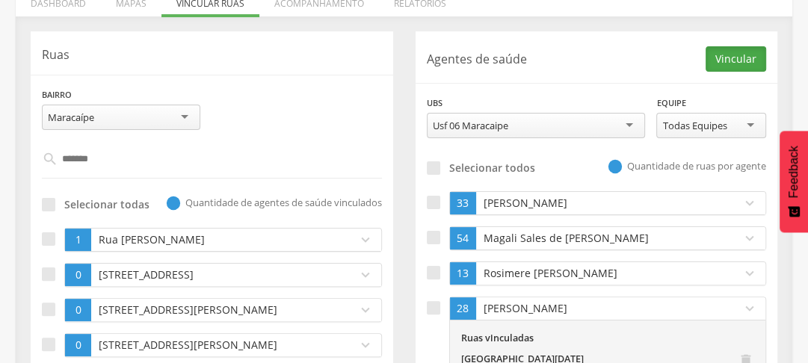
click at [735, 66] on button "Vincular" at bounding box center [736, 58] width 61 height 25
click at [164, 159] on input "*******" at bounding box center [212, 159] width 309 height 25
click at [161, 158] on input "*******" at bounding box center [212, 159] width 309 height 25
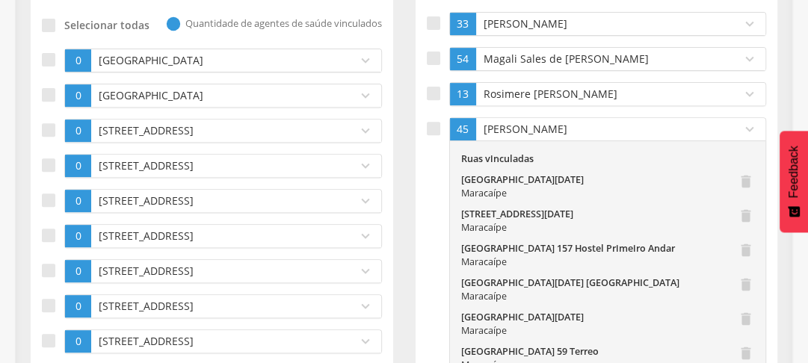
scroll to position [170, 0]
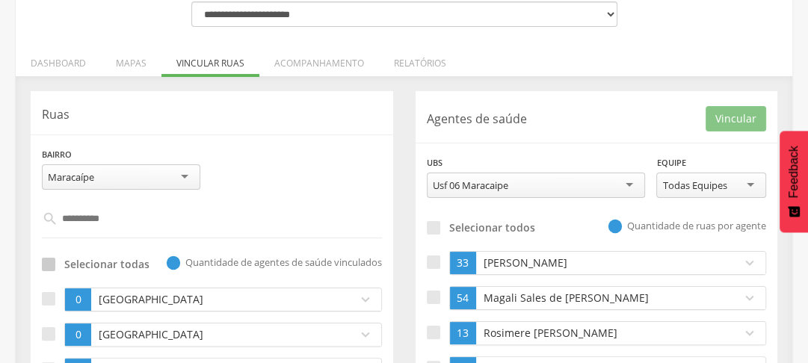
type input "*********"
click at [54, 262] on div at bounding box center [48, 264] width 13 height 13
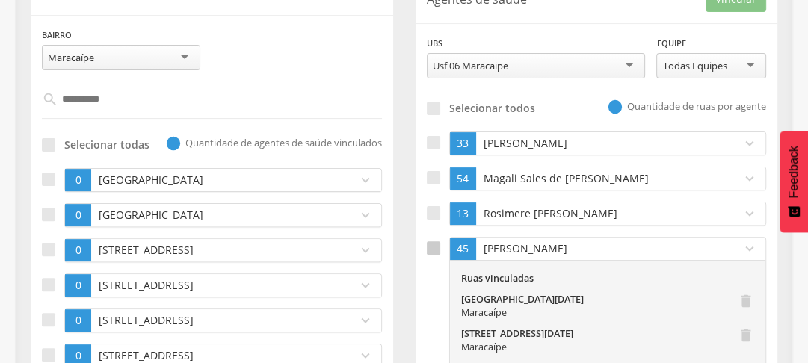
click at [428, 251] on div at bounding box center [433, 247] width 13 height 13
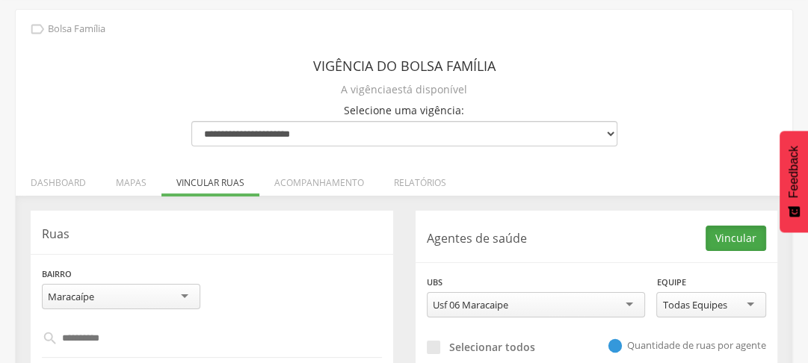
click at [739, 244] on button "Vincular" at bounding box center [736, 238] width 61 height 25
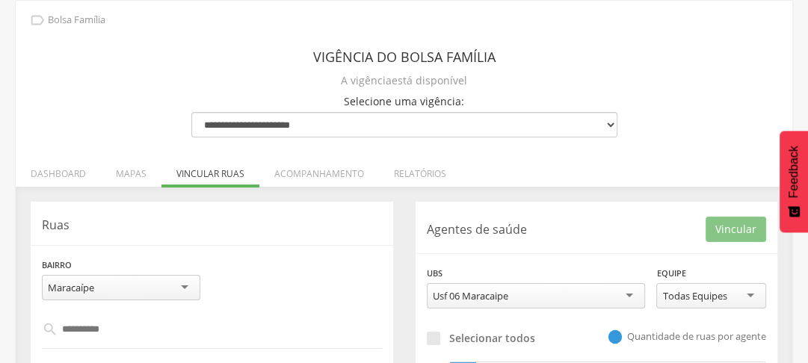
scroll to position [239, 0]
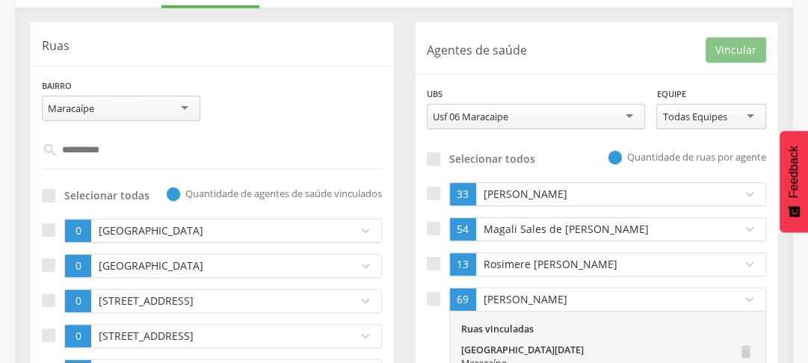
click at [102, 144] on input "*********" at bounding box center [212, 150] width 309 height 25
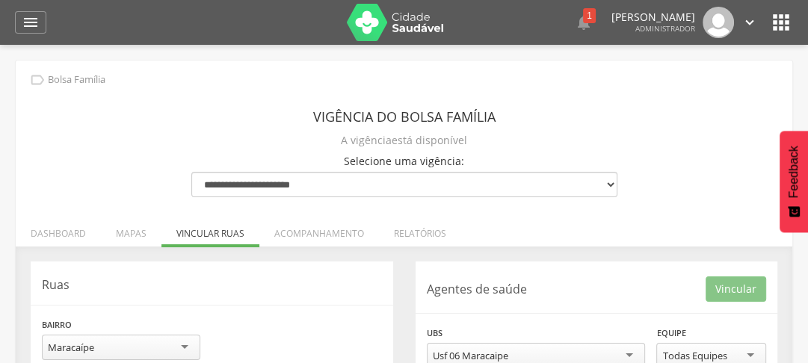
scroll to position [299, 0]
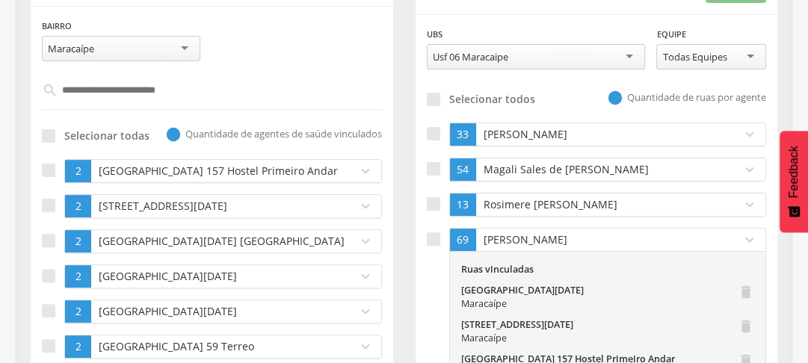
click at [111, 96] on input "text" at bounding box center [212, 90] width 309 height 25
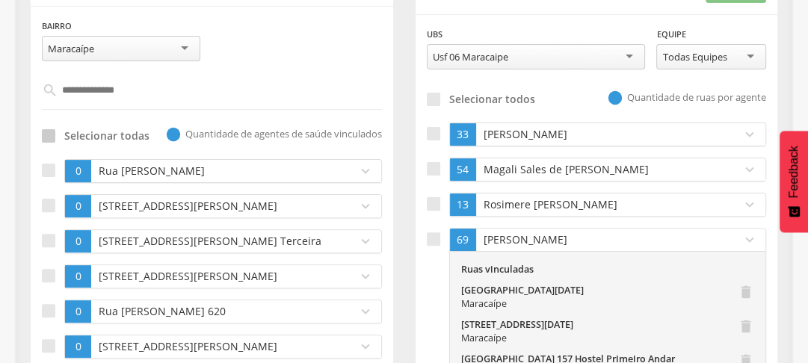
type input "**********"
click at [46, 131] on div at bounding box center [48, 135] width 13 height 13
click at [535, 209] on p "Rosimere [PERSON_NAME]" at bounding box center [605, 204] width 251 height 15
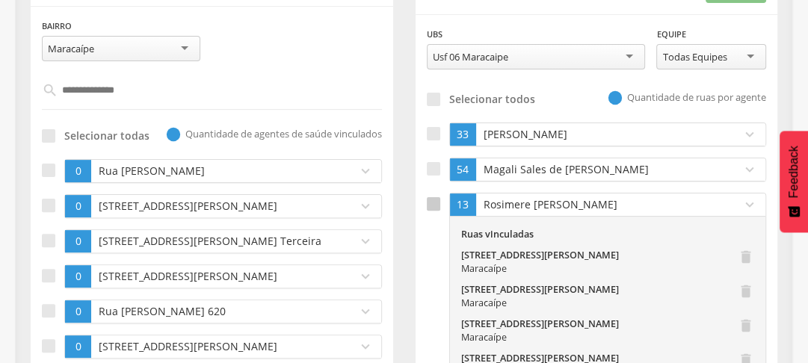
click at [432, 197] on div at bounding box center [433, 203] width 13 height 13
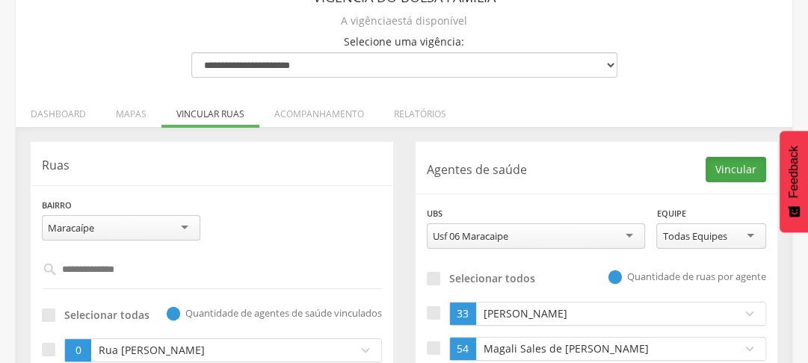
click at [732, 161] on button "Vincular" at bounding box center [736, 169] width 61 height 25
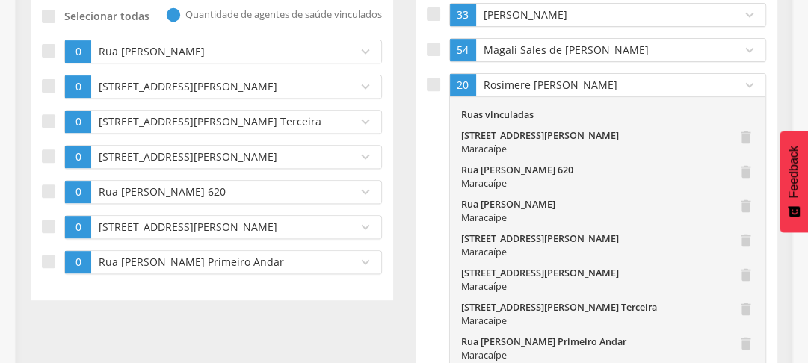
scroll to position [359, 0]
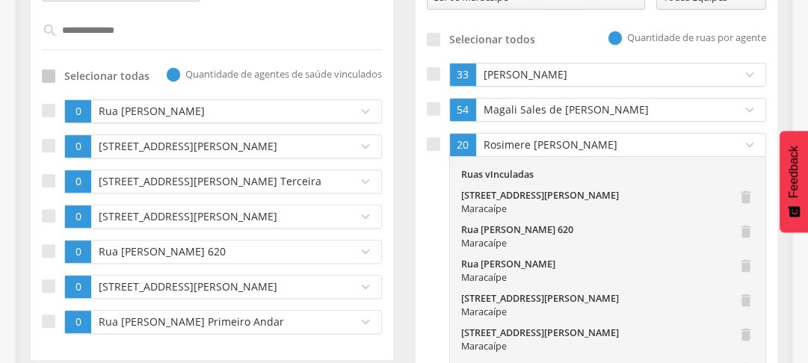
click at [54, 73] on div at bounding box center [48, 76] width 13 height 13
click at [428, 138] on div at bounding box center [433, 144] width 13 height 13
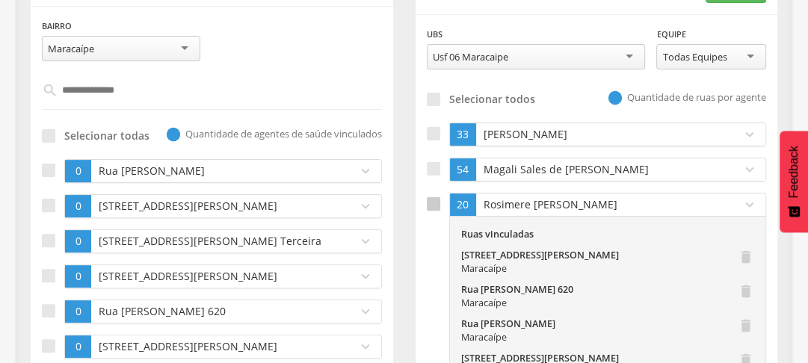
scroll to position [239, 0]
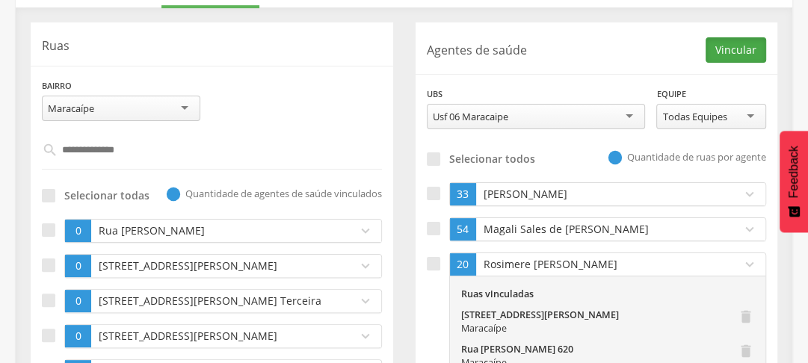
click at [741, 49] on button "Vincular" at bounding box center [736, 49] width 61 height 25
click at [130, 148] on input "**********" at bounding box center [212, 150] width 309 height 25
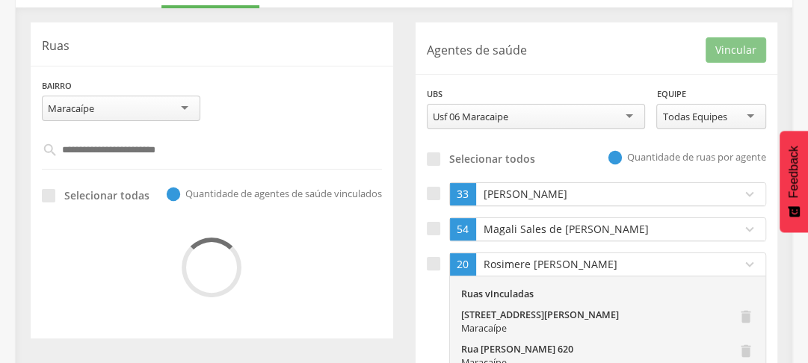
click at [23, 235] on div "Ruas Bairro ********* [GEOGRAPHIC_DATA] [GEOGRAPHIC_DATA] [GEOGRAPHIC_DATA] [US…" at bounding box center [211, 180] width 385 height 316
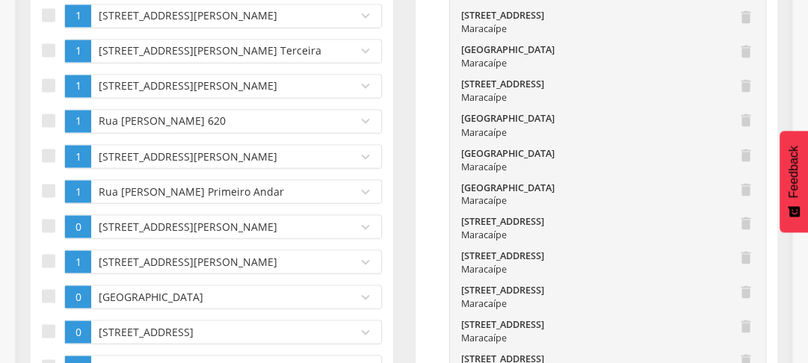
scroll to position [1914, 0]
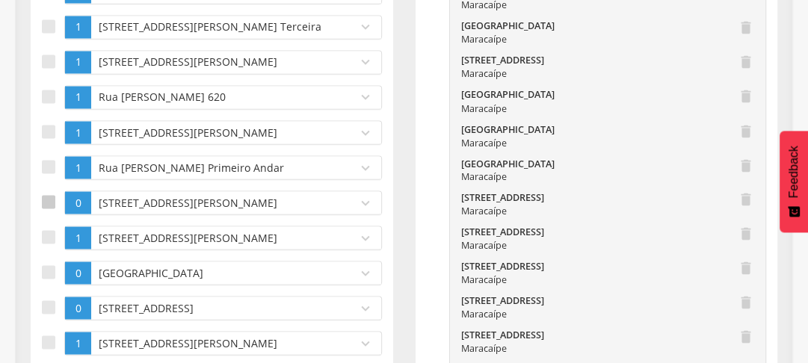
click at [46, 203] on div at bounding box center [48, 201] width 13 height 13
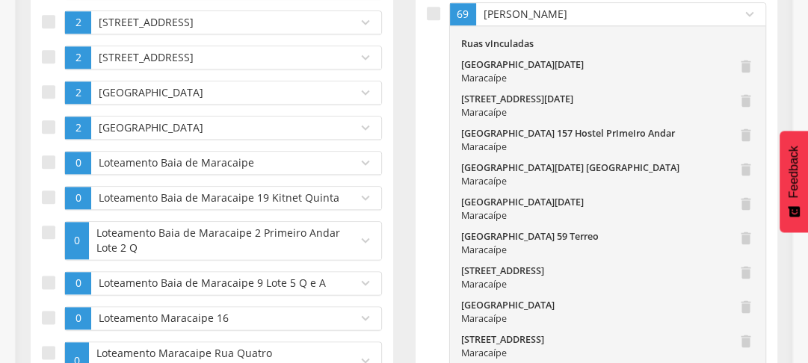
scroll to position [1076, 0]
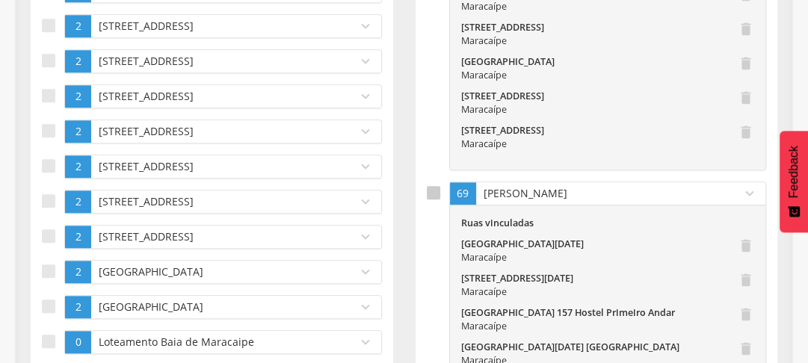
click at [431, 186] on div at bounding box center [433, 192] width 13 height 13
click at [430, 196] on div at bounding box center [433, 192] width 13 height 13
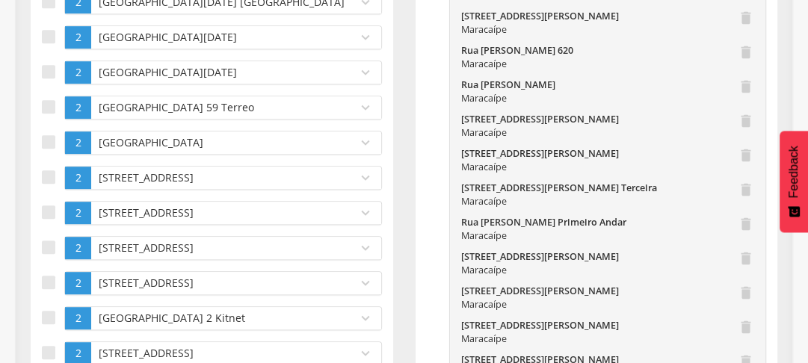
scroll to position [359, 0]
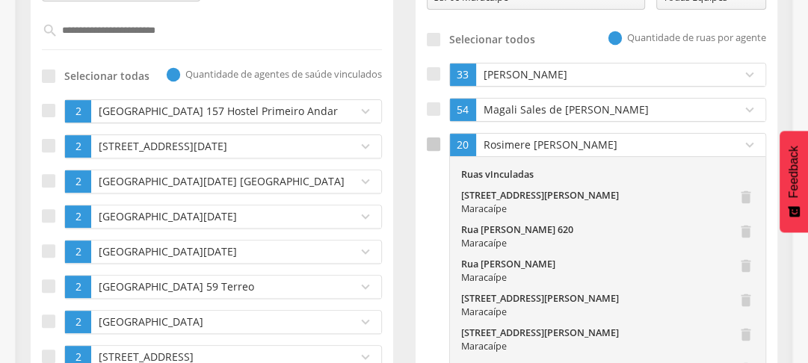
click at [437, 144] on div at bounding box center [433, 144] width 13 height 13
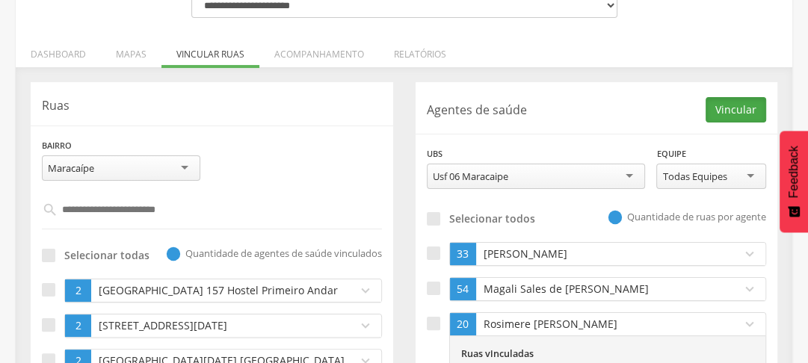
click at [730, 111] on button "Vincular" at bounding box center [736, 109] width 61 height 25
click at [126, 215] on input "text" at bounding box center [212, 209] width 309 height 25
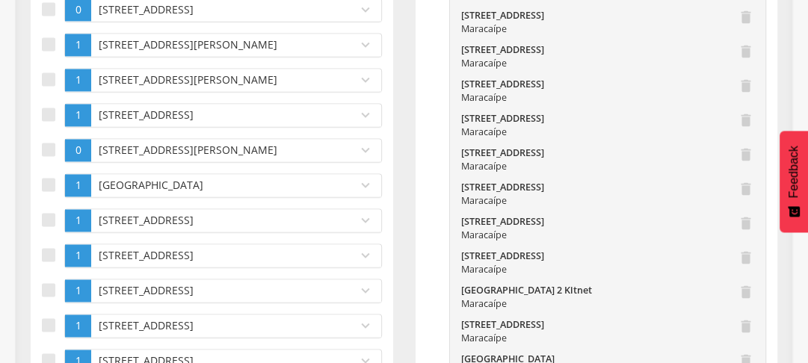
scroll to position [1794, 0]
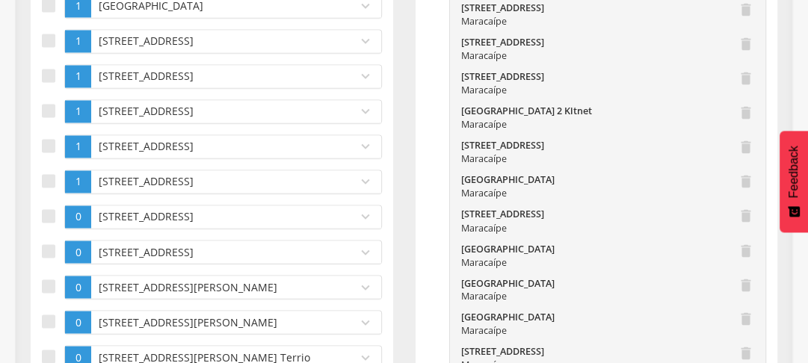
type input "******"
click at [36, 302] on div "Ruas Bairro ********* [GEOGRAPHIC_DATA] [GEOGRAPHIC_DATA] [GEOGRAPHIC_DATA] [US…" at bounding box center [212, 360] width 363 height 3785
click at [45, 293] on div at bounding box center [48, 286] width 13 height 13
click at [51, 328] on div at bounding box center [48, 321] width 13 height 13
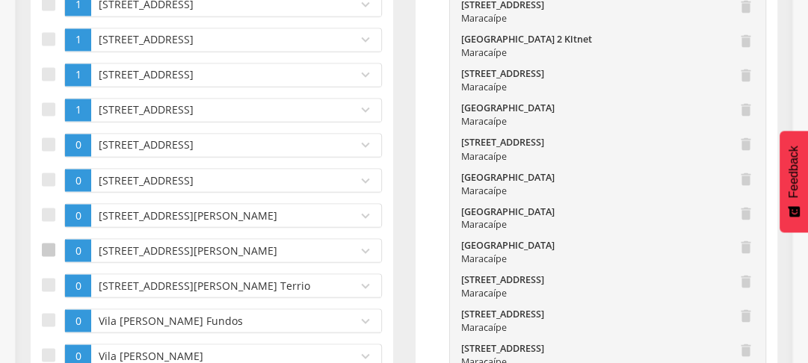
scroll to position [1890, 0]
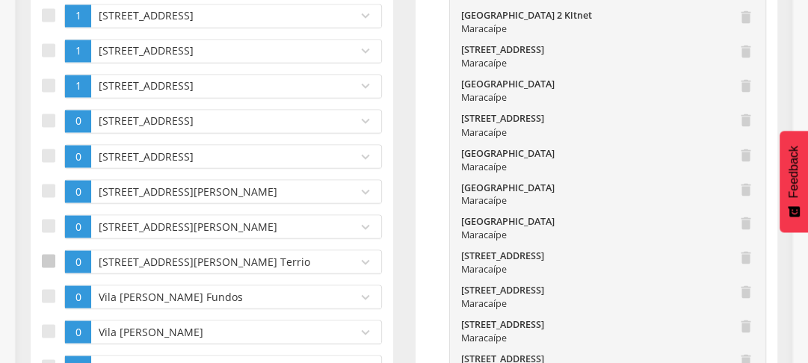
click at [45, 268] on div at bounding box center [48, 260] width 13 height 13
click at [51, 303] on div at bounding box center [48, 295] width 13 height 13
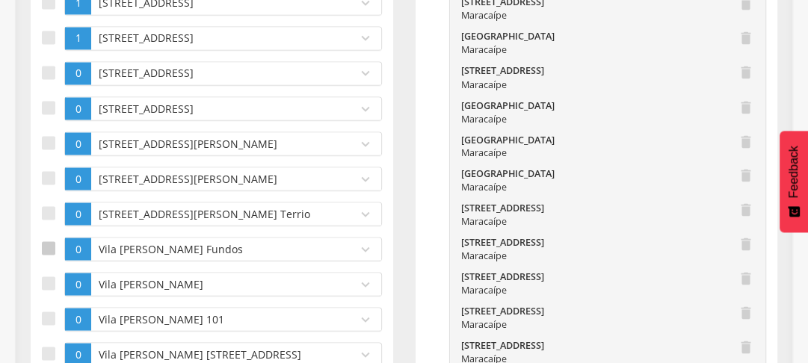
scroll to position [1961, 0]
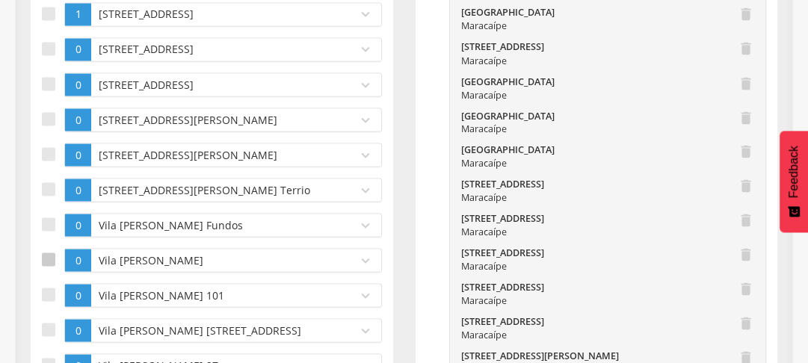
click at [54, 266] on div at bounding box center [48, 259] width 13 height 13
click at [46, 301] on div at bounding box center [48, 294] width 13 height 13
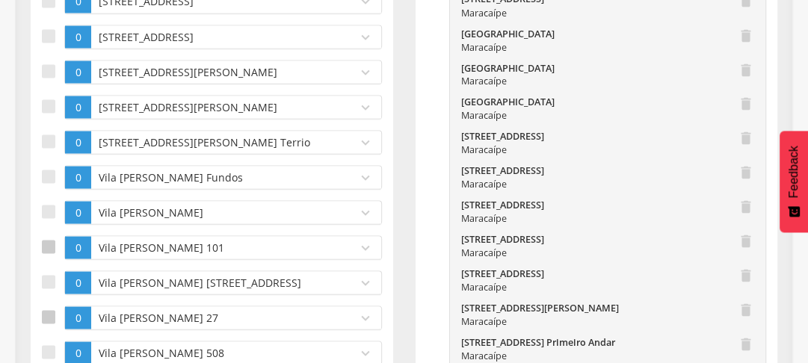
scroll to position [2033, 0]
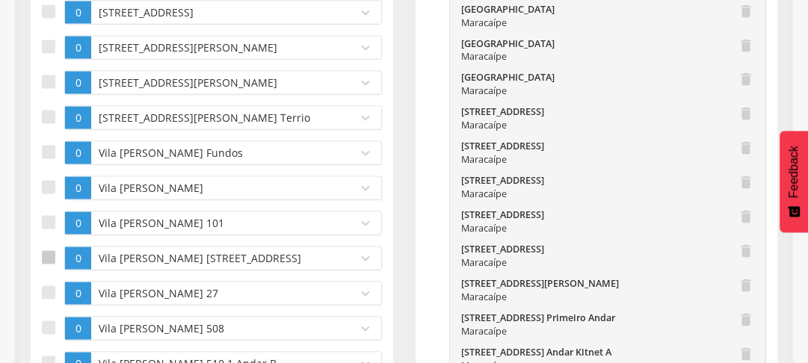
click at [51, 265] on div at bounding box center [48, 257] width 13 height 13
click at [43, 300] on div at bounding box center [48, 292] width 13 height 13
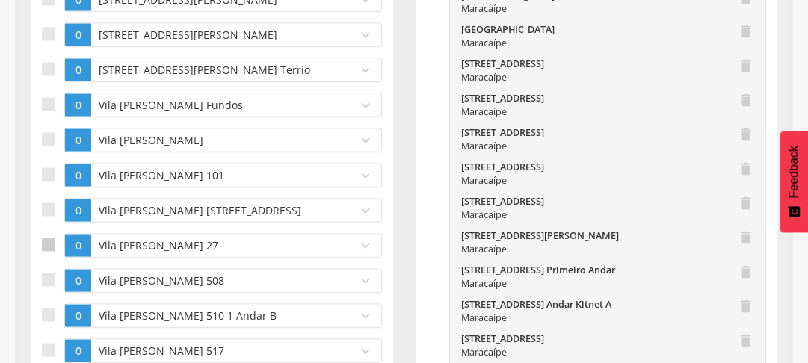
scroll to position [2105, 0]
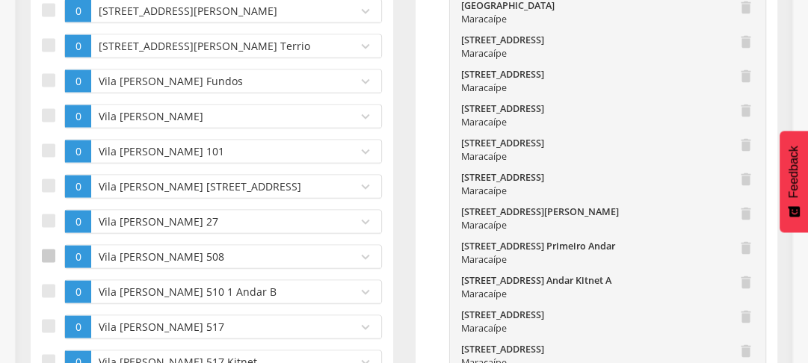
click at [46, 263] on div at bounding box center [48, 256] width 13 height 13
click at [46, 298] on div at bounding box center [48, 291] width 13 height 13
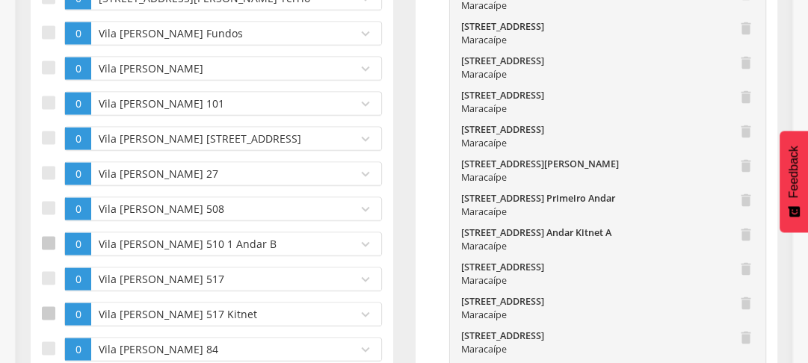
scroll to position [2177, 0]
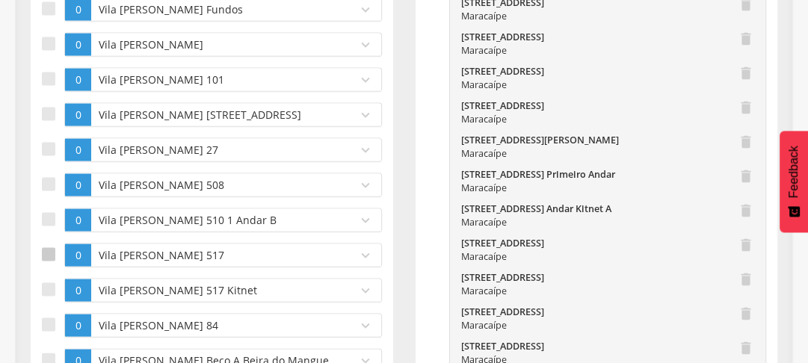
click at [52, 262] on div at bounding box center [48, 254] width 13 height 13
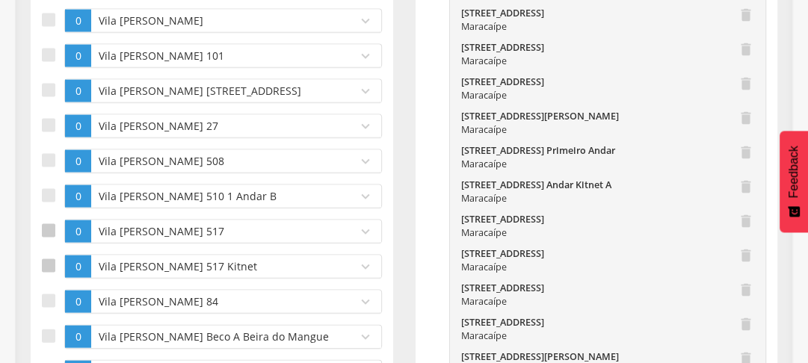
scroll to position [2225, 0]
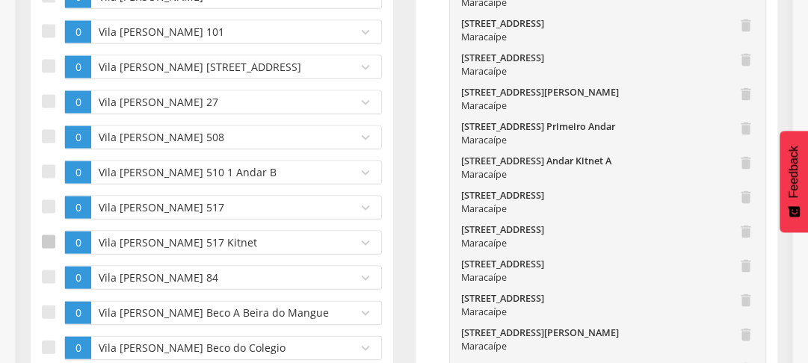
click at [51, 249] on div at bounding box center [48, 241] width 13 height 13
click at [48, 284] on div at bounding box center [48, 277] width 13 height 13
click at [46, 317] on label at bounding box center [53, 313] width 22 height 24
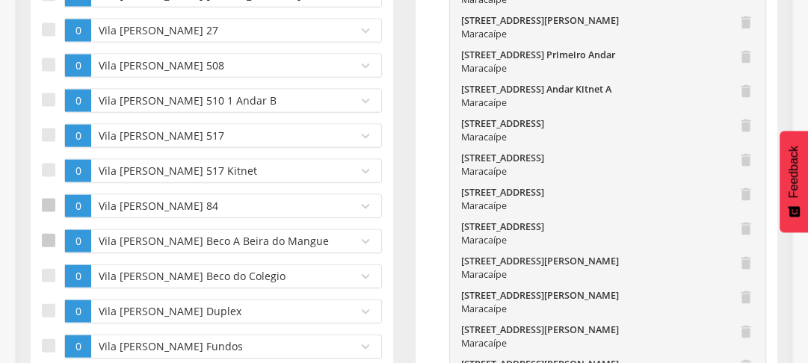
scroll to position [2320, 0]
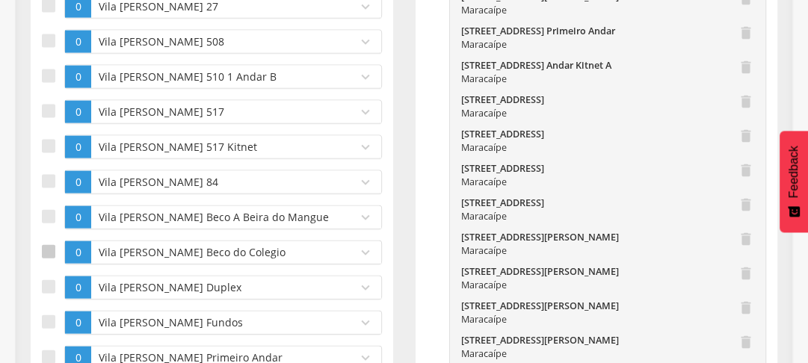
click at [54, 258] on div at bounding box center [48, 251] width 13 height 13
click at [53, 294] on div at bounding box center [48, 286] width 13 height 13
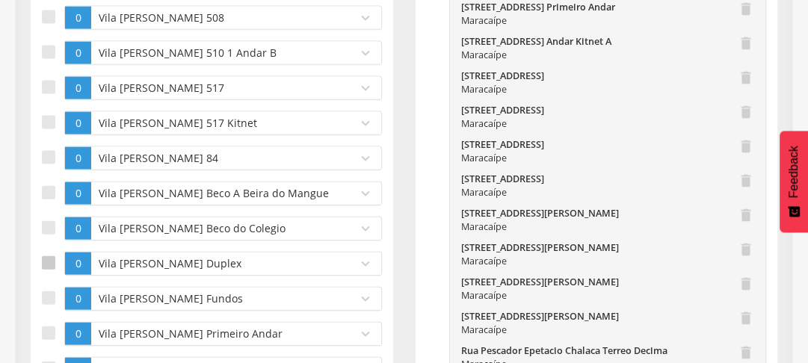
scroll to position [2368, 0]
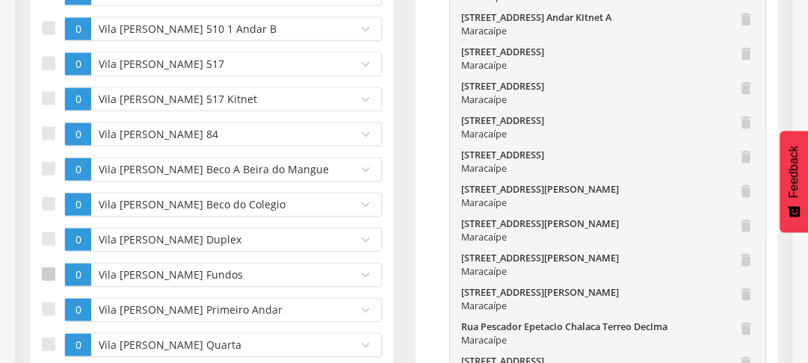
click at [45, 281] on div at bounding box center [48, 274] width 13 height 13
click at [49, 316] on div at bounding box center [48, 309] width 13 height 13
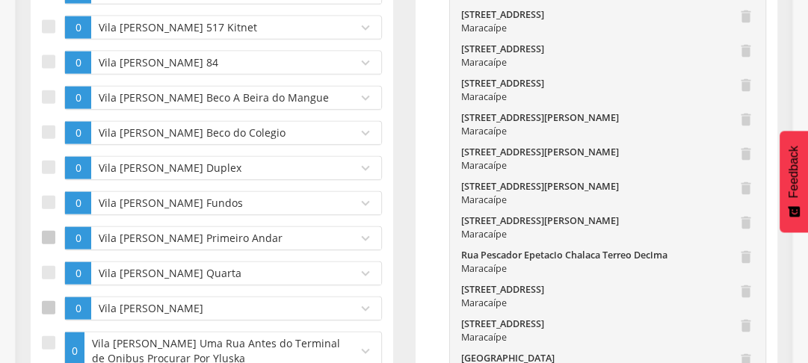
scroll to position [2464, 0]
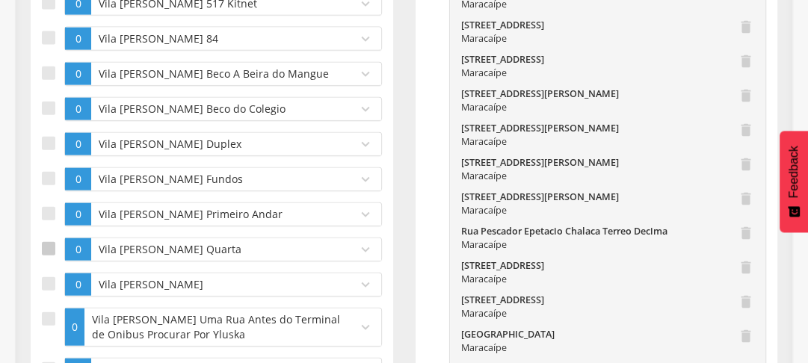
click at [48, 256] on div at bounding box center [48, 248] width 13 height 13
click at [49, 291] on div at bounding box center [48, 283] width 13 height 13
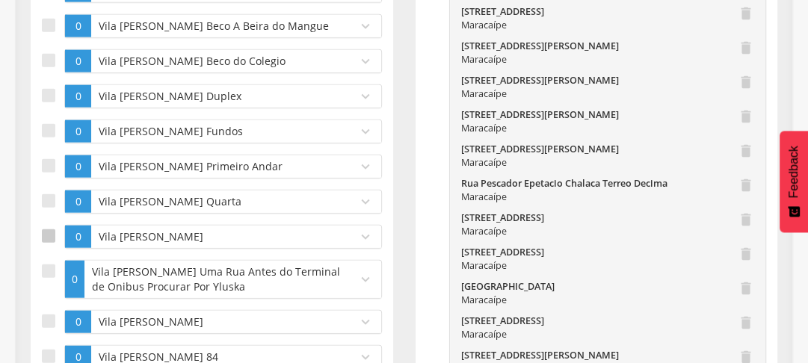
scroll to position [2535, 0]
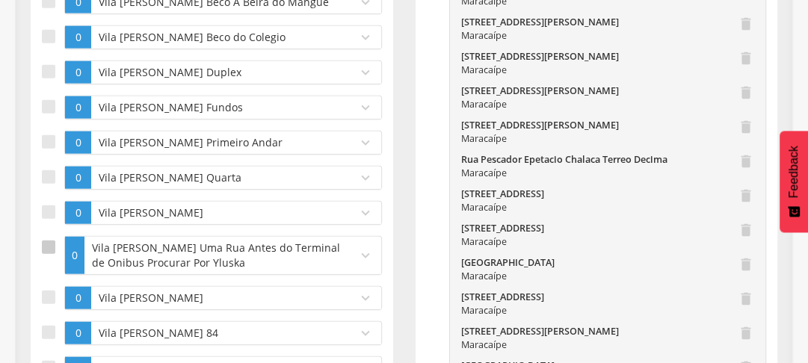
click at [42, 253] on div at bounding box center [48, 247] width 13 height 13
click at [51, 304] on div at bounding box center [48, 297] width 13 height 13
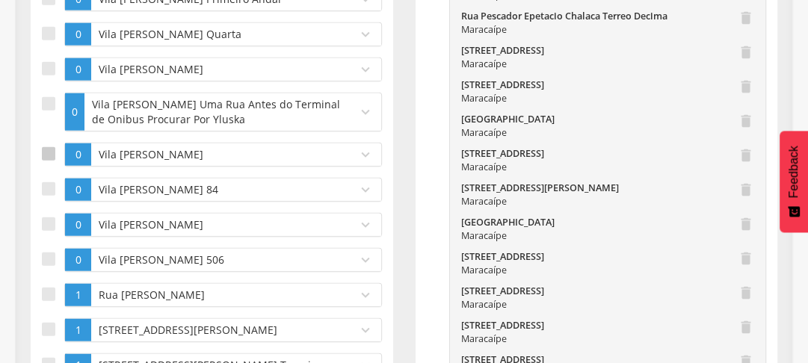
scroll to position [2703, 0]
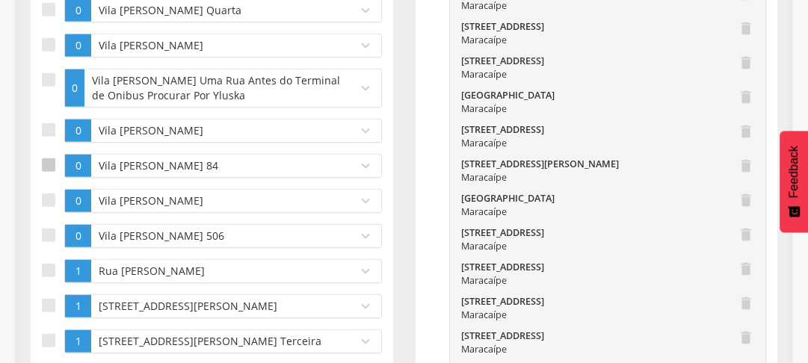
click at [44, 167] on div at bounding box center [48, 164] width 13 height 13
click at [48, 204] on div at bounding box center [48, 200] width 13 height 13
click at [43, 242] on div at bounding box center [48, 235] width 13 height 13
click at [47, 277] on div at bounding box center [48, 270] width 13 height 13
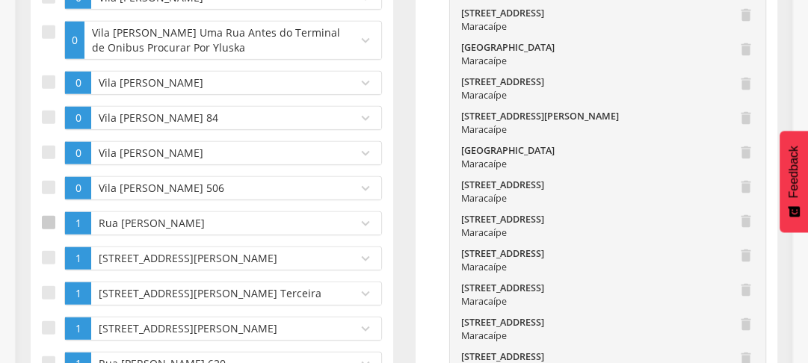
click at [45, 229] on div at bounding box center [48, 222] width 13 height 13
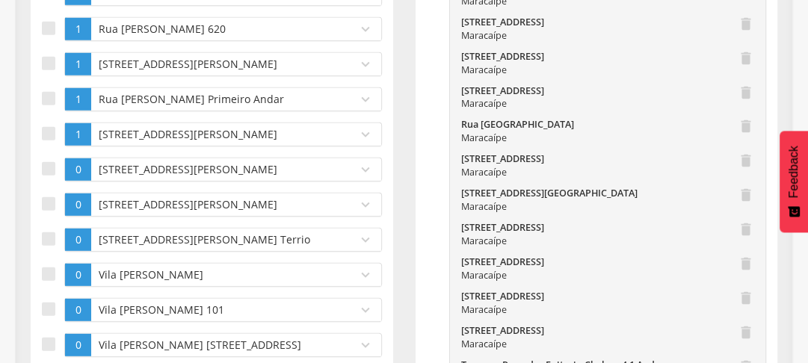
scroll to position [3110, 0]
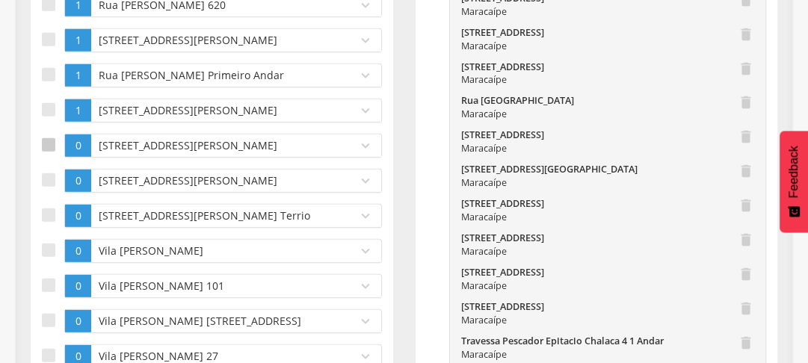
click at [43, 158] on label at bounding box center [53, 146] width 22 height 24
click at [44, 187] on div at bounding box center [48, 179] width 13 height 13
click at [42, 222] on div at bounding box center [48, 215] width 13 height 13
click at [48, 251] on div at bounding box center [48, 250] width 13 height 13
click at [53, 292] on div at bounding box center [48, 285] width 13 height 13
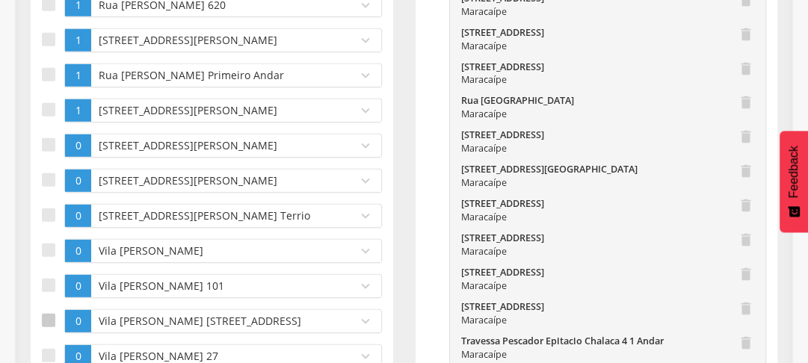
click at [55, 323] on div at bounding box center [48, 320] width 13 height 13
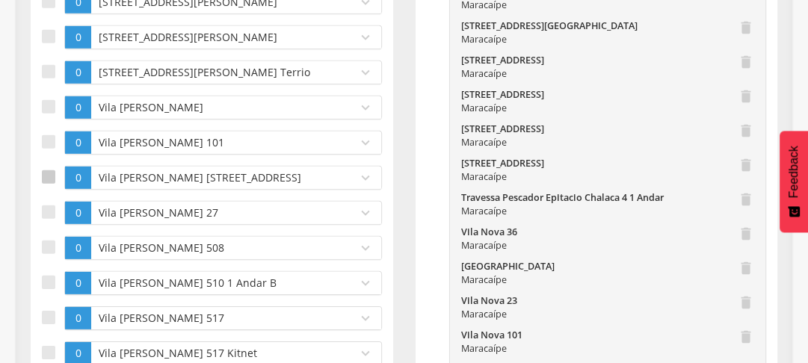
scroll to position [3277, 0]
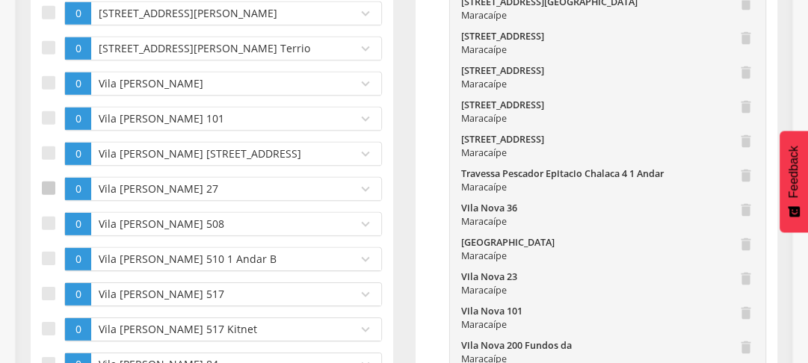
click at [51, 200] on label at bounding box center [53, 189] width 22 height 24
click at [49, 229] on div at bounding box center [48, 223] width 13 height 13
click at [43, 269] on label at bounding box center [53, 259] width 22 height 24
click at [46, 297] on div at bounding box center [48, 293] width 13 height 13
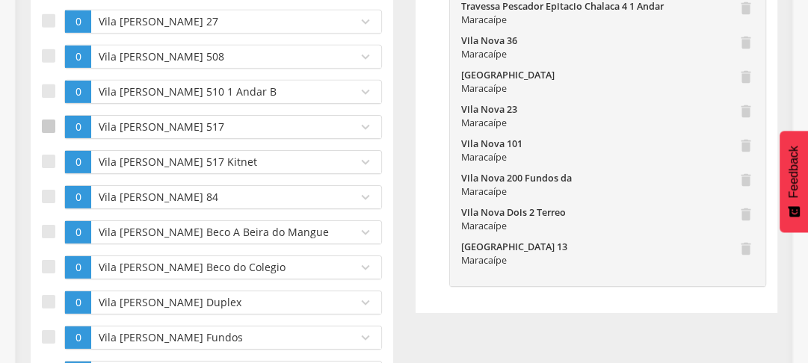
scroll to position [3468, 0]
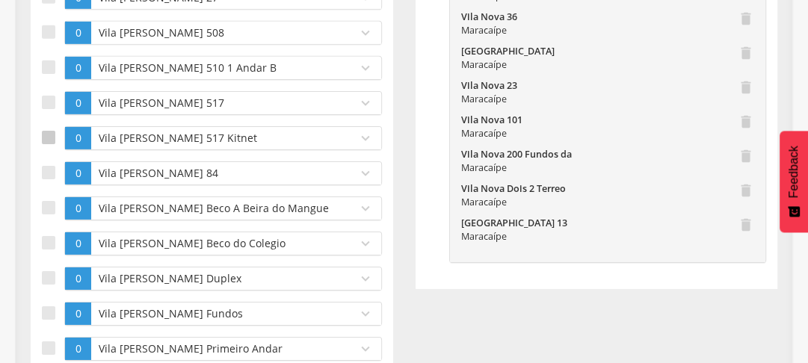
click at [49, 141] on div at bounding box center [48, 137] width 13 height 13
click at [43, 179] on div at bounding box center [48, 172] width 13 height 13
click at [51, 212] on div at bounding box center [48, 207] width 13 height 13
click at [50, 241] on div at bounding box center [48, 242] width 13 height 13
click at [51, 277] on div at bounding box center [48, 277] width 13 height 13
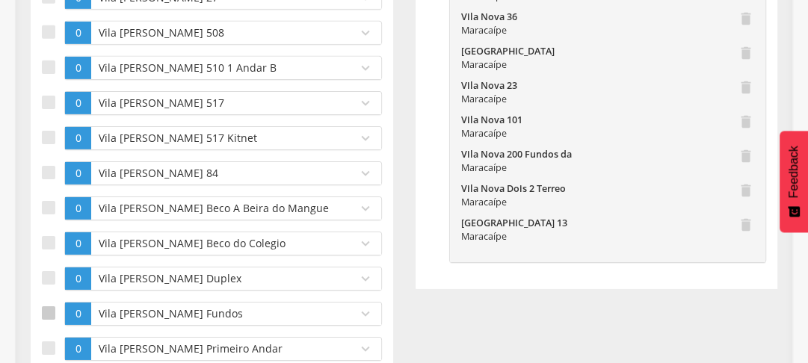
click at [51, 312] on div at bounding box center [48, 312] width 13 height 13
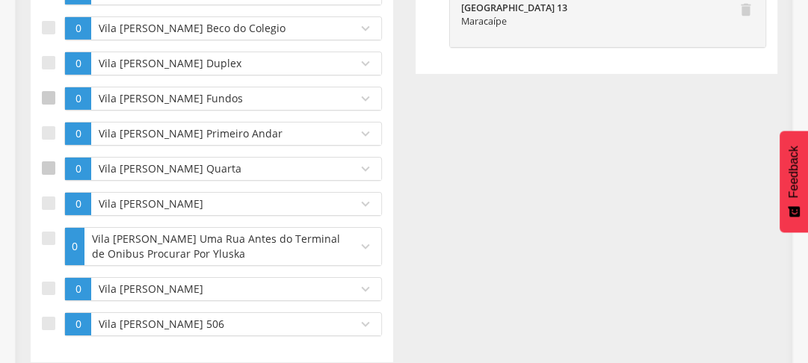
scroll to position [3698, 0]
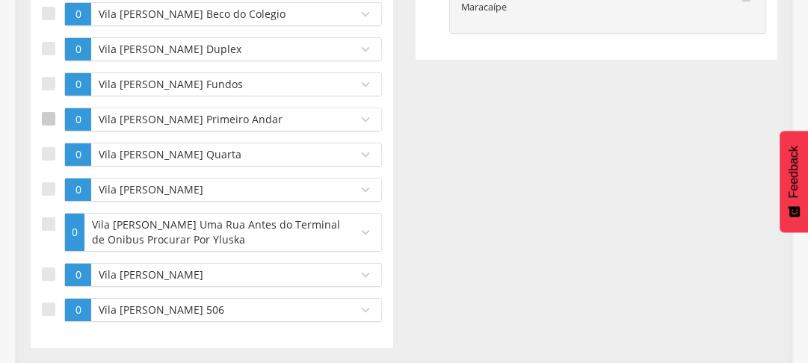
click at [47, 123] on div at bounding box center [48, 118] width 13 height 13
click at [48, 157] on div at bounding box center [48, 153] width 13 height 13
click at [49, 189] on div at bounding box center [48, 188] width 13 height 13
click at [54, 224] on div at bounding box center [48, 224] width 13 height 13
click at [58, 276] on label at bounding box center [53, 275] width 22 height 24
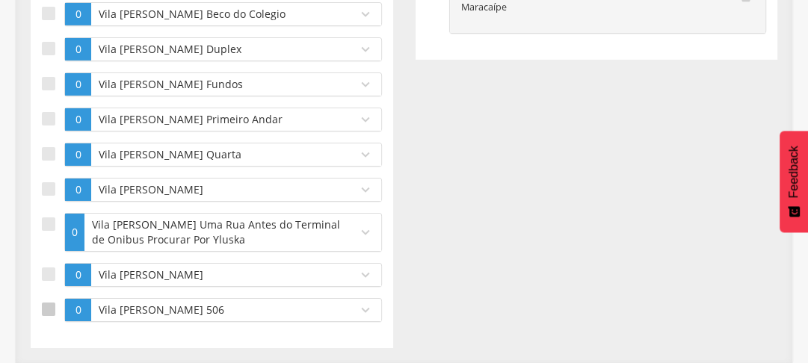
click at [51, 315] on div at bounding box center [48, 309] width 13 height 13
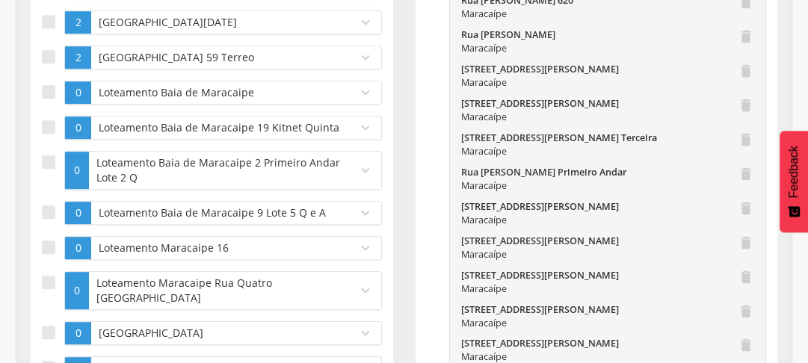
scroll to position [349, 0]
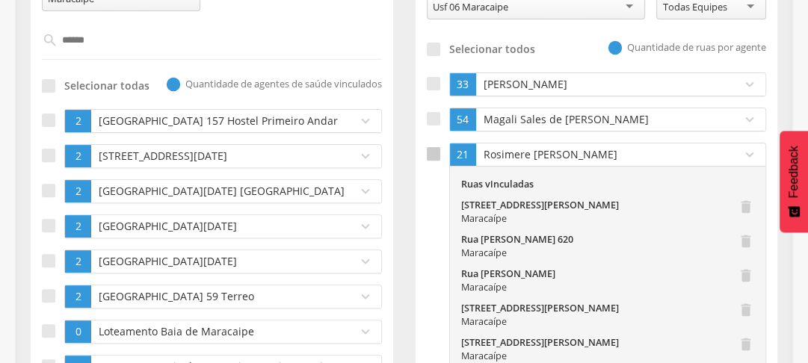
click at [428, 152] on div at bounding box center [433, 153] width 13 height 13
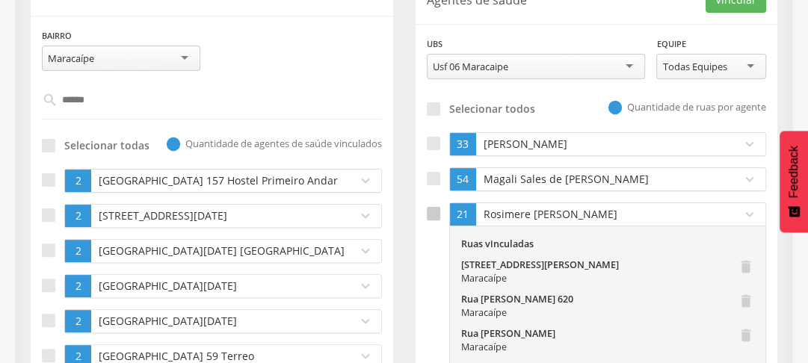
scroll to position [110, 0]
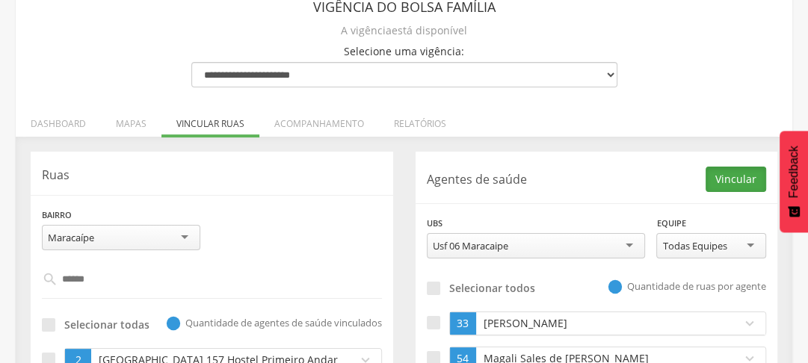
click at [730, 174] on button "Vincular" at bounding box center [736, 179] width 61 height 25
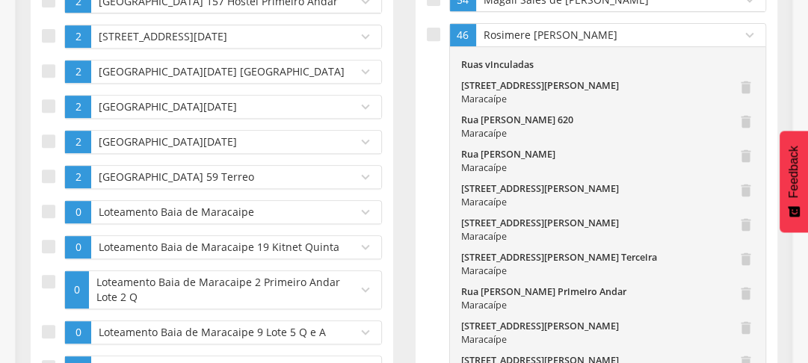
scroll to position [349, 0]
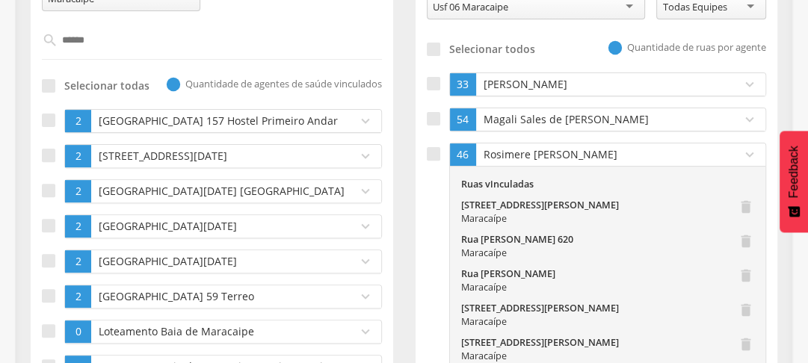
click at [744, 150] on icon "expand_more" at bounding box center [750, 155] width 16 height 16
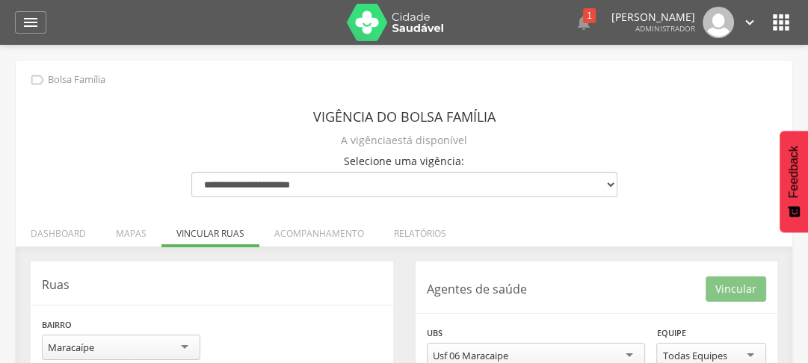
scroll to position [179, 0]
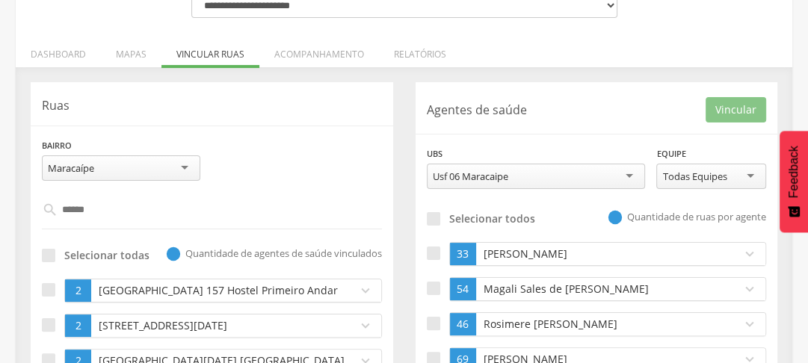
click at [111, 218] on input "******" at bounding box center [212, 209] width 309 height 25
type input "*********"
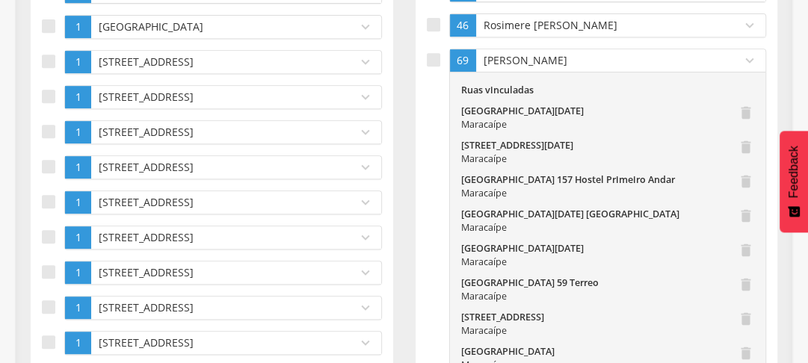
scroll to position [359, 0]
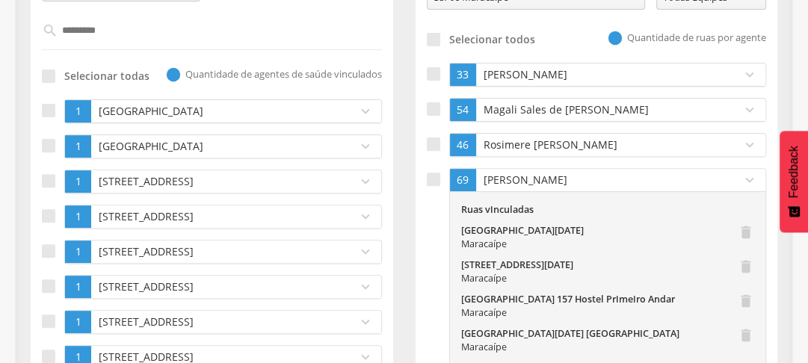
click at [130, 28] on input "*********" at bounding box center [212, 30] width 309 height 25
click at [129, 28] on input "*********" at bounding box center [212, 30] width 309 height 25
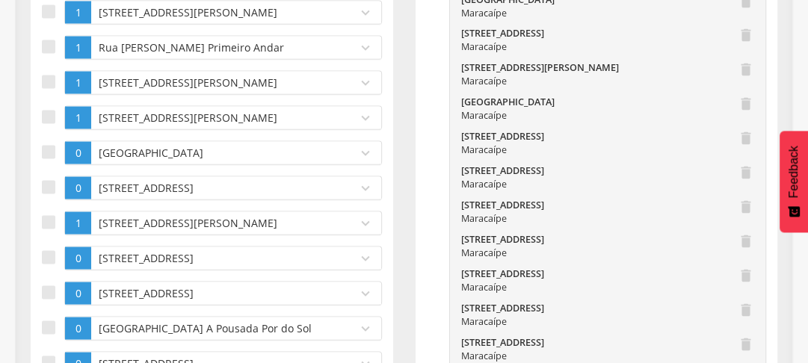
scroll to position [2392, 0]
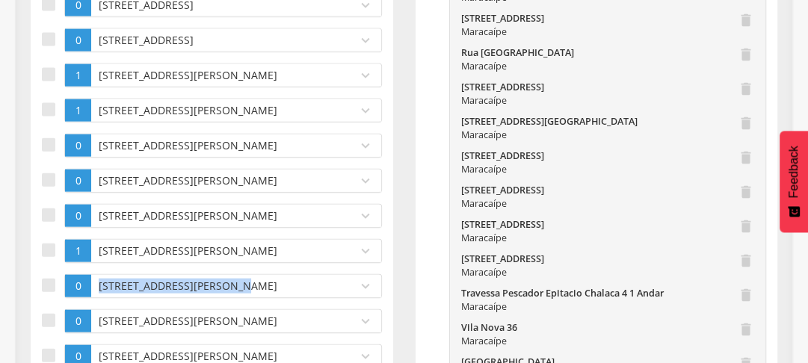
drag, startPoint x: 96, startPoint y: 294, endPoint x: 223, endPoint y: 303, distance: 127.4
click at [223, 294] on p "[STREET_ADDRESS][PERSON_NAME]" at bounding box center [220, 286] width 251 height 15
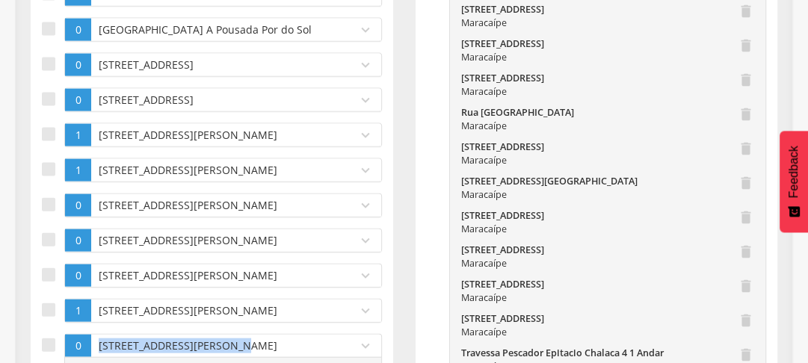
scroll to position [2213, 0]
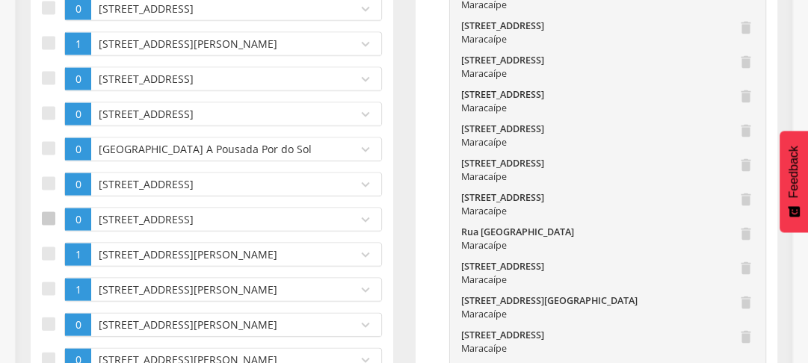
click at [48, 226] on div at bounding box center [48, 218] width 13 height 13
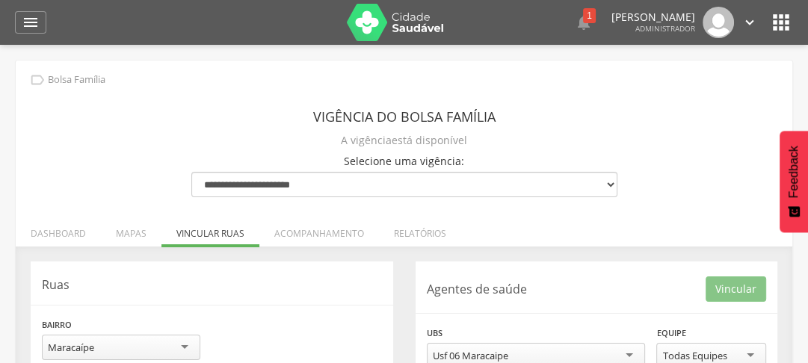
scroll to position [239, 0]
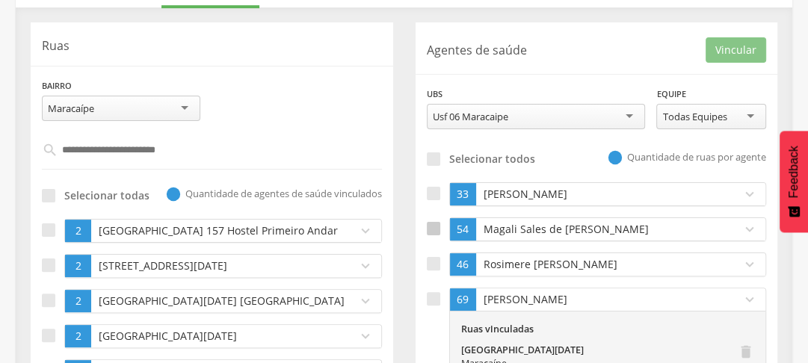
click at [437, 230] on div at bounding box center [433, 228] width 13 height 13
click at [728, 45] on button "Vincular" at bounding box center [736, 49] width 61 height 25
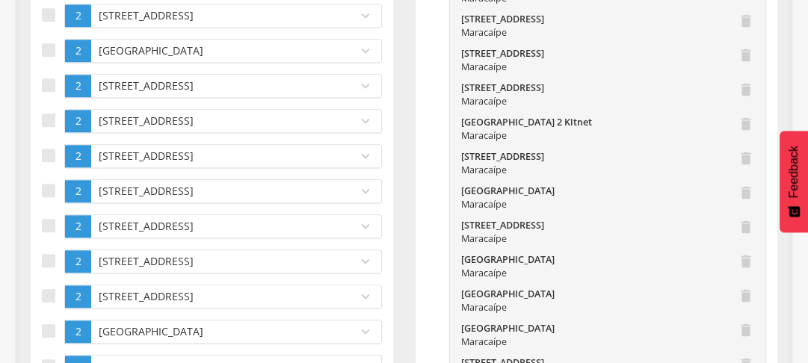
scroll to position [1196, 0]
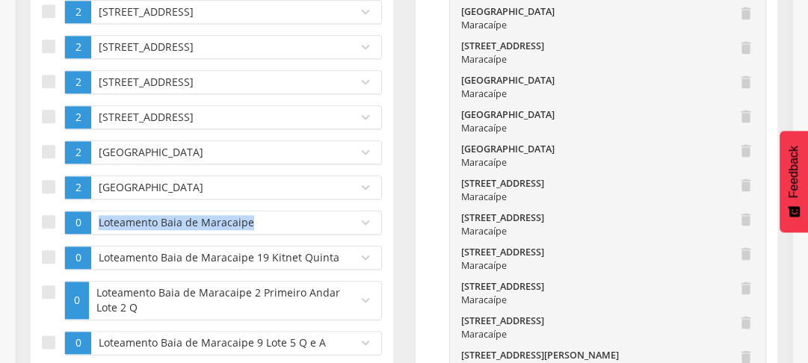
drag, startPoint x: 100, startPoint y: 230, endPoint x: 257, endPoint y: 232, distance: 157.0
click at [257, 230] on p "Loteamento Baia de Maracaipe" at bounding box center [220, 222] width 251 height 15
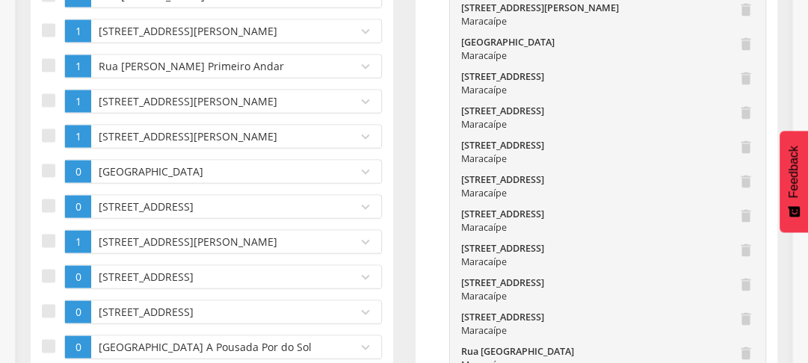
scroll to position [2153, 0]
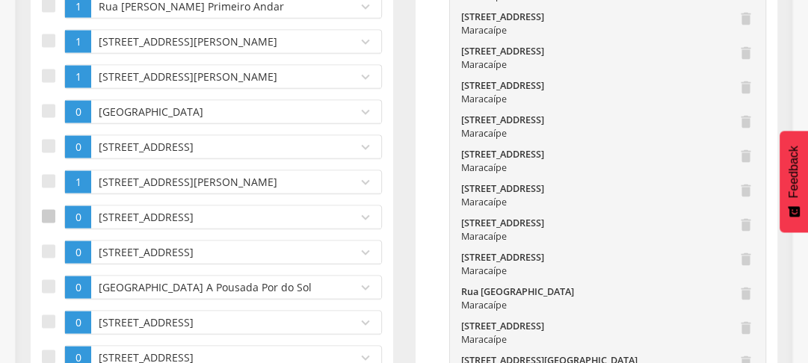
click at [46, 217] on div at bounding box center [48, 216] width 13 height 13
click at [49, 246] on div at bounding box center [48, 251] width 13 height 13
click at [53, 287] on div at bounding box center [48, 286] width 13 height 13
click at [48, 335] on label at bounding box center [53, 323] width 22 height 24
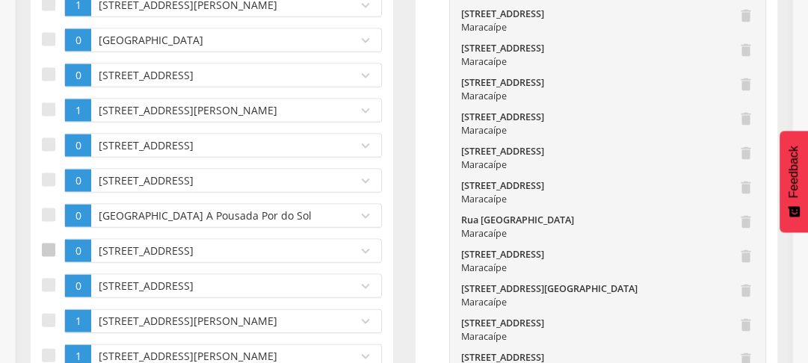
scroll to position [2248, 0]
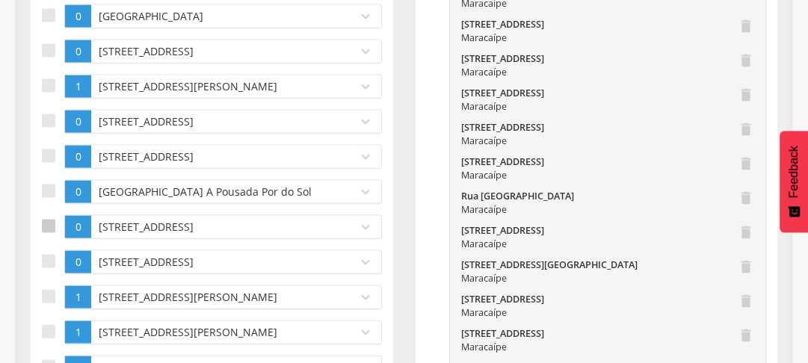
click at [47, 233] on div at bounding box center [48, 226] width 13 height 13
click at [48, 190] on div at bounding box center [48, 191] width 13 height 13
click at [46, 155] on div at bounding box center [48, 155] width 13 height 13
click at [43, 116] on div at bounding box center [48, 120] width 13 height 13
drag, startPoint x: 104, startPoint y: 117, endPoint x: 138, endPoint y: 127, distance: 35.7
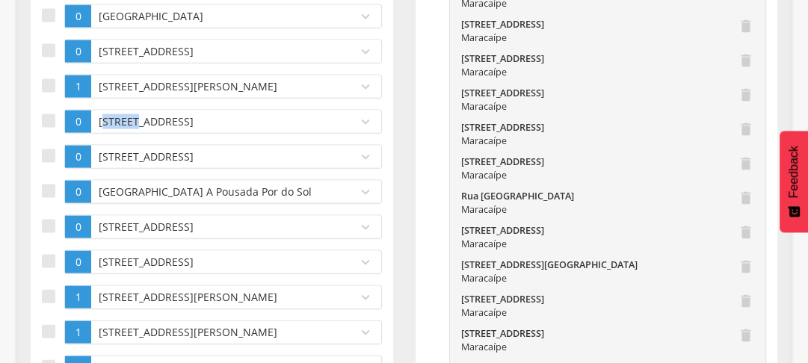
click at [138, 127] on p "[STREET_ADDRESS]" at bounding box center [220, 121] width 251 height 15
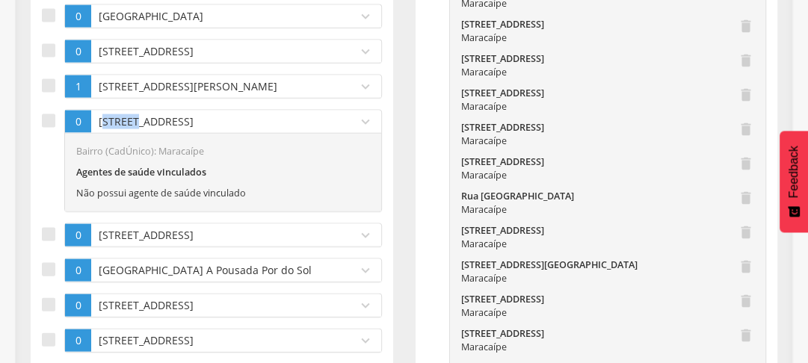
click at [138, 127] on p "[STREET_ADDRESS]" at bounding box center [220, 121] width 251 height 15
drag, startPoint x: 96, startPoint y: 120, endPoint x: 140, endPoint y: 130, distance: 45.3
click at [140, 130] on div "[STREET_ADDRESS]" at bounding box center [220, 122] width 259 height 22
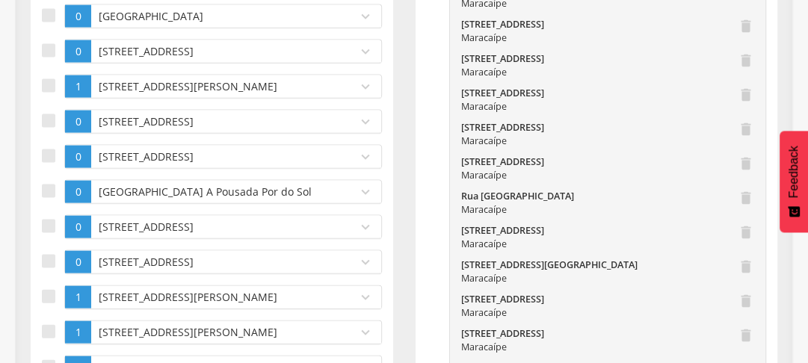
click at [49, 268] on div at bounding box center [48, 261] width 13 height 13
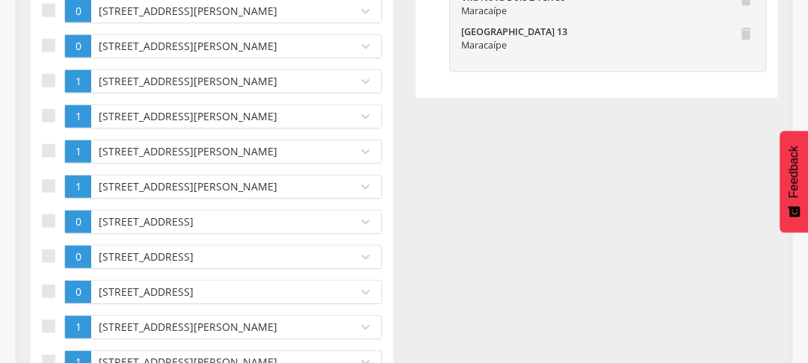
scroll to position [2918, 0]
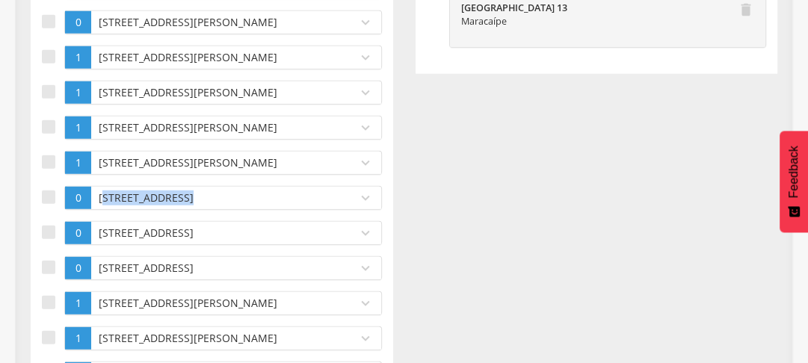
drag, startPoint x: 102, startPoint y: 204, endPoint x: 185, endPoint y: 209, distance: 82.4
click at [185, 206] on p "[STREET_ADDRESS]" at bounding box center [220, 198] width 251 height 15
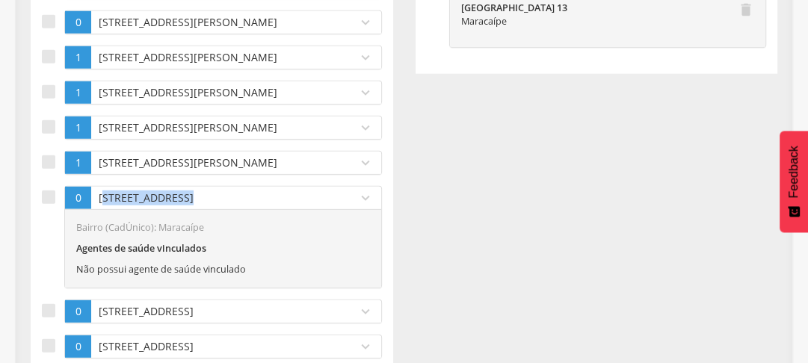
click at [185, 206] on p "[STREET_ADDRESS]" at bounding box center [220, 198] width 251 height 15
drag, startPoint x: 97, startPoint y: 203, endPoint x: 173, endPoint y: 215, distance: 76.4
click at [173, 209] on div "[STREET_ADDRESS]" at bounding box center [220, 198] width 259 height 22
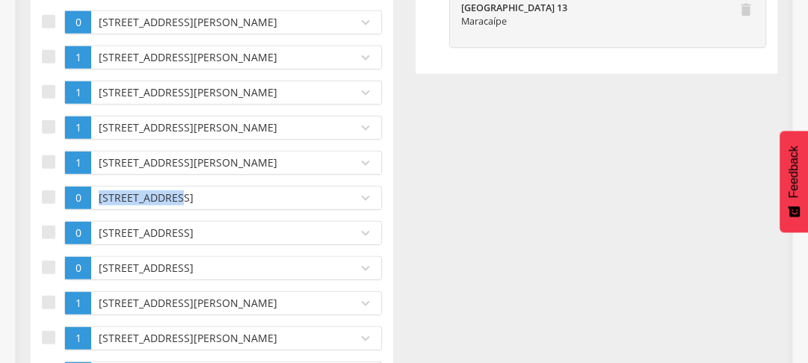
click at [173, 209] on div "[STREET_ADDRESS]" at bounding box center [220, 198] width 259 height 22
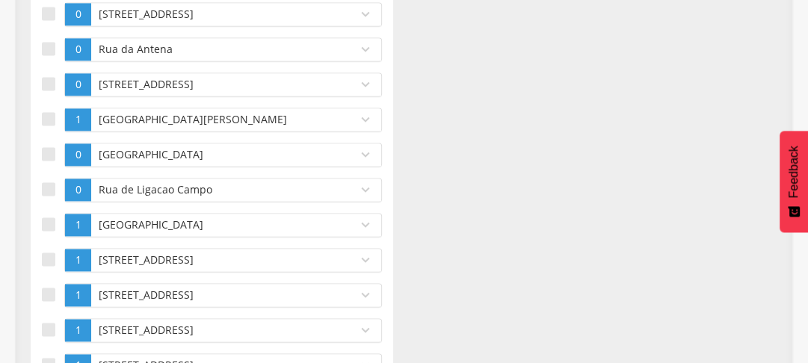
scroll to position [5537, 0]
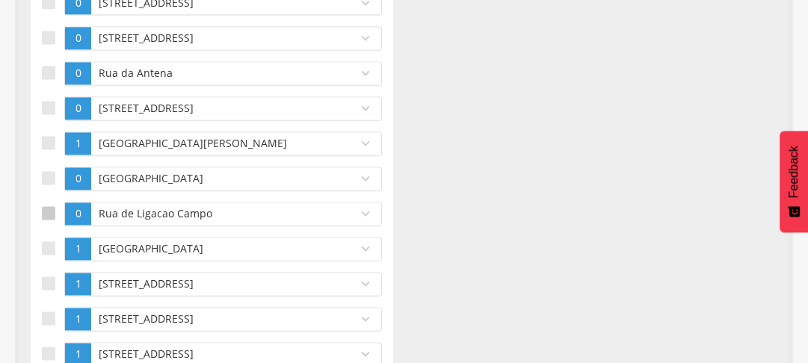
click at [50, 220] on div at bounding box center [48, 212] width 13 height 13
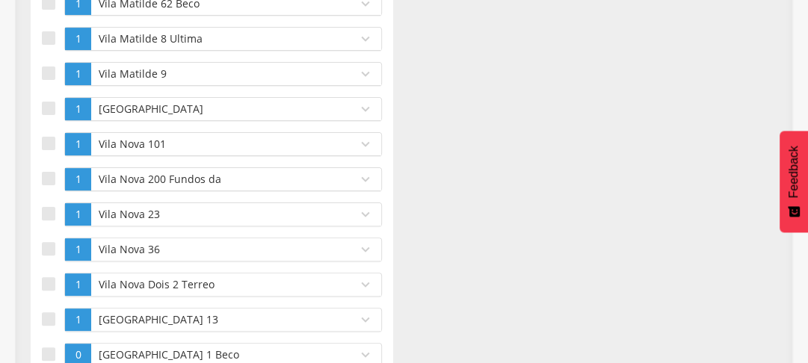
scroll to position [8438, 0]
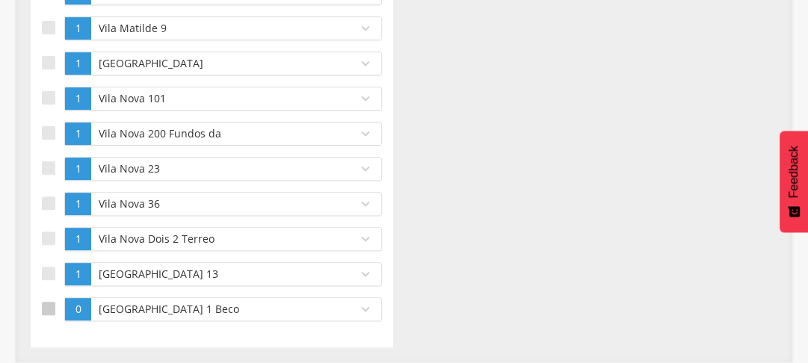
click at [49, 305] on div at bounding box center [48, 308] width 13 height 13
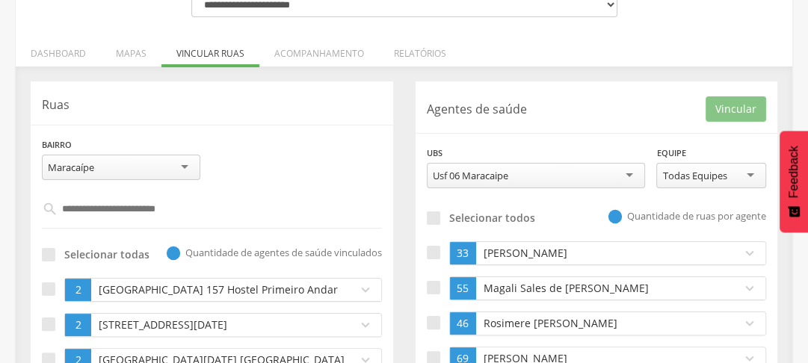
scroll to position [396, 0]
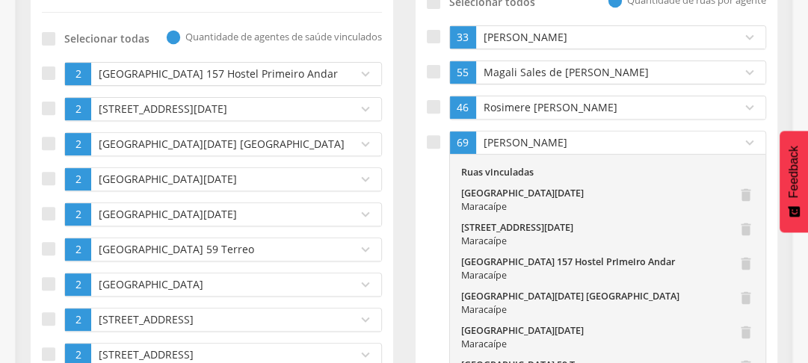
click at [584, 70] on p "Magali Sales de [PERSON_NAME]" at bounding box center [605, 72] width 251 height 15
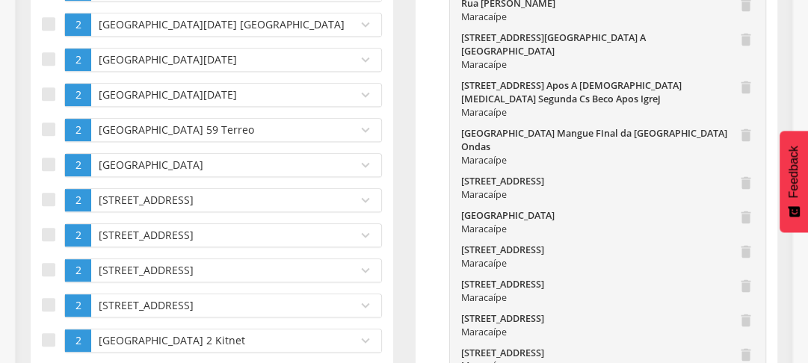
scroll to position [217, 0]
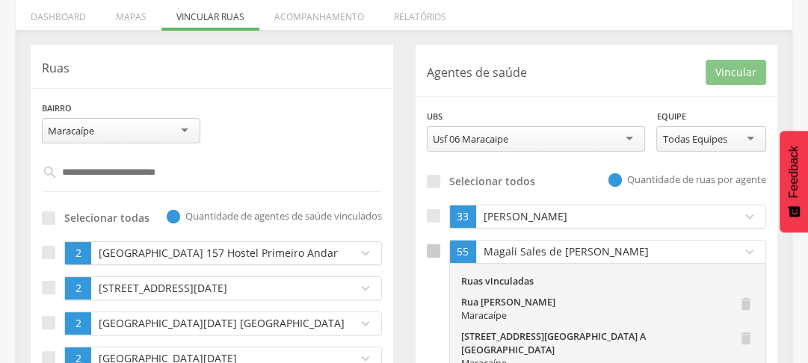
click at [434, 250] on div at bounding box center [433, 250] width 13 height 13
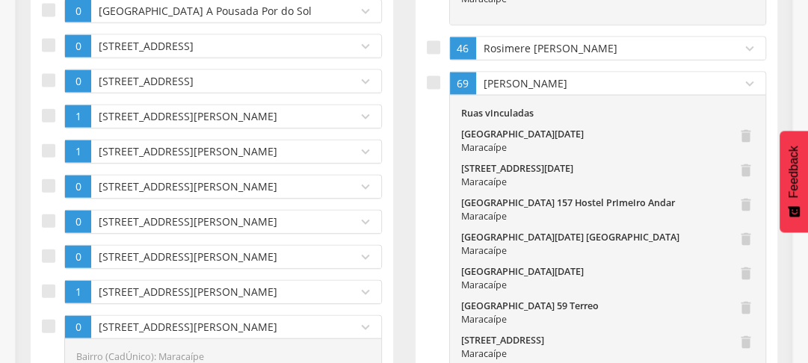
scroll to position [2370, 0]
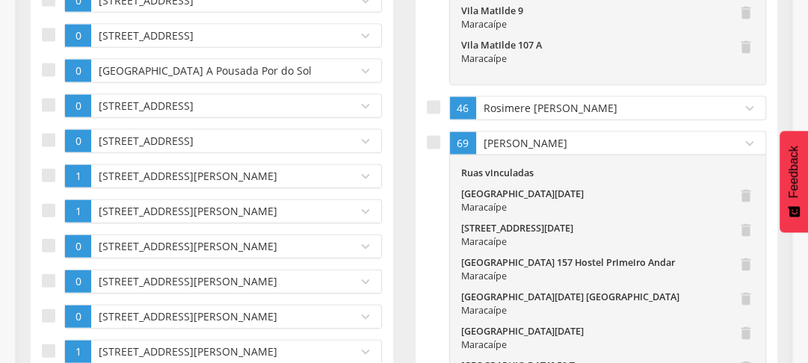
click at [753, 135] on icon "expand_more" at bounding box center [750, 143] width 16 height 16
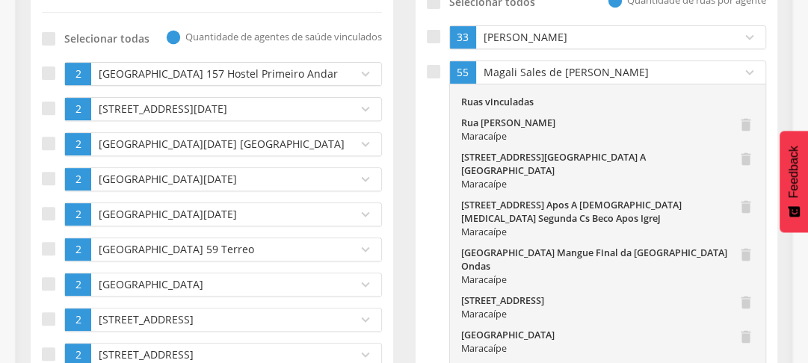
scroll to position [97, 0]
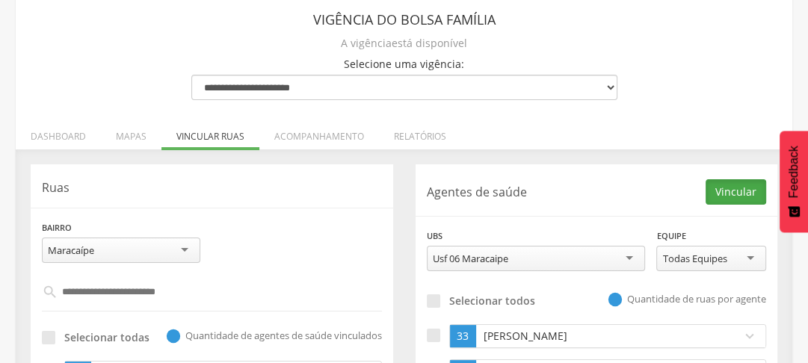
click at [725, 193] on button "Vincular" at bounding box center [736, 191] width 61 height 25
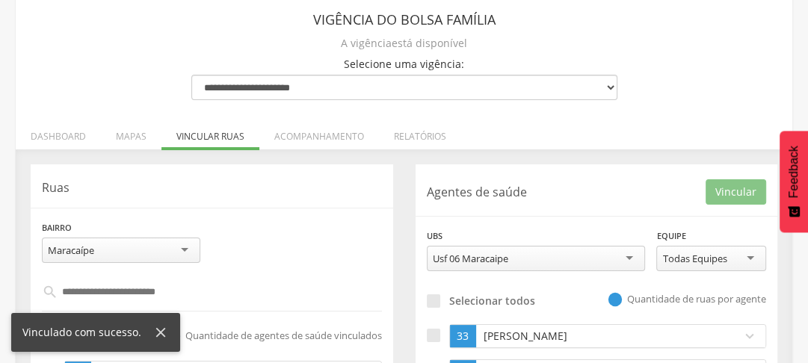
click at [599, 184] on p "Agentes de saúde" at bounding box center [567, 192] width 280 height 17
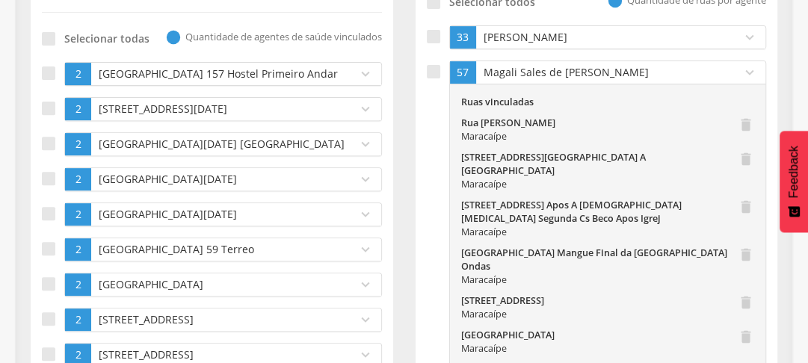
click at [745, 66] on icon "expand_more" at bounding box center [750, 72] width 16 height 16
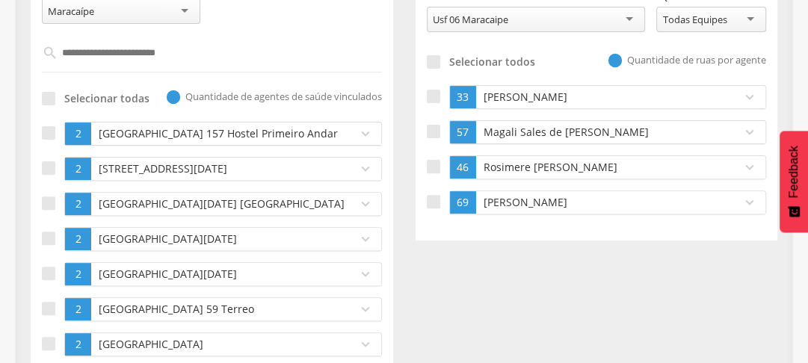
scroll to position [277, 0]
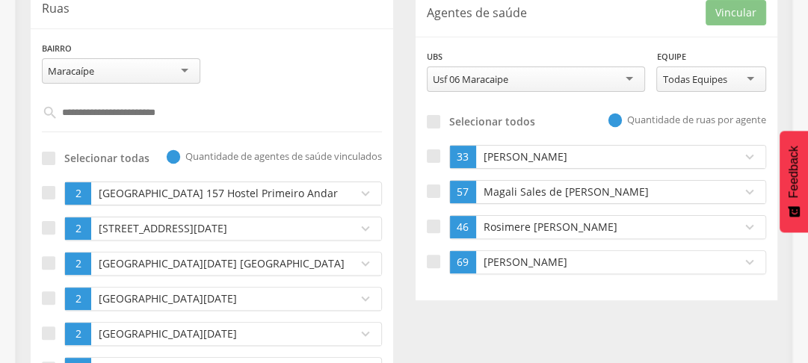
click at [109, 105] on input "text" at bounding box center [212, 112] width 309 height 25
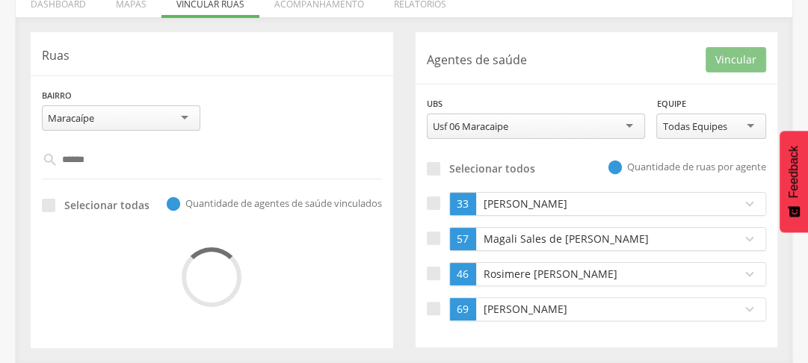
scroll to position [227, 0]
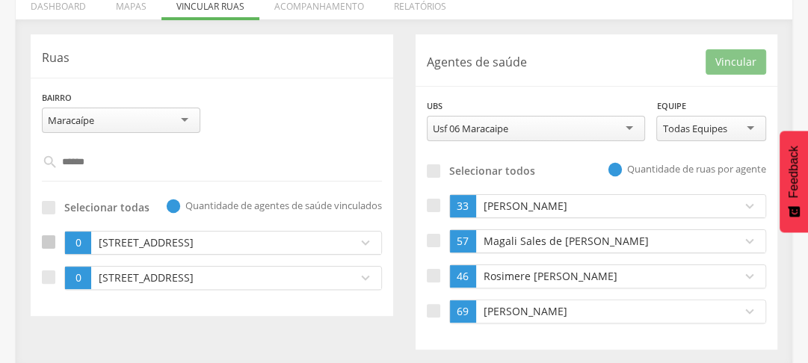
type input "*****"
click at [52, 241] on div at bounding box center [48, 241] width 13 height 13
click at [54, 272] on div at bounding box center [48, 277] width 13 height 13
click at [437, 306] on div at bounding box center [433, 310] width 13 height 13
click at [727, 63] on button "Vincular" at bounding box center [736, 61] width 61 height 25
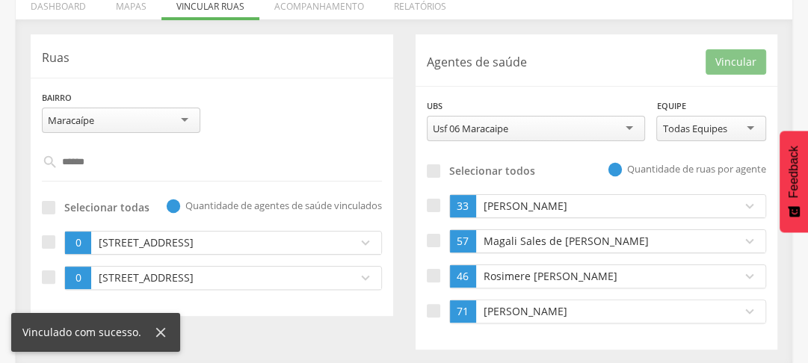
click at [522, 307] on p "[PERSON_NAME]" at bounding box center [605, 311] width 251 height 15
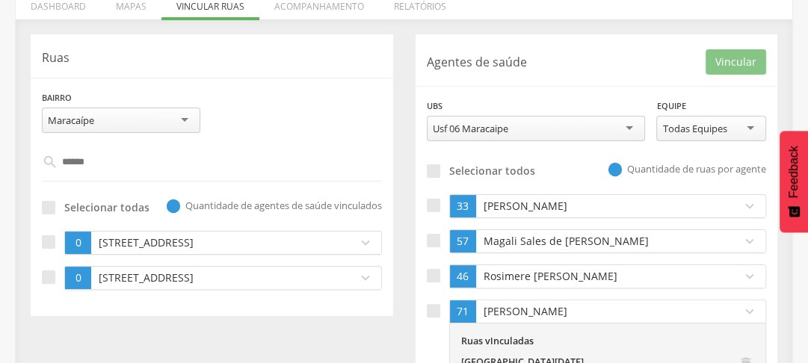
scroll to position [167, 0]
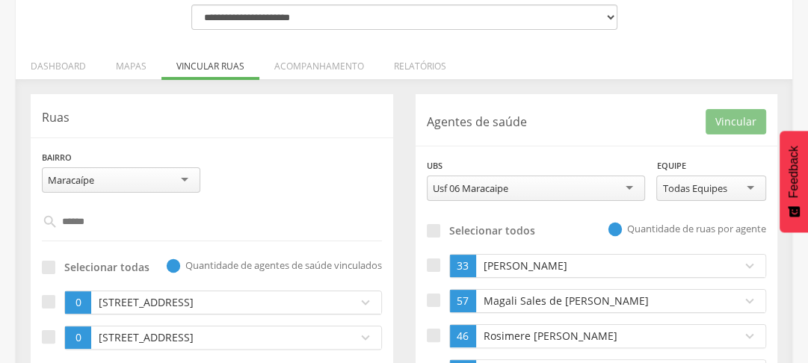
click at [102, 218] on input "*****" at bounding box center [212, 221] width 309 height 25
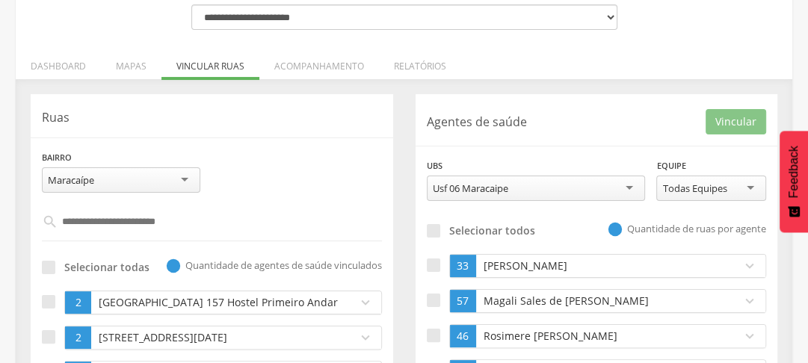
click at [206, 108] on header "Ruas" at bounding box center [212, 115] width 340 height 21
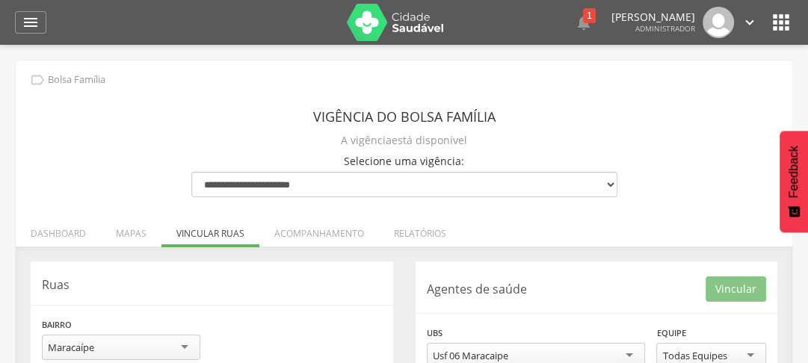
scroll to position [359, 0]
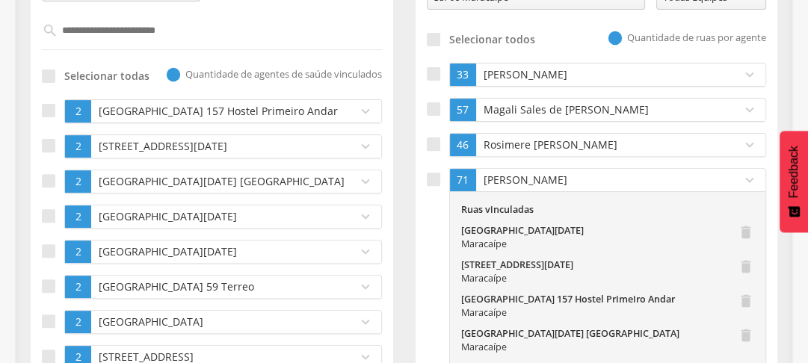
click at [123, 22] on input "text" at bounding box center [212, 30] width 309 height 25
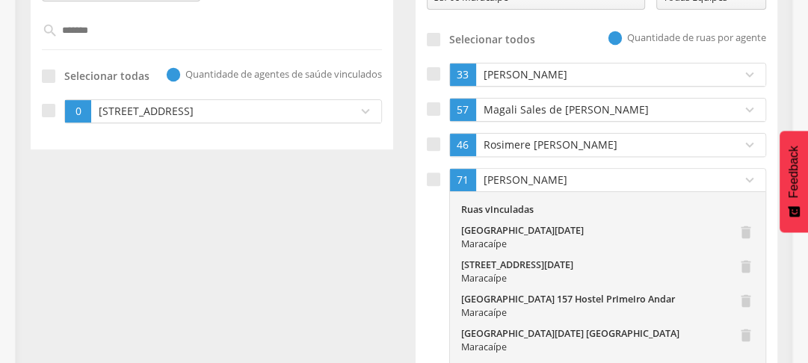
type input "*******"
click at [117, 105] on p "[STREET_ADDRESS]" at bounding box center [220, 111] width 251 height 15
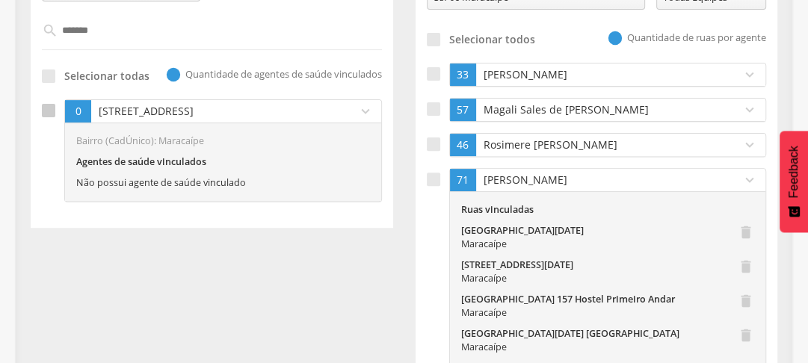
click at [52, 105] on div at bounding box center [48, 110] width 13 height 13
click at [529, 181] on p "[PERSON_NAME]" at bounding box center [605, 180] width 251 height 15
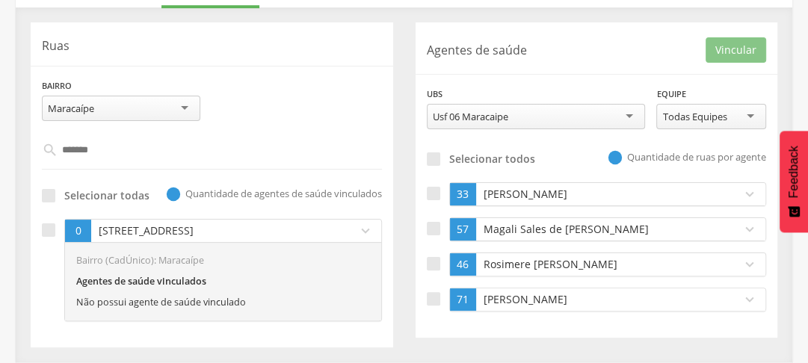
scroll to position [238, 0]
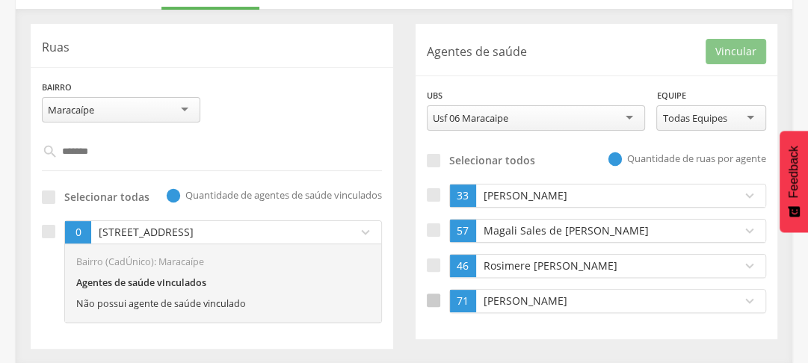
click at [429, 300] on div at bounding box center [433, 300] width 13 height 13
click at [742, 53] on button "Vincular" at bounding box center [736, 51] width 61 height 25
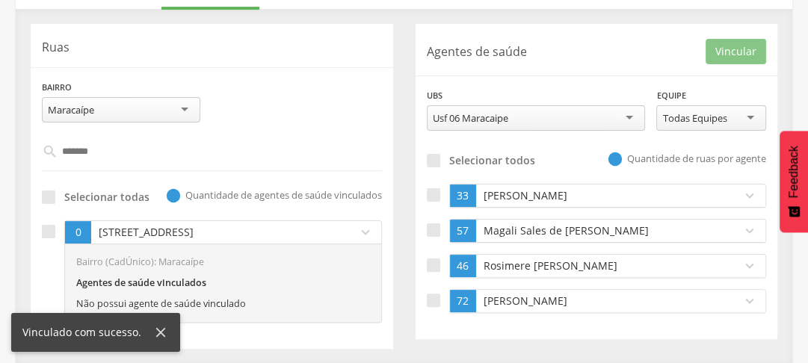
click at [108, 159] on input "*******" at bounding box center [212, 151] width 309 height 25
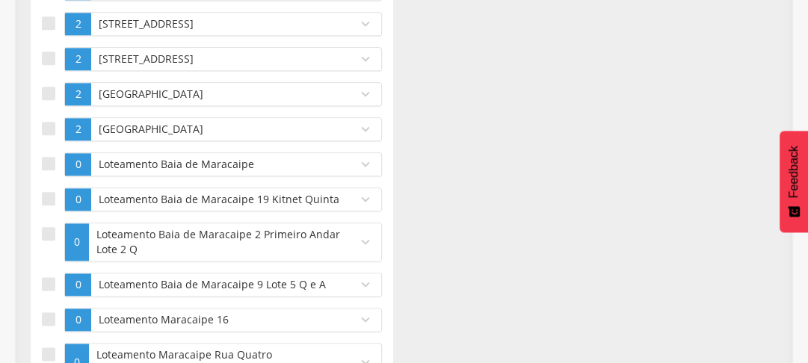
scroll to position [1314, 0]
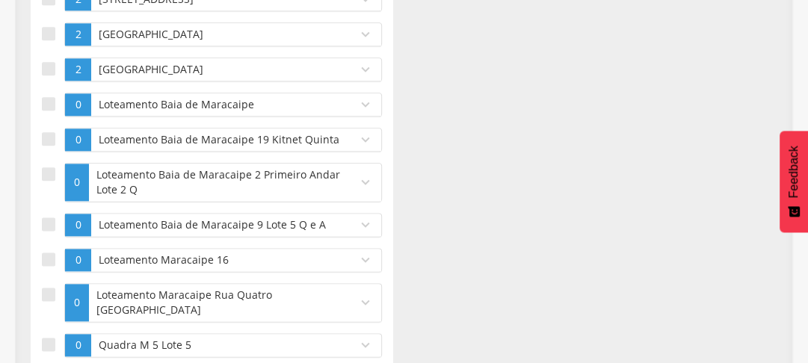
type input "****"
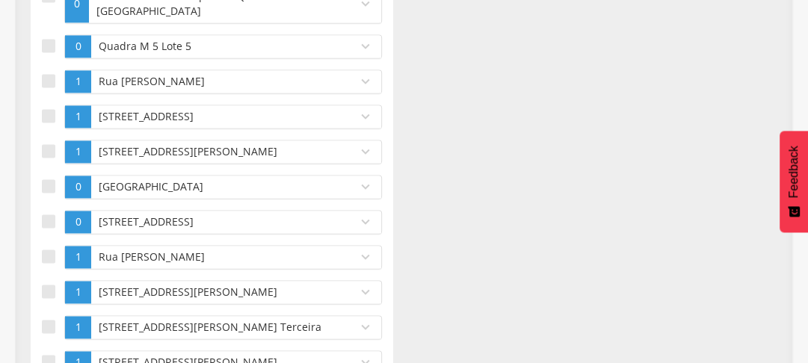
scroll to position [1852, 0]
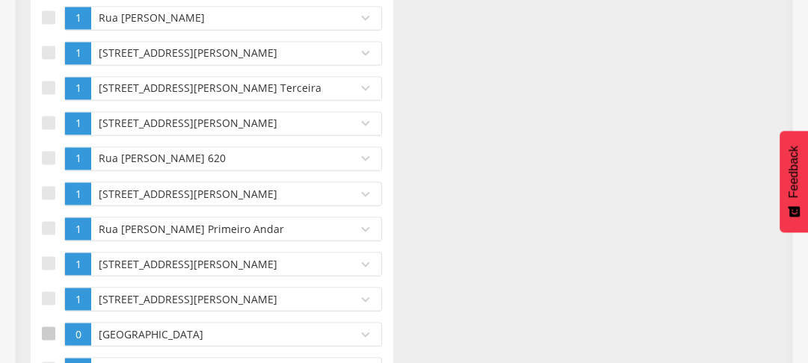
click at [42, 328] on div at bounding box center [48, 333] width 13 height 13
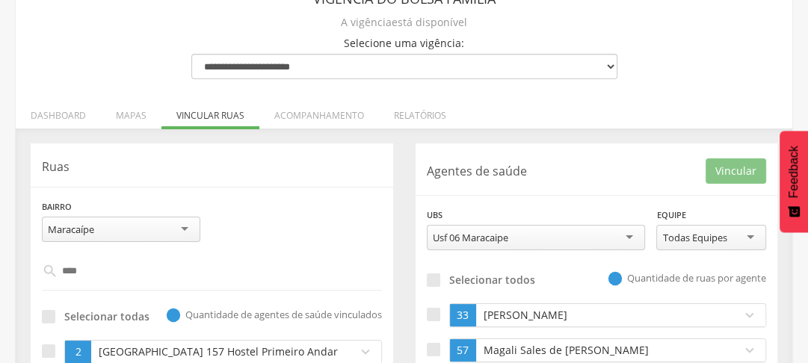
scroll to position [357, 0]
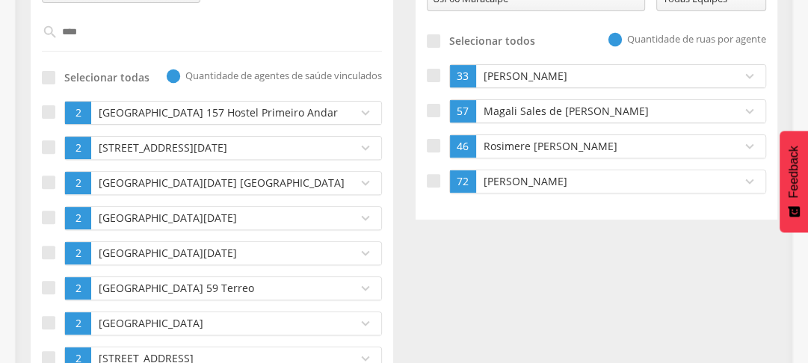
click at [496, 108] on p "Magali Sales de [PERSON_NAME]" at bounding box center [605, 111] width 251 height 15
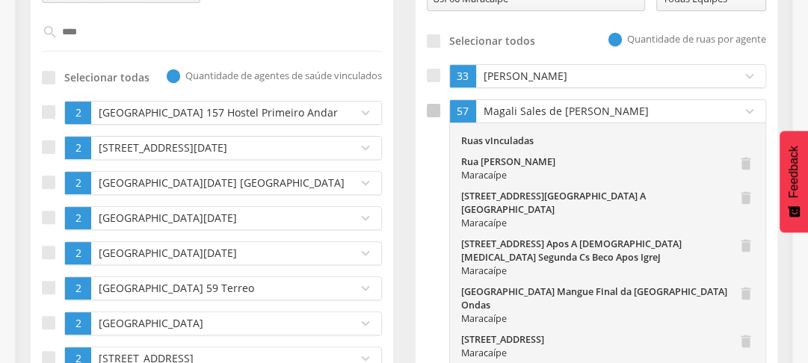
click at [429, 114] on div at bounding box center [433, 110] width 13 height 13
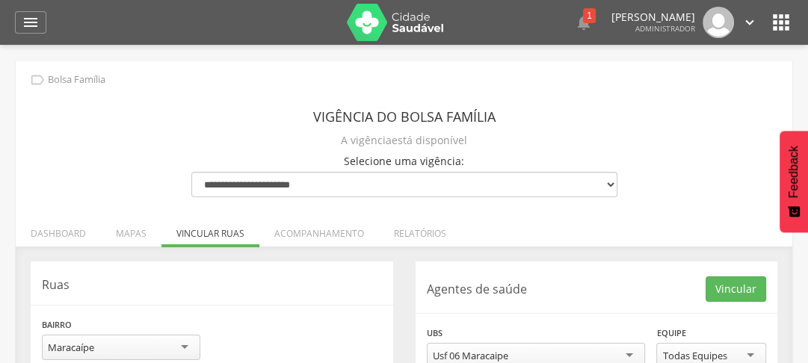
scroll to position [120, 0]
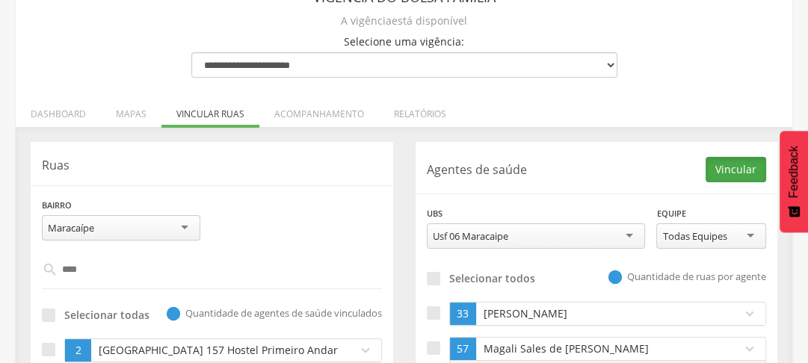
click at [734, 167] on button "Vincular" at bounding box center [736, 169] width 61 height 25
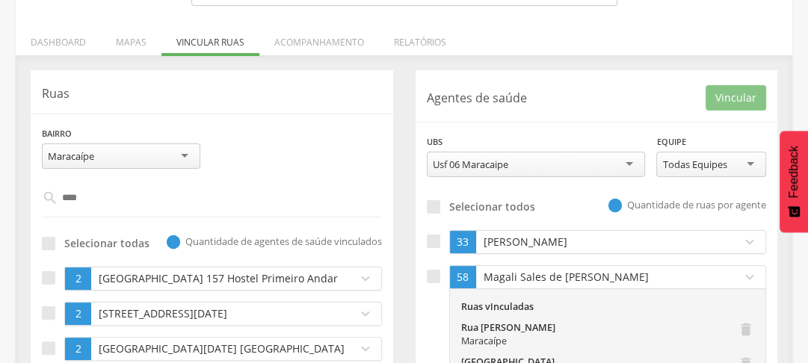
scroll to position [167, 0]
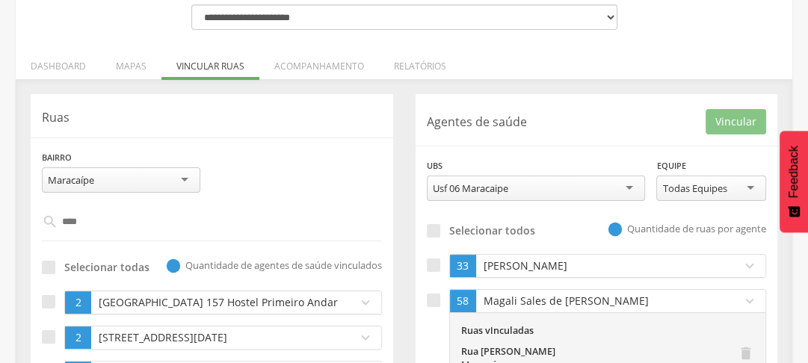
click at [109, 222] on input "****" at bounding box center [212, 221] width 309 height 25
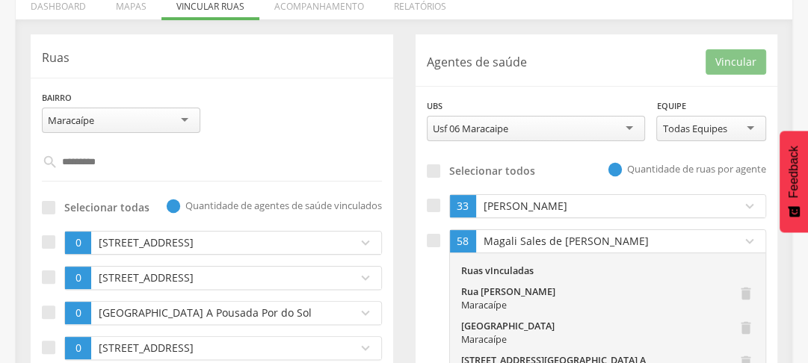
scroll to position [287, 0]
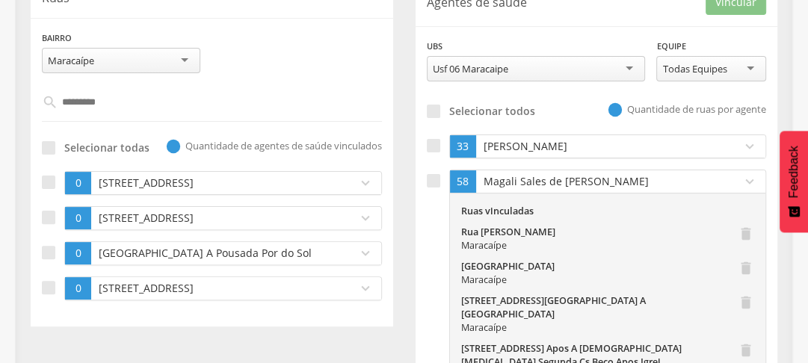
type input "********"
click at [111, 112] on input "********" at bounding box center [212, 102] width 309 height 25
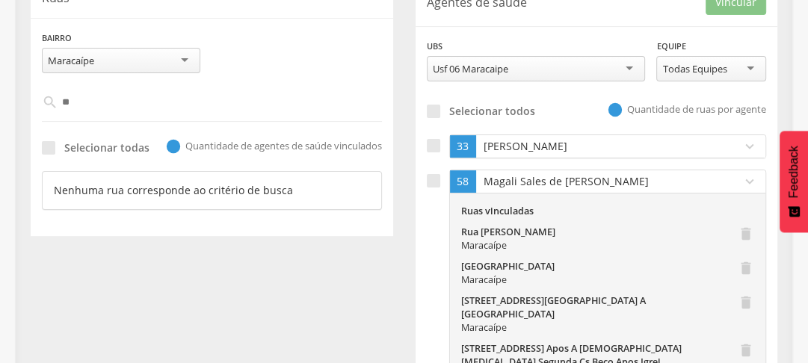
type input "*"
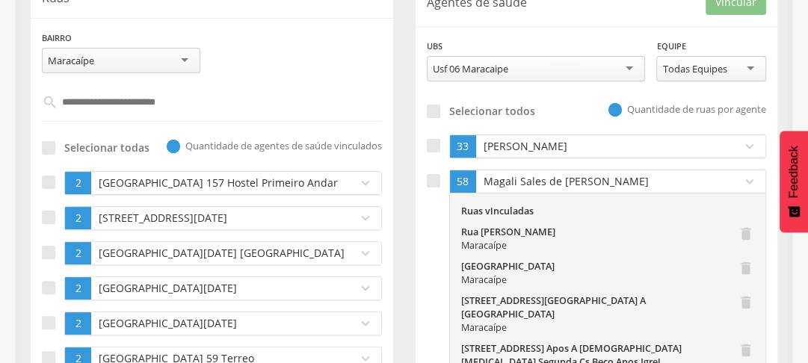
click at [685, 174] on p "Magali Sales de [PERSON_NAME]" at bounding box center [605, 181] width 251 height 15
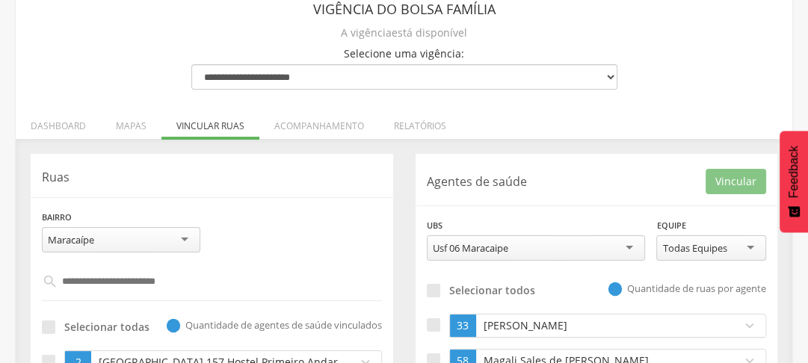
scroll to position [0, 0]
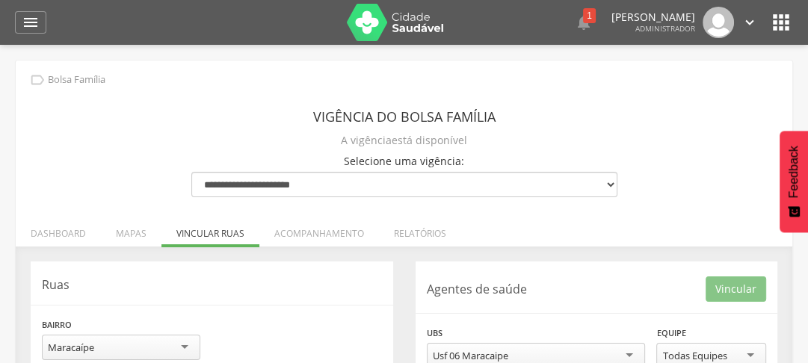
click at [27, 26] on icon "" at bounding box center [31, 22] width 18 height 18
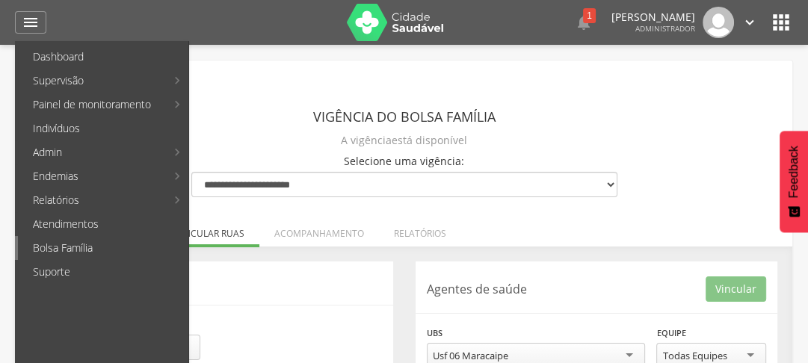
click at [78, 248] on link "Bolsa Família" at bounding box center [103, 248] width 170 height 24
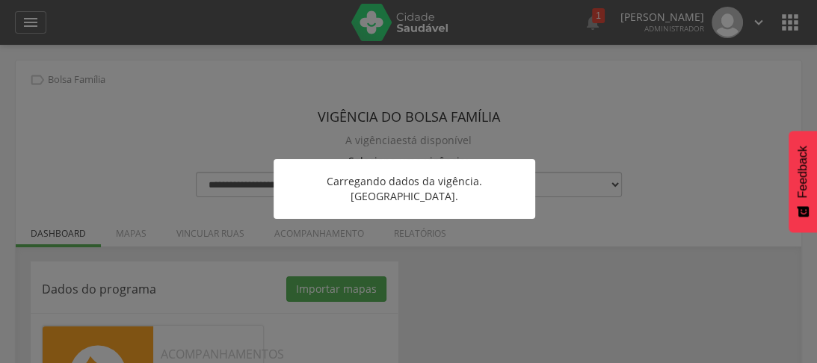
click at [506, 287] on div at bounding box center [408, 181] width 817 height 363
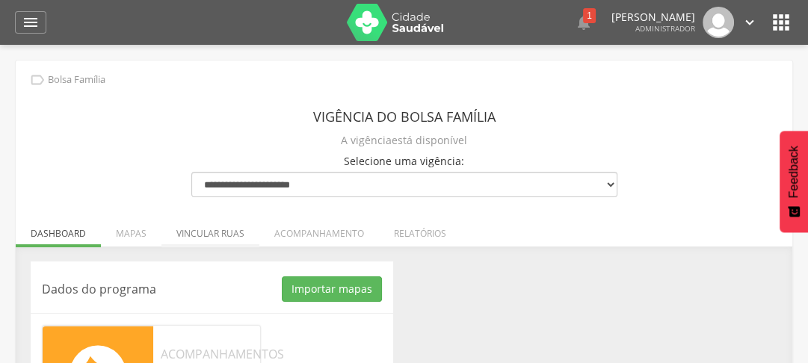
click at [199, 238] on li "Vincular ruas" at bounding box center [210, 229] width 98 height 35
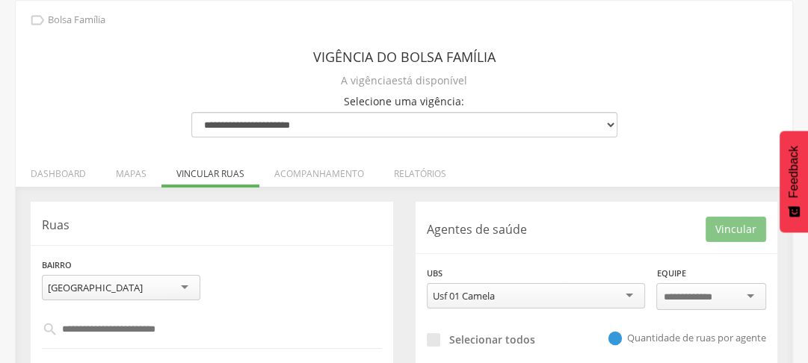
scroll to position [120, 0]
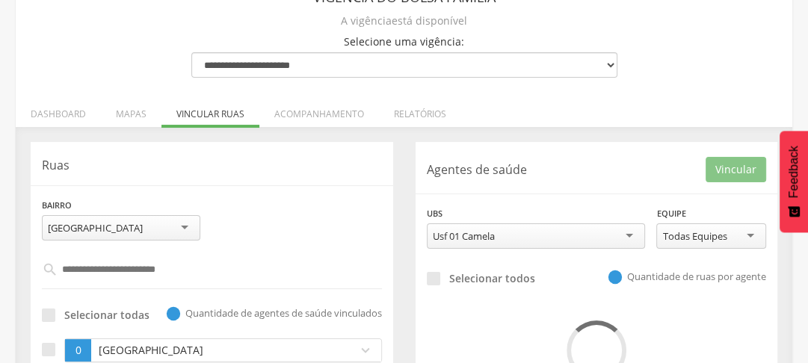
click at [126, 232] on div "[GEOGRAPHIC_DATA]" at bounding box center [121, 227] width 158 height 25
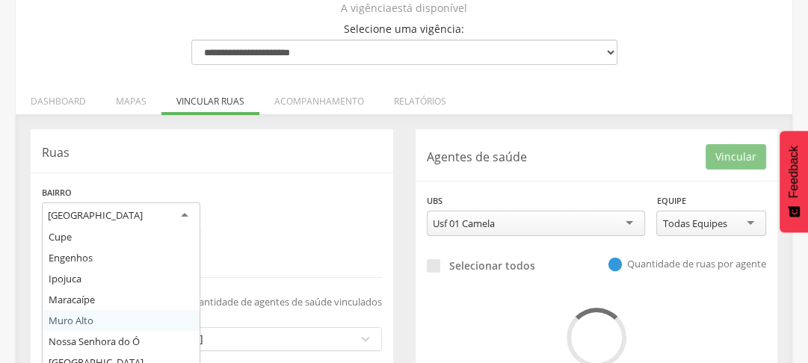
scroll to position [206, 0]
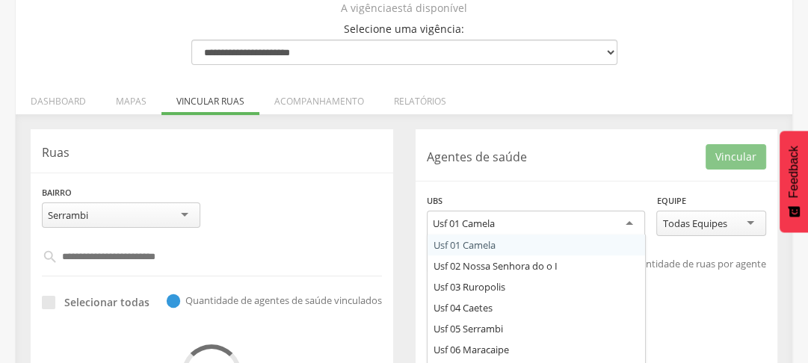
click at [493, 225] on div "Usf 01 Camela" at bounding box center [464, 223] width 62 height 13
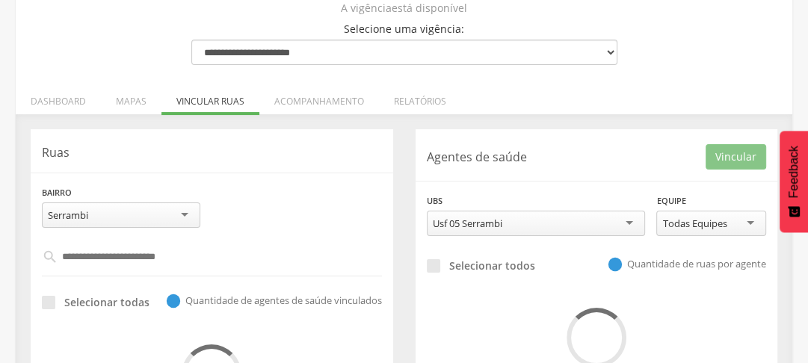
click at [410, 170] on div "**********" at bounding box center [596, 269] width 385 height 280
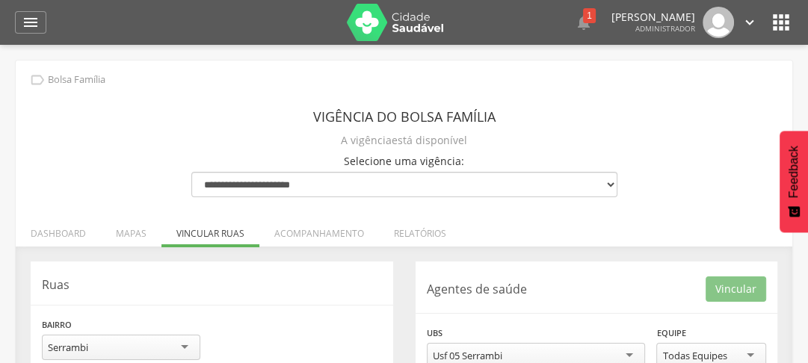
scroll to position [239, 0]
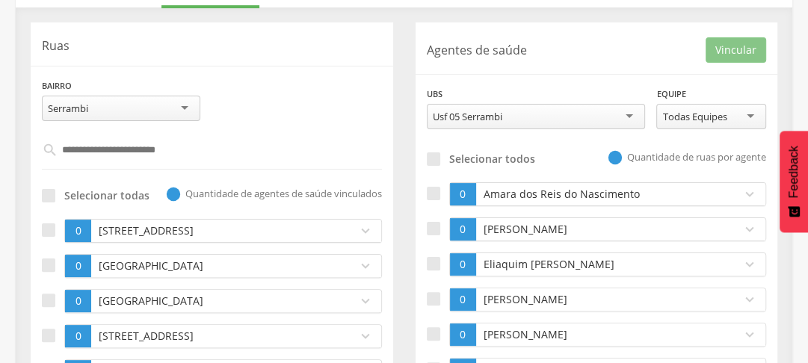
click at [502, 117] on div "Usf 05 Serrambi" at bounding box center [468, 116] width 70 height 13
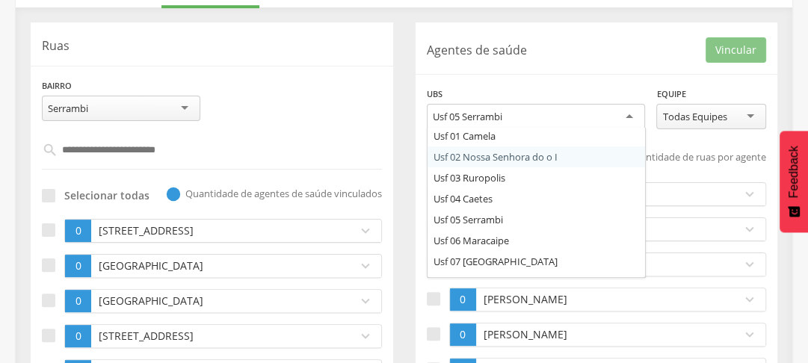
scroll to position [0, 0]
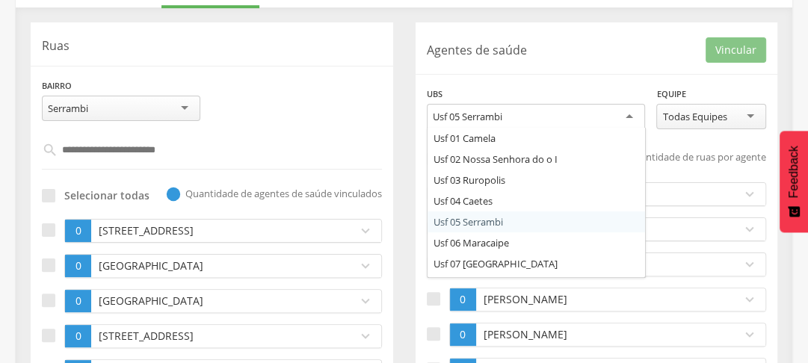
click at [487, 223] on div "**********" at bounding box center [597, 215] width 363 height 386
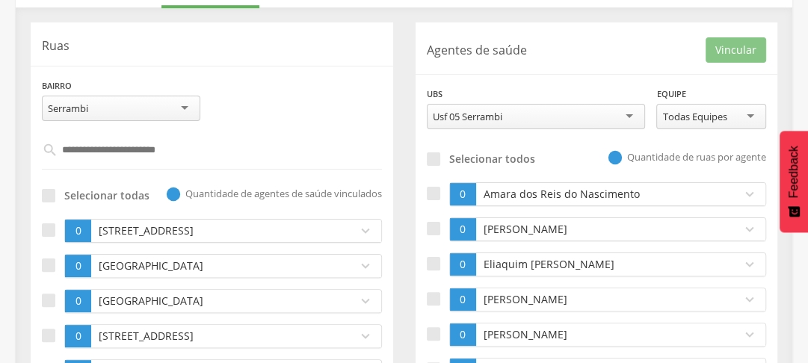
click at [420, 139] on div "**********" at bounding box center [536, 113] width 241 height 55
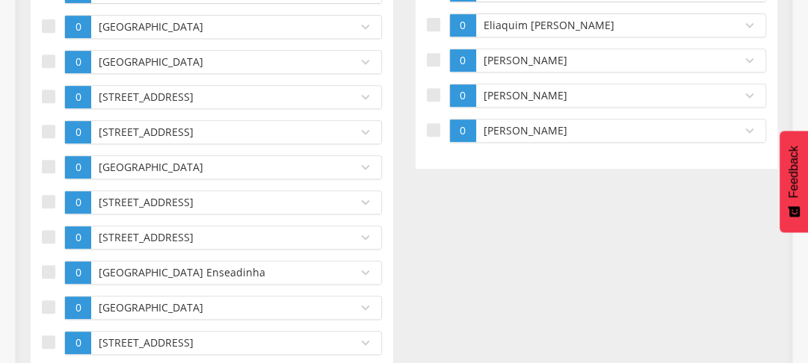
scroll to position [299, 0]
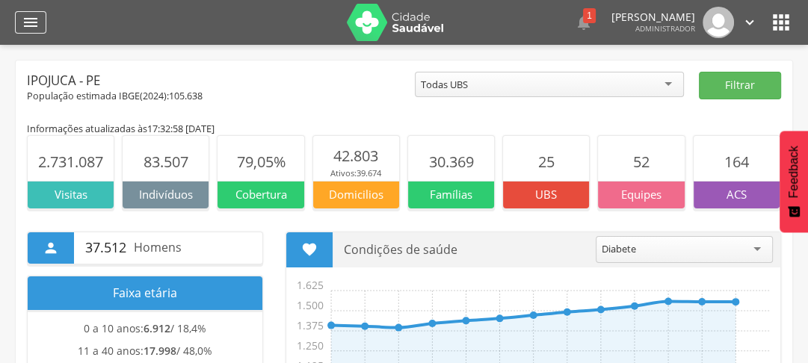
click at [33, 30] on icon "" at bounding box center [31, 22] width 18 height 18
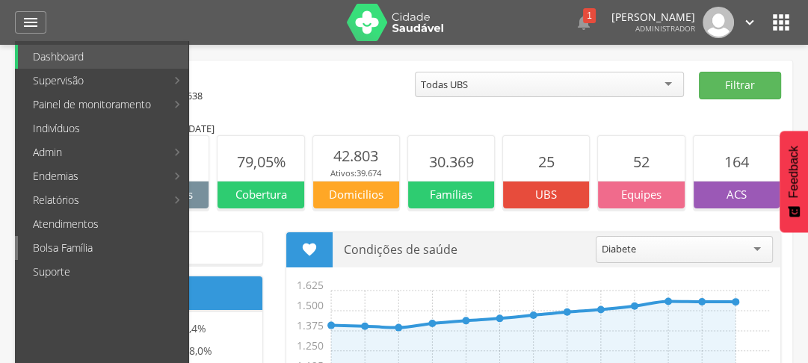
click at [118, 248] on link "Bolsa Família" at bounding box center [103, 248] width 170 height 24
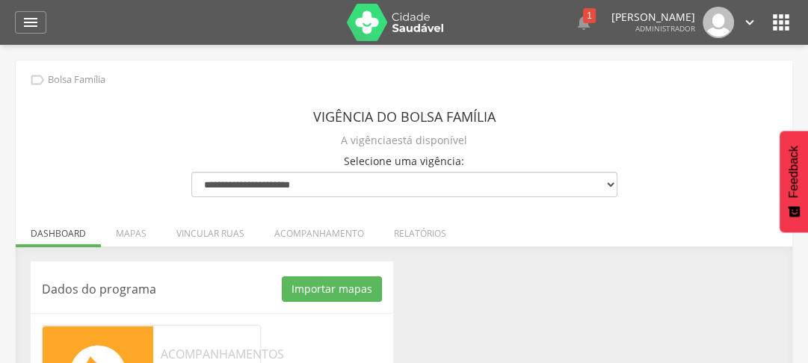
click at [30, 33] on div " Dashboard Supervisão Produtividade Mapa da cidade Mapa de cobertura Ranking A…" at bounding box center [404, 22] width 778 height 45
click at [32, 21] on icon "" at bounding box center [31, 22] width 18 height 18
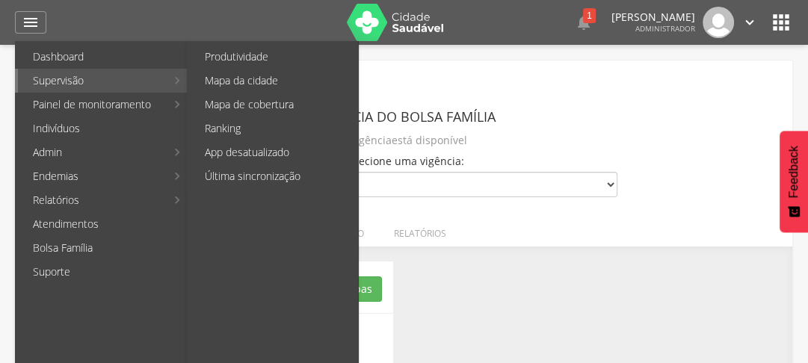
click at [55, 76] on link "Supervisão" at bounding box center [92, 81] width 148 height 24
click at [251, 57] on link "Produtividade" at bounding box center [274, 57] width 168 height 24
type input "**********"
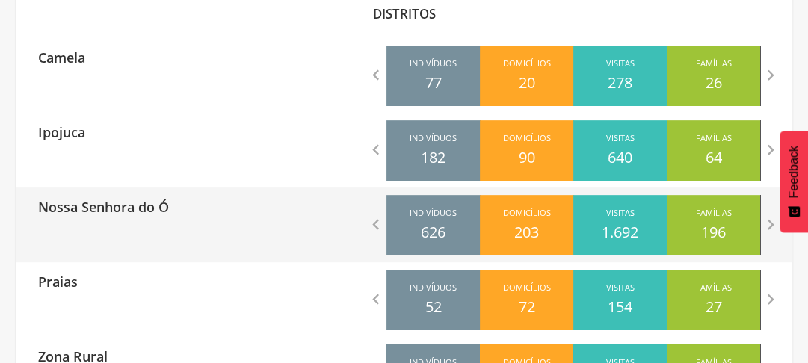
scroll to position [538, 0]
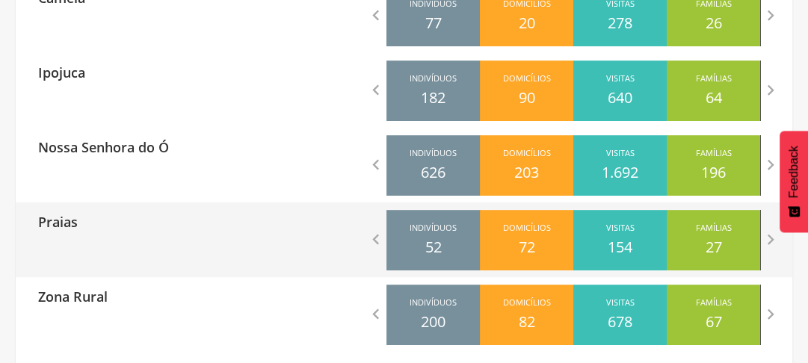
click at [138, 237] on div "Praias" at bounding box center [210, 221] width 389 height 37
type input "**********"
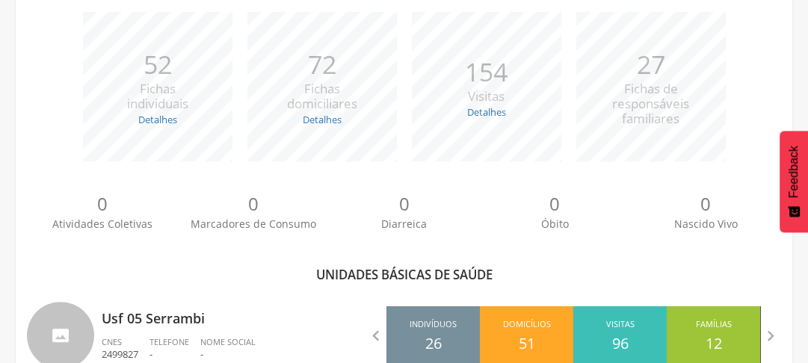
scroll to position [496, 0]
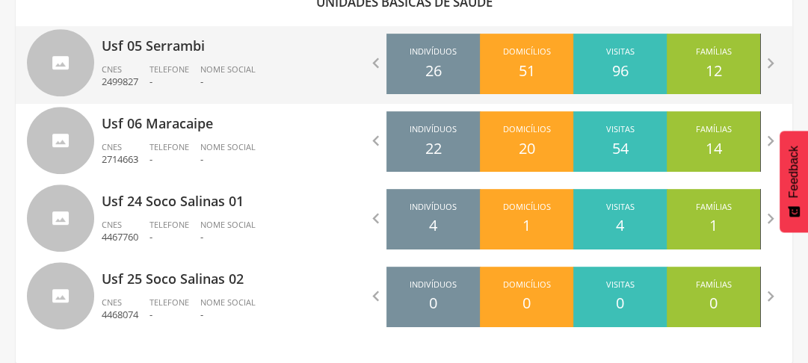
click at [259, 70] on div "Nome Social -" at bounding box center [233, 76] width 67 height 25
type input "**********"
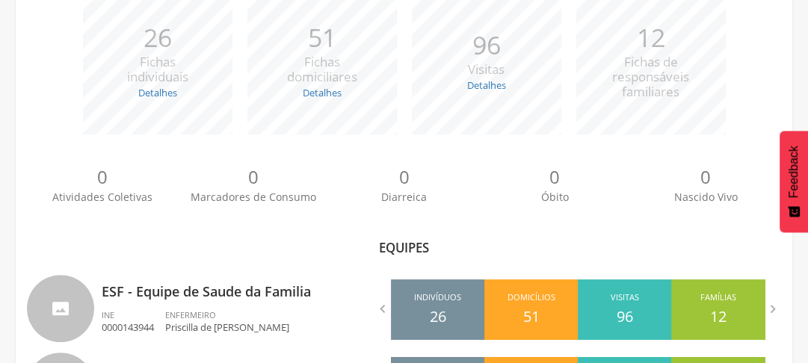
scroll to position [341, 0]
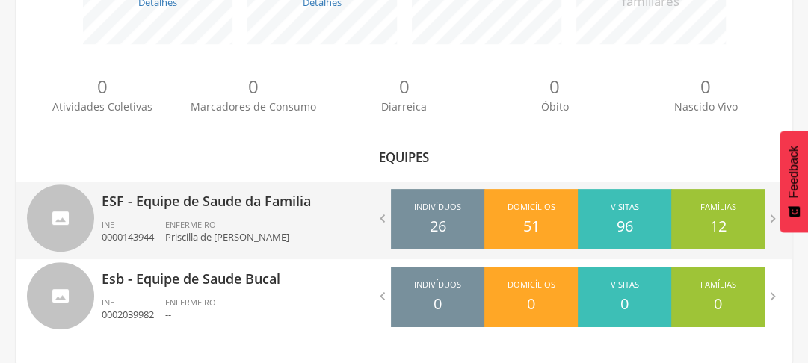
click at [235, 217] on div "ESF - Equipe de Saude da Familia INE 0000143944 ENFERMEIRO Priscilla de Santana…" at bounding box center [248, 221] width 292 height 78
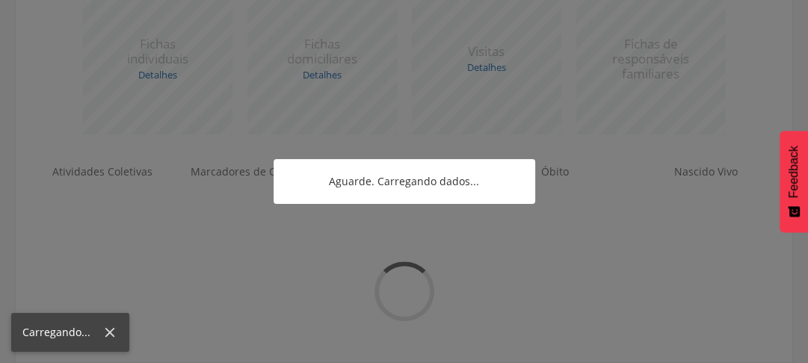
type input "**********"
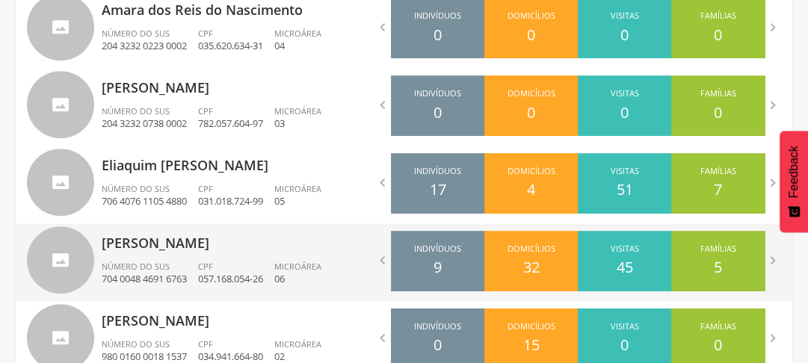
scroll to position [493, 0]
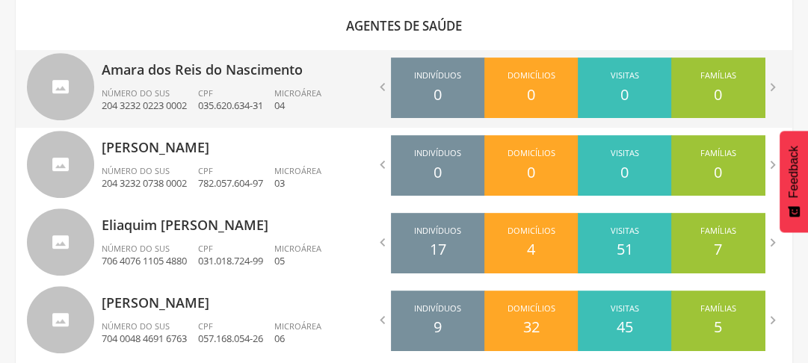
click at [262, 72] on p "Amara dos Reis do Nascimento" at bounding box center [248, 65] width 292 height 30
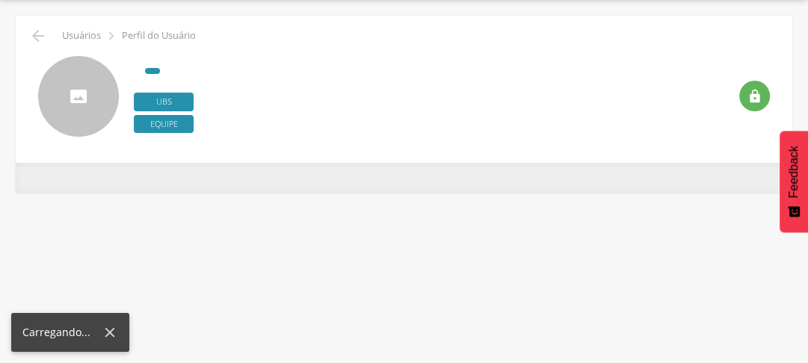
type input "**********"
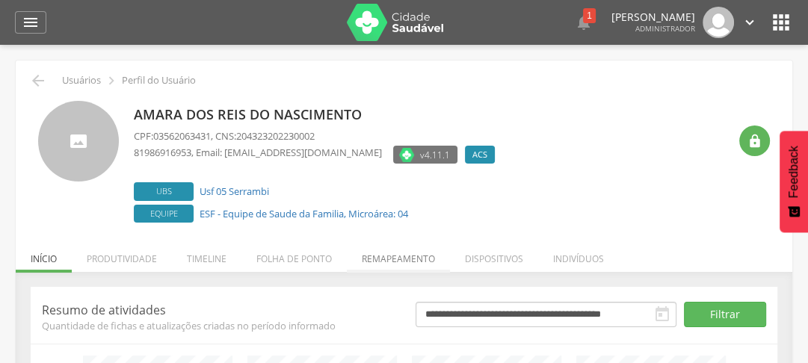
click at [411, 260] on li "Remapeamento" at bounding box center [398, 255] width 103 height 35
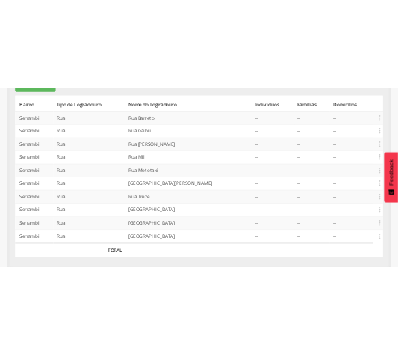
scroll to position [359, 0]
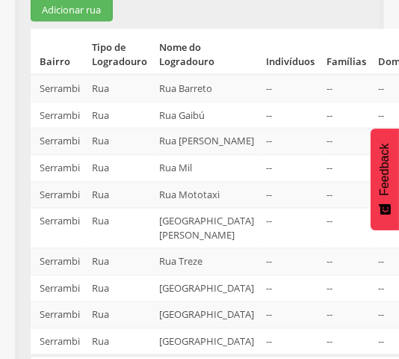
click at [123, 139] on td "Rua" at bounding box center [119, 142] width 67 height 27
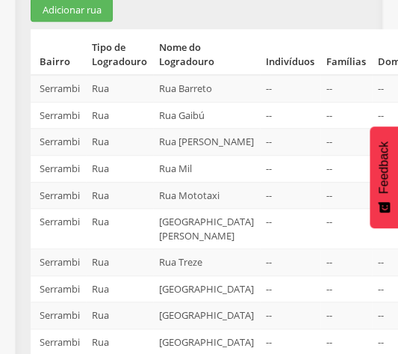
click at [59, 111] on td "Serrambi" at bounding box center [58, 115] width 55 height 27
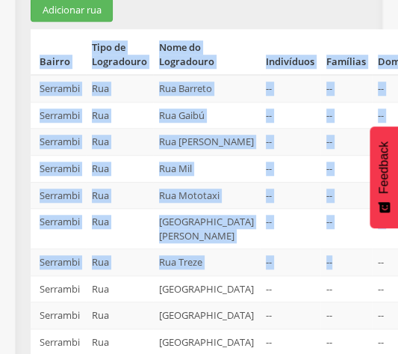
scroll to position [359, 16]
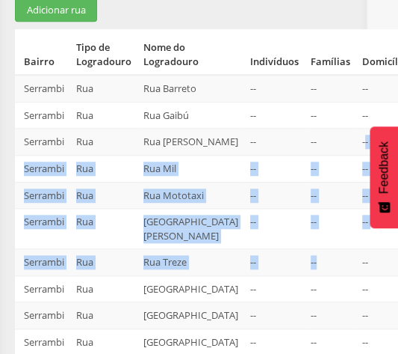
drag, startPoint x: 295, startPoint y: 300, endPoint x: 318, endPoint y: 98, distance: 203.1
click at [318, 98] on tbody "Serrambi Rua Rua Barreto -- -- --  Editar Alocar famílias Desalocar famílias D…" at bounding box center [224, 215] width 418 height 281
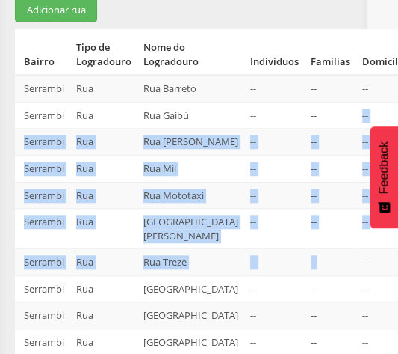
click at [99, 129] on td "Rua" at bounding box center [103, 142] width 67 height 27
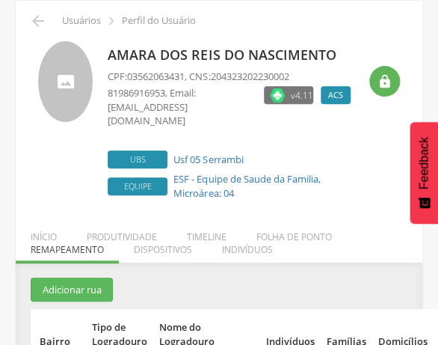
scroll to position [120, 0]
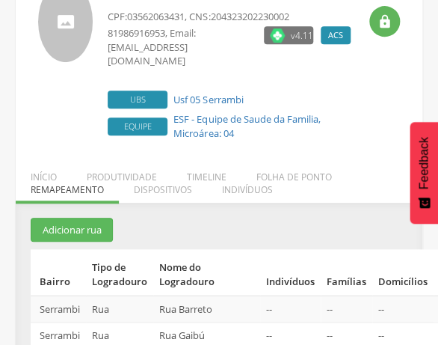
click at [64, 172] on ul "Início Produtividade Timeline Folha de ponto Remapeamento Gerenciar acesso Quar…" at bounding box center [219, 182] width 407 height 25
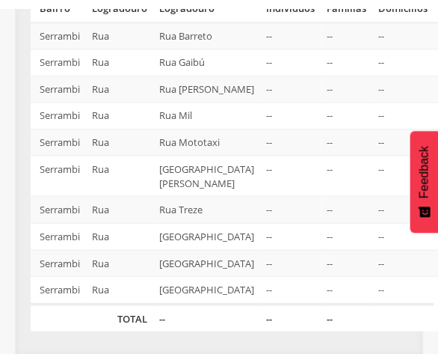
scroll to position [349, 0]
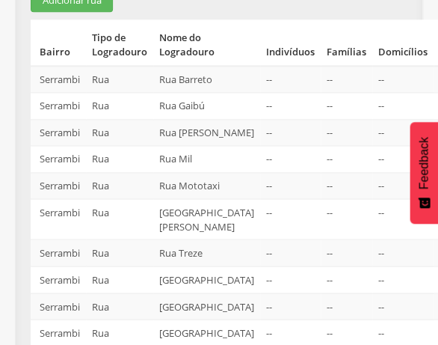
drag, startPoint x: 308, startPoint y: 343, endPoint x: 315, endPoint y: 371, distance: 28.6
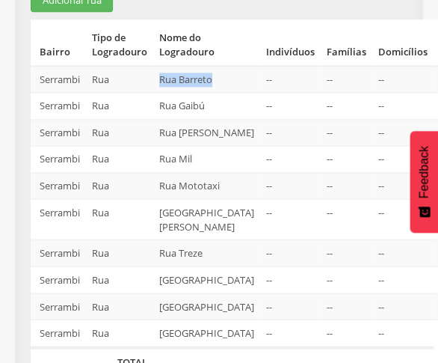
drag, startPoint x: 156, startPoint y: 61, endPoint x: 212, endPoint y: 73, distance: 57.3
click at [212, 73] on td "Rua Barreto" at bounding box center [206, 79] width 107 height 27
copy td "Rua Barreto"
drag, startPoint x: 153, startPoint y: 90, endPoint x: 210, endPoint y: 89, distance: 56.8
click at [210, 93] on td "Rua Gaibú" at bounding box center [206, 106] width 107 height 27
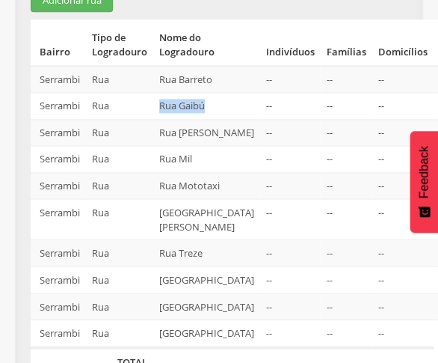
copy td "Rua Gaibú"
click at [260, 119] on td "--" at bounding box center [290, 132] width 61 height 27
drag, startPoint x: 157, startPoint y: 90, endPoint x: 218, endPoint y: 99, distance: 61.9
click at [218, 99] on td "Rua Gaibú" at bounding box center [206, 106] width 107 height 27
copy td "Rua Gaibú"
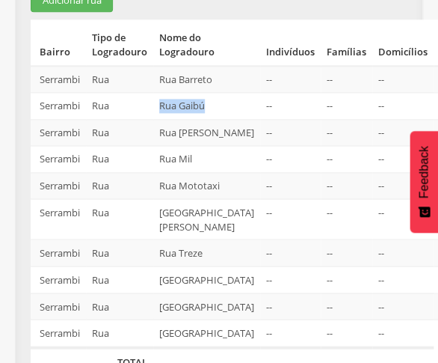
drag, startPoint x: 159, startPoint y: 111, endPoint x: 191, endPoint y: 147, distance: 48.2
click at [191, 146] on td "Rua [PERSON_NAME]" at bounding box center [206, 132] width 107 height 27
copy td "Rua [PERSON_NAME]"
drag, startPoint x: 152, startPoint y: 170, endPoint x: 205, endPoint y: 173, distance: 53.2
click at [205, 173] on tr "Serrambi Rua Rua Mil -- -- --  Editar Alocar famílias Desalocar famílias Desvi…" at bounding box center [240, 159] width 418 height 27
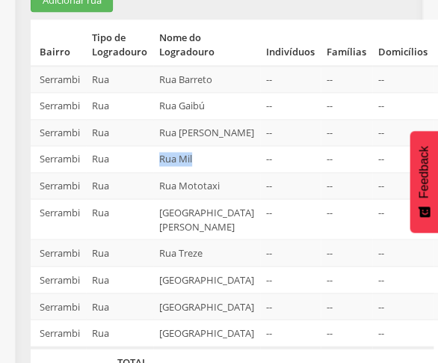
copy tr "Rua Mil"
drag, startPoint x: 155, startPoint y: 192, endPoint x: 200, endPoint y: 209, distance: 48.0
click at [200, 199] on td "Rua Mototaxi" at bounding box center [206, 185] width 107 height 27
copy td "Rua Mototaxi"
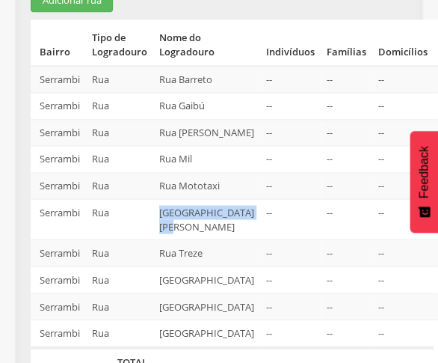
drag, startPoint x: 155, startPoint y: 238, endPoint x: 212, endPoint y: 254, distance: 59.1
click at [212, 239] on td "Rua São João Batista" at bounding box center [206, 219] width 107 height 40
copy td "Rua São João Batista"
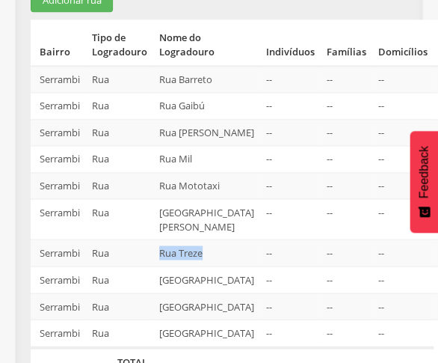
drag, startPoint x: 152, startPoint y: 277, endPoint x: 218, endPoint y: 283, distance: 66.0
click at [218, 266] on tr "Serrambi Rua Rua Treze -- -- --  Editar Alocar famílias Desalocar famílias Des…" at bounding box center [240, 252] width 418 height 27
copy tr "Rua Treze"
drag, startPoint x: 154, startPoint y: 301, endPoint x: 199, endPoint y: 319, distance: 48.3
click at [199, 293] on td "[GEOGRAPHIC_DATA]" at bounding box center [206, 279] width 107 height 27
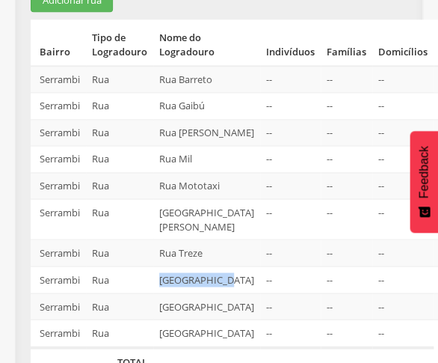
copy td "[GEOGRAPHIC_DATA]"
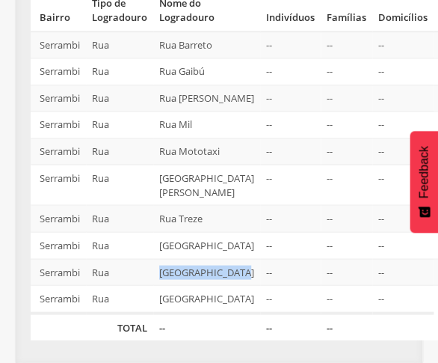
drag, startPoint x: 158, startPoint y: 242, endPoint x: 202, endPoint y: 253, distance: 45.3
click at [202, 258] on td "[GEOGRAPHIC_DATA]" at bounding box center [206, 271] width 107 height 27
copy td "[GEOGRAPHIC_DATA]"
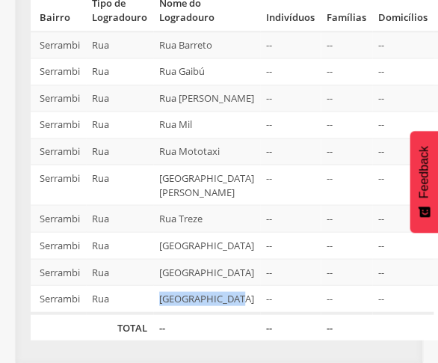
drag, startPoint x: 158, startPoint y: 281, endPoint x: 210, endPoint y: 299, distance: 54.6
click at [210, 299] on td "Rua do Berdigão" at bounding box center [206, 299] width 107 height 28
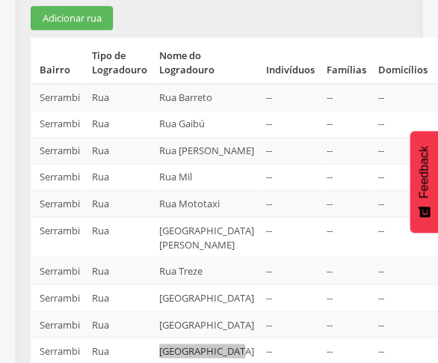
scroll to position [0, 0]
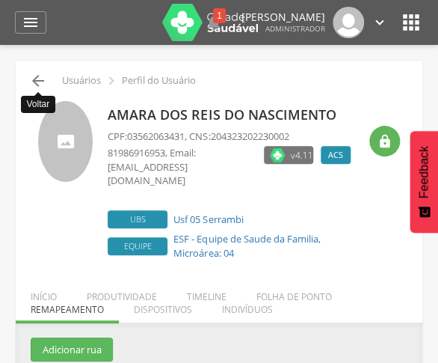
click at [42, 84] on icon "" at bounding box center [38, 81] width 18 height 18
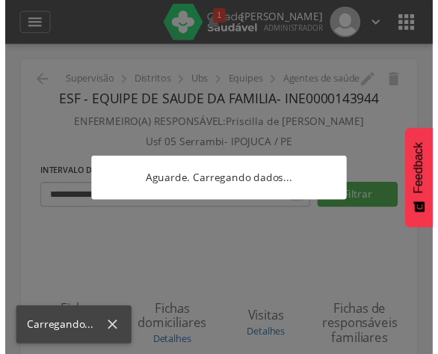
scroll to position [45, 0]
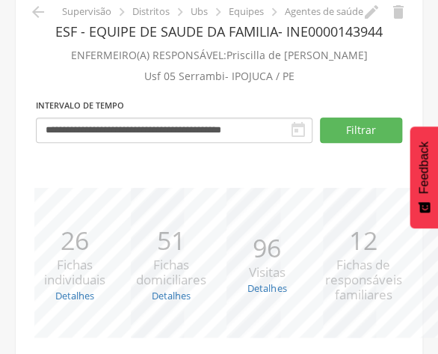
click at [383, 111] on section "**********" at bounding box center [219, 88] width 384 height 140
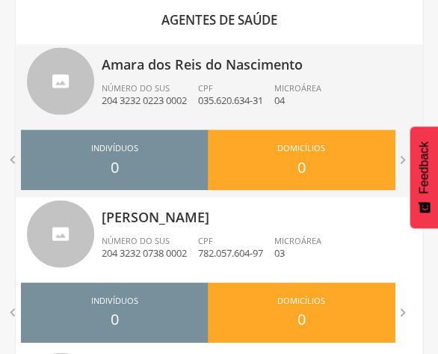
scroll to position [523, 0]
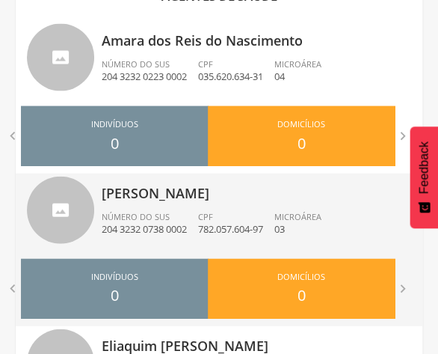
click at [224, 216] on div "CPF 782.057.604-97" at bounding box center [236, 222] width 76 height 25
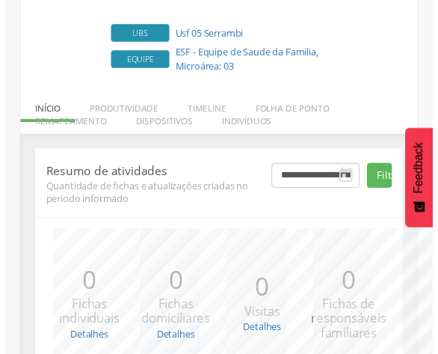
scroll to position [332, 0]
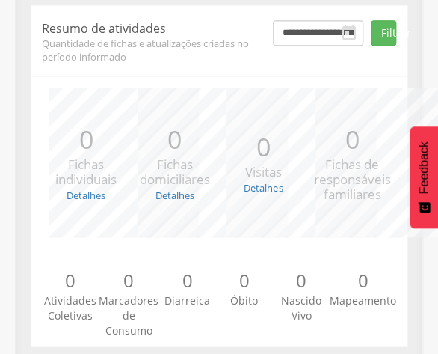
click at [218, 47] on span "Quantidade de fichas e atualizações criadas no período informado" at bounding box center [146, 50] width 209 height 27
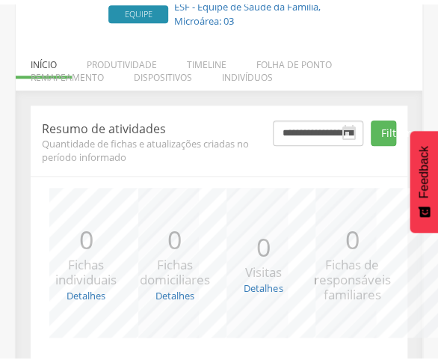
scroll to position [212, 0]
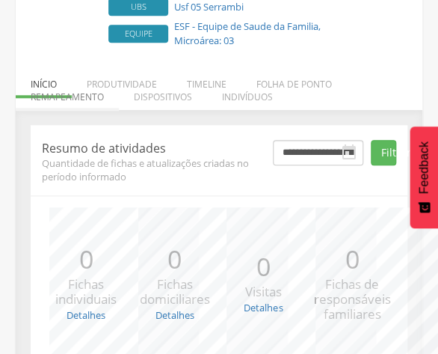
click at [93, 81] on li "Remapeamento" at bounding box center [67, 92] width 103 height 35
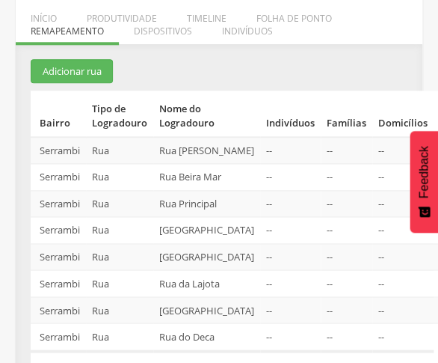
scroll to position [254, 0]
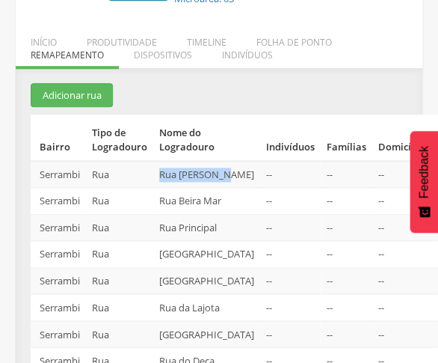
drag, startPoint x: 158, startPoint y: 161, endPoint x: 199, endPoint y: 175, distance: 42.5
click at [199, 175] on td "Rua Ana Júlia" at bounding box center [206, 174] width 107 height 27
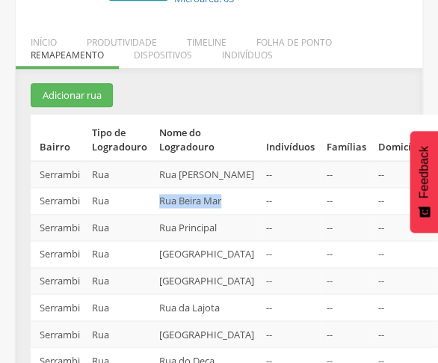
drag, startPoint x: 152, startPoint y: 197, endPoint x: 192, endPoint y: 206, distance: 40.6
click at [192, 206] on tr "Serrambi Rua Rua Beira Mar -- -- --  Editar Alocar famílias Desalocar famílias…" at bounding box center [240, 201] width 418 height 27
drag, startPoint x: 157, startPoint y: 236, endPoint x: 204, endPoint y: 253, distance: 50.1
click at [204, 241] on td "Rua Principal" at bounding box center [206, 227] width 107 height 27
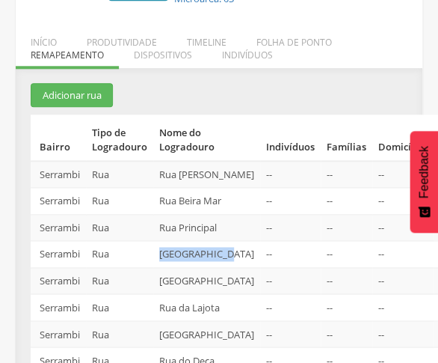
drag, startPoint x: 158, startPoint y: 277, endPoint x: 204, endPoint y: 294, distance: 49.4
click at [204, 268] on td "[GEOGRAPHIC_DATA]" at bounding box center [206, 254] width 107 height 27
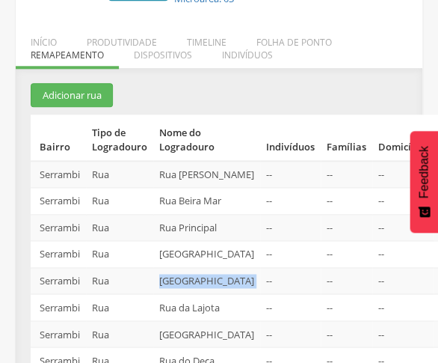
drag, startPoint x: 161, startPoint y: 319, endPoint x: 221, endPoint y: 330, distance: 60.0
click at [221, 294] on tr "Serrambi Rua Rua da Laje -- -- --  Editar Alocar famílias Desalocar famílias D…" at bounding box center [240, 280] width 418 height 27
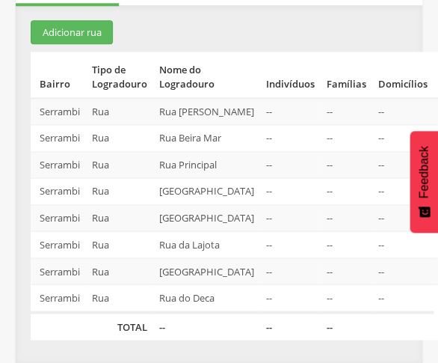
scroll to position [398, 0]
drag, startPoint x: 157, startPoint y: 199, endPoint x: 197, endPoint y: 211, distance: 42.1
click at [197, 231] on td "Rua da Lajota" at bounding box center [206, 244] width 107 height 27
drag, startPoint x: 159, startPoint y: 241, endPoint x: 197, endPoint y: 256, distance: 40.9
click at [197, 257] on td "Rua do Berdigão" at bounding box center [206, 270] width 107 height 27
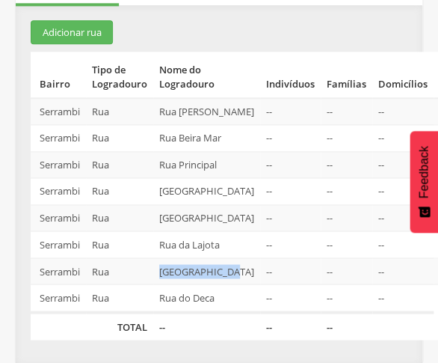
click at [161, 257] on td "Rua do Berdigão" at bounding box center [206, 270] width 107 height 27
drag, startPoint x: 158, startPoint y: 241, endPoint x: 203, endPoint y: 257, distance: 48.5
click at [203, 257] on td "Rua do Berdigão" at bounding box center [206, 270] width 107 height 27
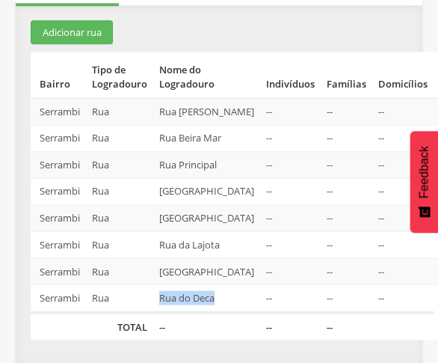
drag, startPoint x: 158, startPoint y: 280, endPoint x: 196, endPoint y: 300, distance: 42.1
click at [196, 300] on td "Rua do Deca" at bounding box center [206, 298] width 107 height 28
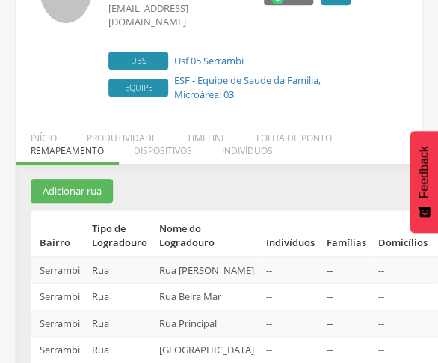
scroll to position [0, 0]
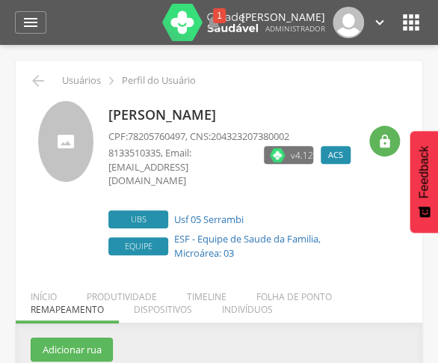
click at [93, 238] on div "Cristina Aluino dos Reis CPF: 78205760497 , CNS: 204323207380002 8133510335 , E…" at bounding box center [219, 182] width 362 height 163
click at [43, 80] on icon "" at bounding box center [38, 81] width 18 height 18
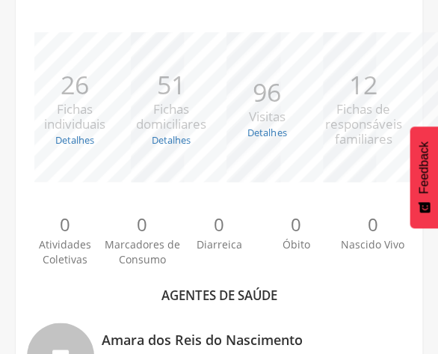
scroll to position [703, 0]
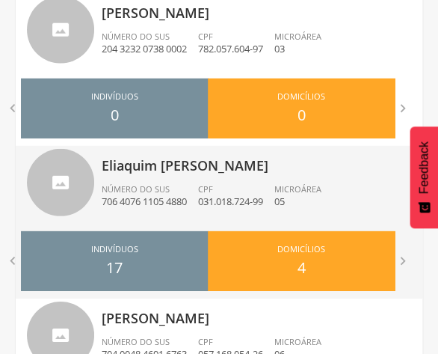
click at [191, 188] on div "Número do SUS 706 4076 1105 4880" at bounding box center [150, 195] width 96 height 25
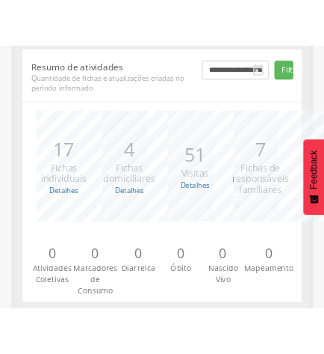
scroll to position [152, 0]
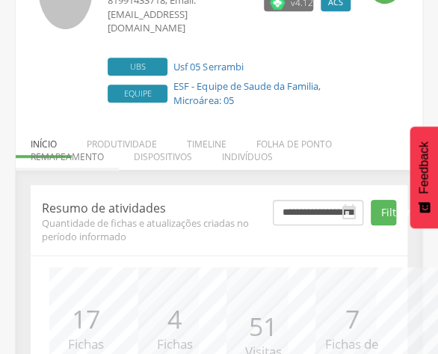
click at [80, 144] on li "Remapeamento" at bounding box center [67, 152] width 103 height 35
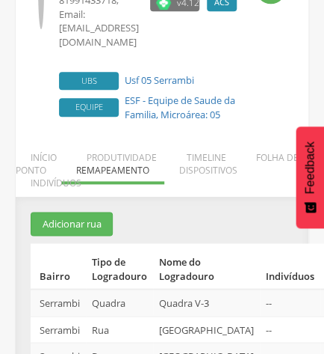
scroll to position [204, 0]
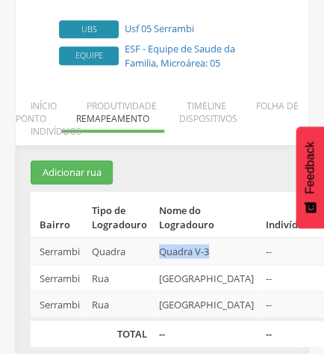
drag, startPoint x: 158, startPoint y: 220, endPoint x: 212, endPoint y: 232, distance: 56.0
click at [212, 237] on td "Quadra V-3" at bounding box center [206, 250] width 107 height 27
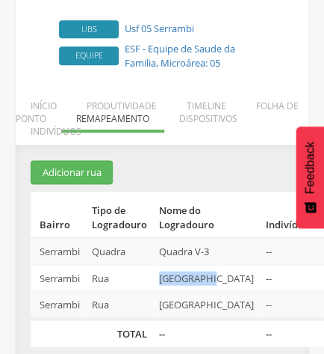
drag, startPoint x: 152, startPoint y: 247, endPoint x: 218, endPoint y: 258, distance: 66.0
click at [218, 264] on tr "Serrambi Rua Rua Marina -- -- --  Editar Alocar famílias Desalocar famílias De…" at bounding box center [240, 277] width 418 height 27
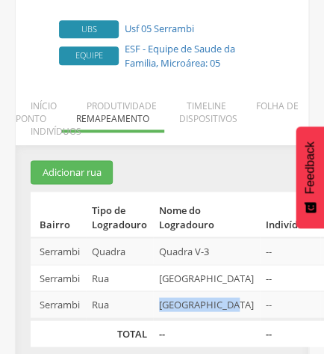
drag, startPoint x: 158, startPoint y: 274, endPoint x: 215, endPoint y: 293, distance: 60.0
click at [215, 293] on td "[GEOGRAPHIC_DATA]" at bounding box center [206, 305] width 107 height 28
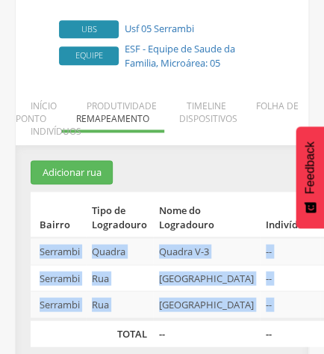
drag, startPoint x: 32, startPoint y: 217, endPoint x: 297, endPoint y: 287, distance: 273.8
click at [297, 287] on tbody "Serrambi Quadra Quadra V-3 -- -- --  Editar Alocar famílias Desalocar famílias…" at bounding box center [240, 277] width 418 height 81
click at [153, 294] on td "[GEOGRAPHIC_DATA]" at bounding box center [206, 305] width 107 height 28
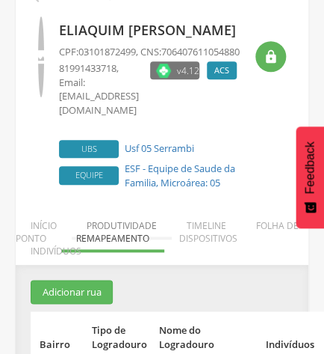
scroll to position [25, 0]
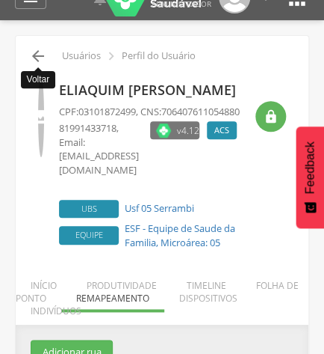
click at [37, 53] on icon "" at bounding box center [38, 56] width 18 height 18
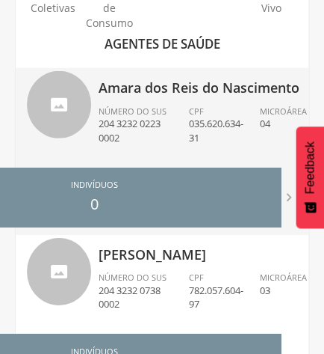
scroll to position [822, 0]
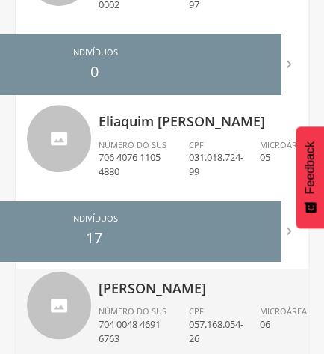
click at [142, 308] on span "Número do SUS" at bounding box center [133, 310] width 68 height 11
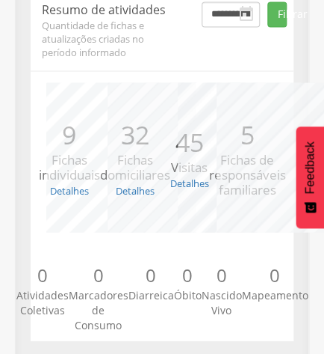
scroll to position [258, 0]
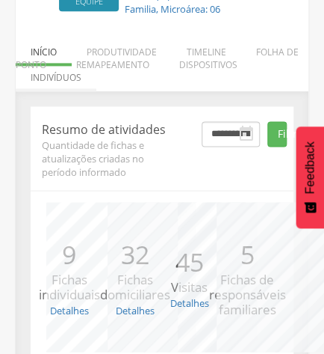
click at [96, 56] on li "Indivíduos" at bounding box center [56, 73] width 81 height 35
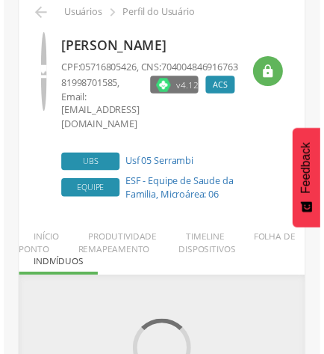
scroll to position [128, 0]
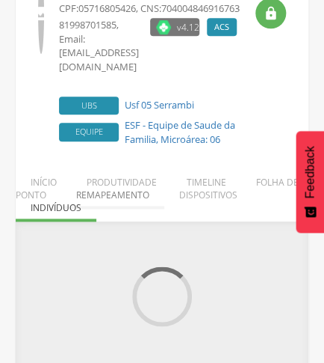
click at [98, 182] on li "Remapeamento" at bounding box center [112, 190] width 103 height 35
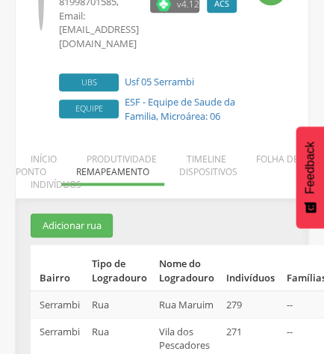
scroll to position [211, 0]
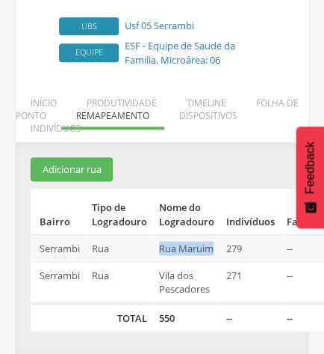
drag, startPoint x: 159, startPoint y: 229, endPoint x: 200, endPoint y: 250, distance: 45.8
click at [200, 250] on td "Rua Maruim" at bounding box center [186, 247] width 67 height 27
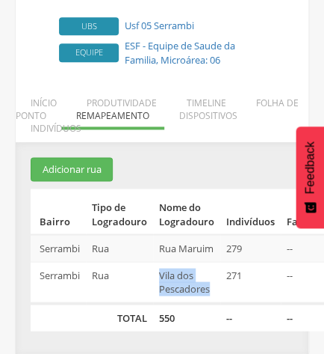
drag, startPoint x: 158, startPoint y: 271, endPoint x: 212, endPoint y: 289, distance: 56.7
click at [212, 289] on td "Vila dos Pescadores" at bounding box center [186, 282] width 67 height 42
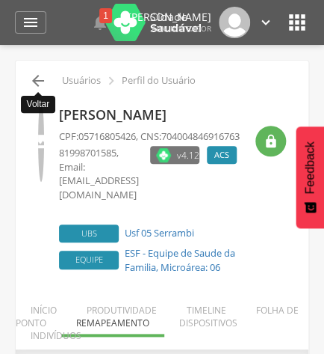
click at [34, 78] on icon "" at bounding box center [38, 81] width 18 height 18
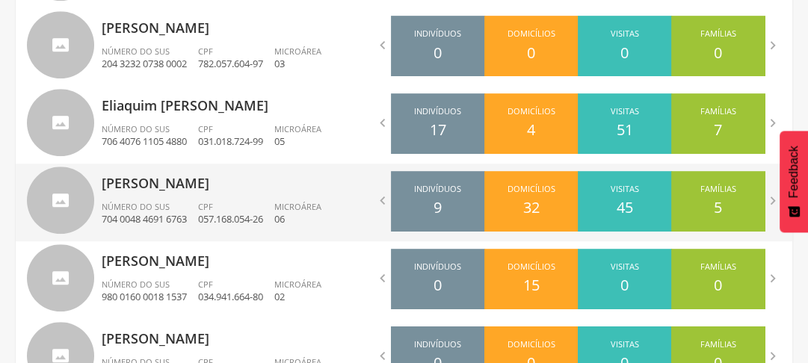
scroll to position [673, 0]
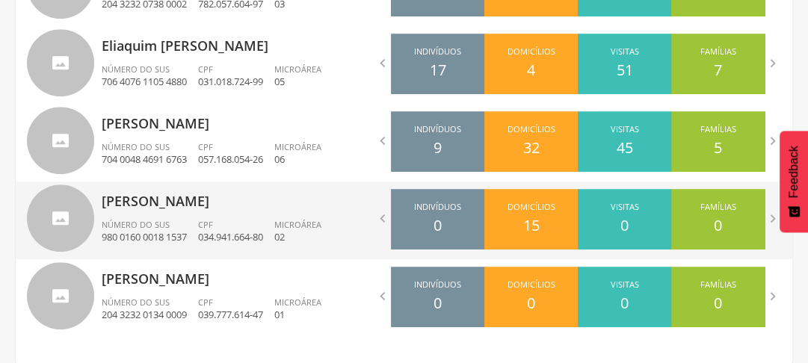
click at [150, 206] on p "[PERSON_NAME]" at bounding box center [248, 197] width 292 height 30
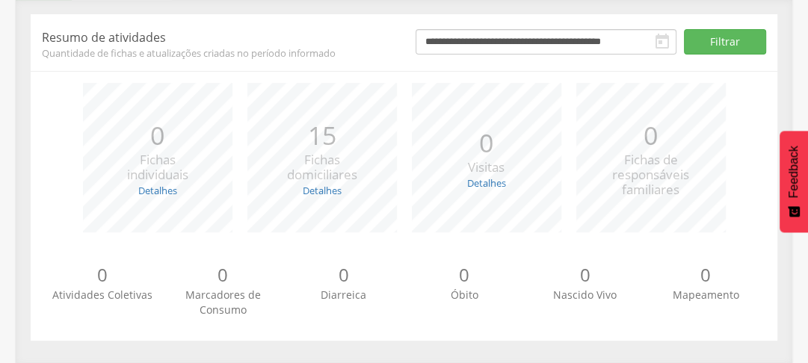
scroll to position [93, 0]
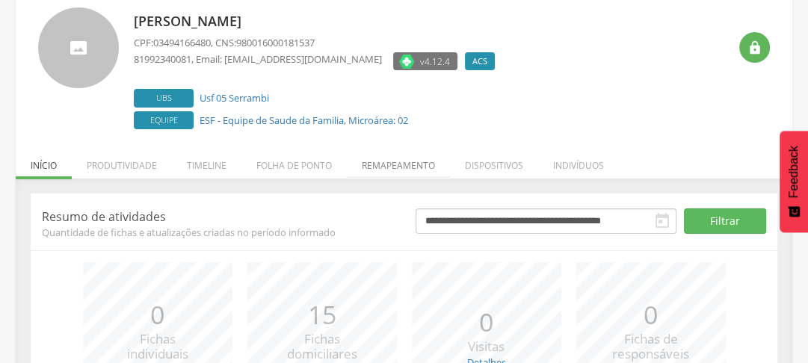
click at [413, 167] on li "Remapeamento" at bounding box center [398, 161] width 103 height 35
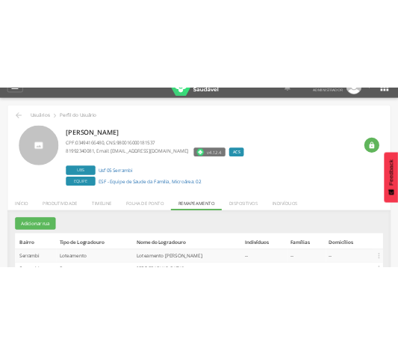
scroll to position [144, 0]
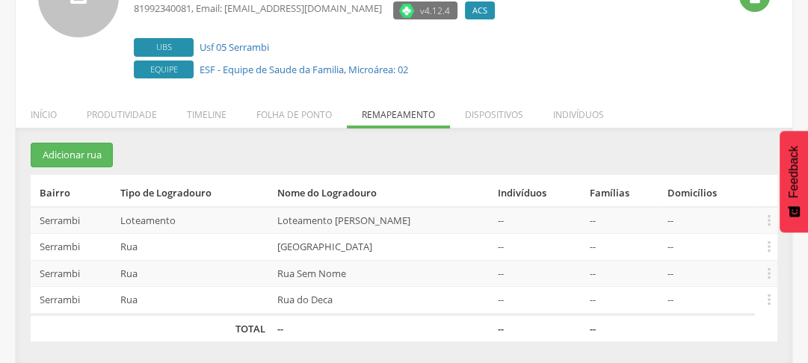
drag, startPoint x: 256, startPoint y: 218, endPoint x: 457, endPoint y: 218, distance: 201.1
click at [457, 218] on td "Loteamento Antônio Francisco de Lira" at bounding box center [381, 220] width 221 height 27
click at [290, 155] on section "Adicionar rua Bairro Tipo de Logradouro Nome do Logradouro Indivíduos Famílias …" at bounding box center [404, 242] width 747 height 199
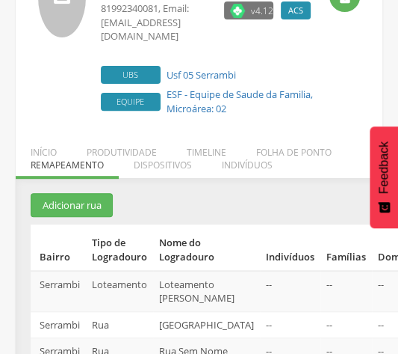
scroll to position [264, 0]
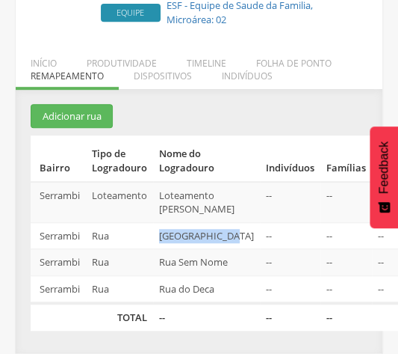
drag, startPoint x: 155, startPoint y: 216, endPoint x: 217, endPoint y: 237, distance: 64.8
click at [217, 237] on td "[GEOGRAPHIC_DATA]" at bounding box center [206, 235] width 107 height 27
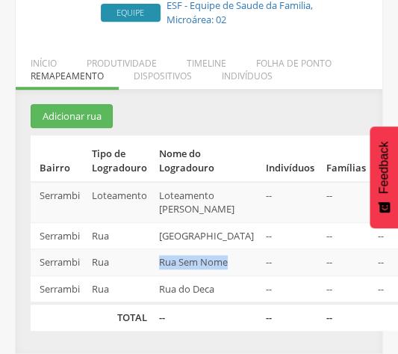
drag, startPoint x: 152, startPoint y: 259, endPoint x: 191, endPoint y: 270, distance: 41.2
click at [191, 270] on tr "Serrambi Rua Rua Sem Nome -- -- --  Editar Alocar famílias Desalocar famílias …" at bounding box center [240, 262] width 418 height 27
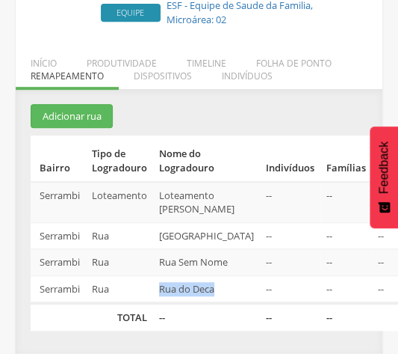
drag, startPoint x: 158, startPoint y: 295, endPoint x: 200, endPoint y: 316, distance: 46.8
click at [200, 303] on td "Rua do Deca" at bounding box center [206, 289] width 107 height 28
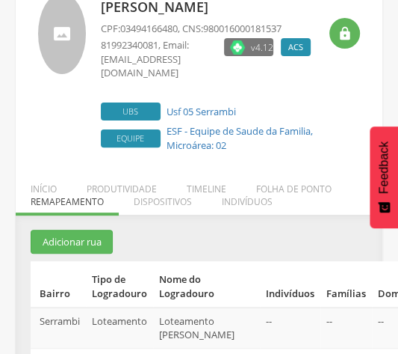
scroll to position [0, 0]
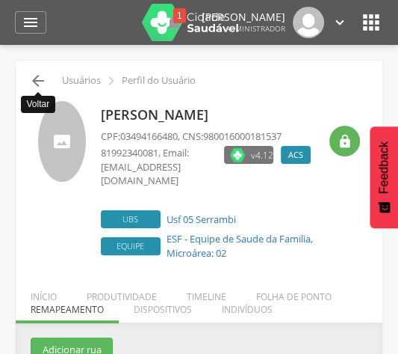
click at [39, 74] on icon "" at bounding box center [38, 81] width 18 height 18
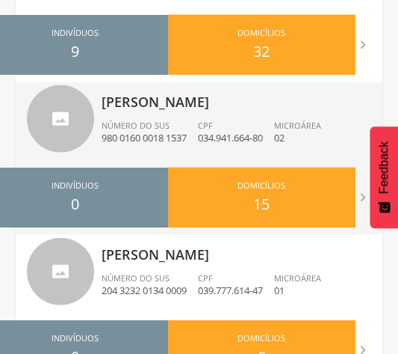
scroll to position [1131, 0]
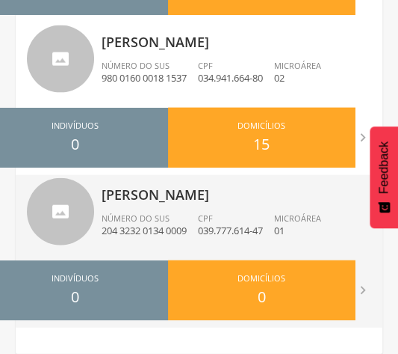
click at [159, 221] on span "Número do SUS" at bounding box center [136, 217] width 68 height 11
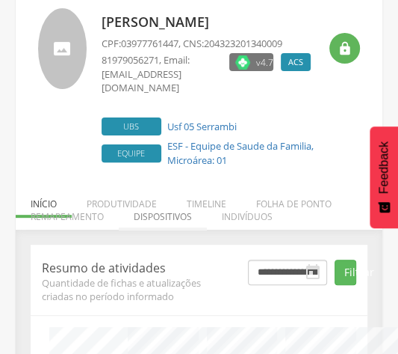
scroll to position [152, 0]
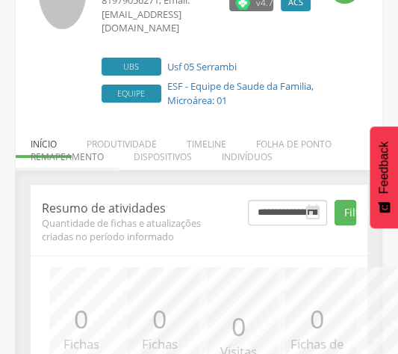
click at [101, 144] on li "Remapeamento" at bounding box center [67, 152] width 103 height 35
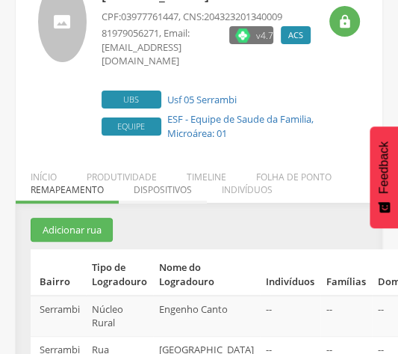
scroll to position [232, 0]
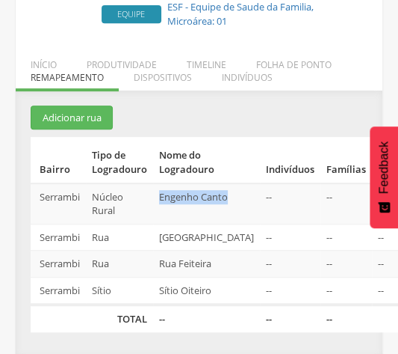
drag, startPoint x: 158, startPoint y: 179, endPoint x: 191, endPoint y: 200, distance: 38.0
click at [191, 200] on td "Engenho Canto" at bounding box center [206, 203] width 107 height 41
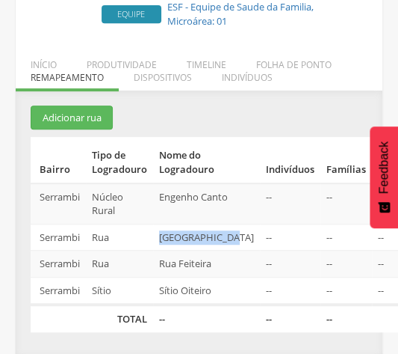
drag, startPoint x: 156, startPoint y: 221, endPoint x: 210, endPoint y: 233, distance: 55.1
click at [210, 233] on td "Rua Cocolândia" at bounding box center [206, 236] width 107 height 27
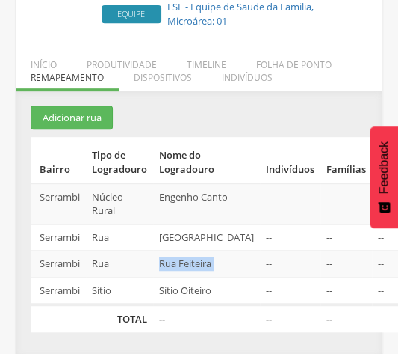
drag, startPoint x: 152, startPoint y: 260, endPoint x: 225, endPoint y: 272, distance: 73.5
click at [225, 272] on tr "Serrambi Rua Rua Feiteira -- -- --  Editar Alocar famílias Desalocar famílias …" at bounding box center [240, 263] width 418 height 27
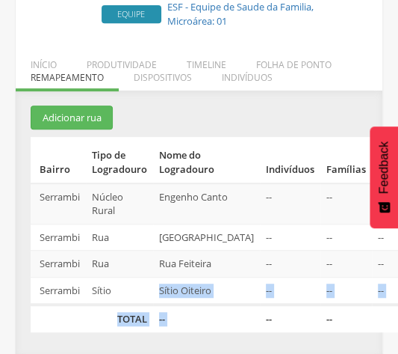
drag, startPoint x: 158, startPoint y: 285, endPoint x: 223, endPoint y: 302, distance: 67.3
click at [223, 302] on table "Bairro Tipo de Logradouro Nome do Logradouro Indivíduos Famílias Domicílios Ser…" at bounding box center [240, 234] width 418 height 195
click at [212, 300] on td "Sítio Oiteiro" at bounding box center [206, 291] width 107 height 28
drag, startPoint x: 156, startPoint y: 286, endPoint x: 212, endPoint y: 298, distance: 57.5
click at [212, 298] on td "Sítio Oiteiro" at bounding box center [206, 291] width 107 height 28
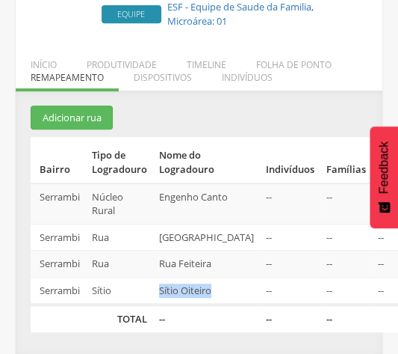
click at [207, 90] on div "**********" at bounding box center [199, 222] width 367 height 264
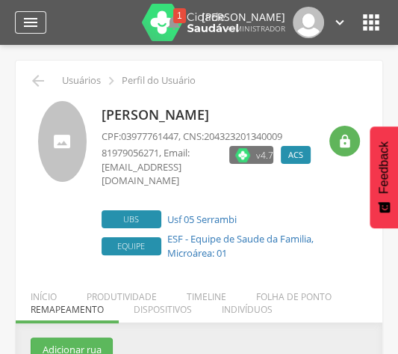
click at [28, 22] on icon "" at bounding box center [31, 22] width 18 height 18
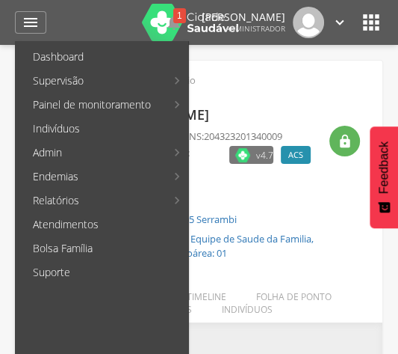
click at [5, 56] on div "**********" at bounding box center [199, 222] width 398 height 354
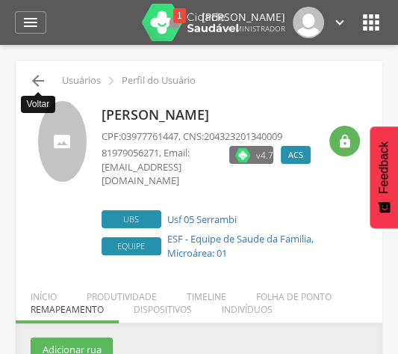
click at [37, 74] on icon "" at bounding box center [38, 81] width 18 height 18
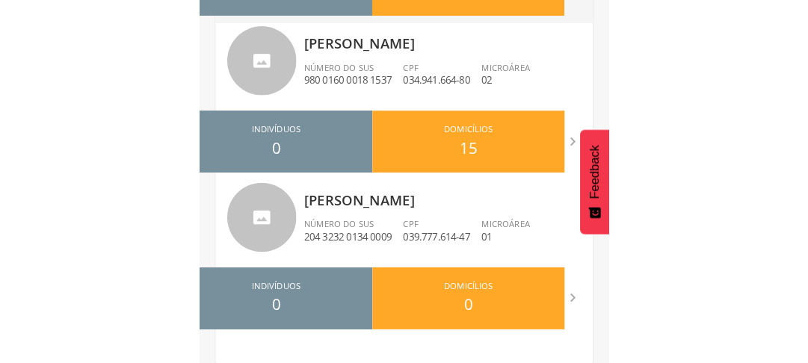
scroll to position [673, 0]
